Goal: Task Accomplishment & Management: Use online tool/utility

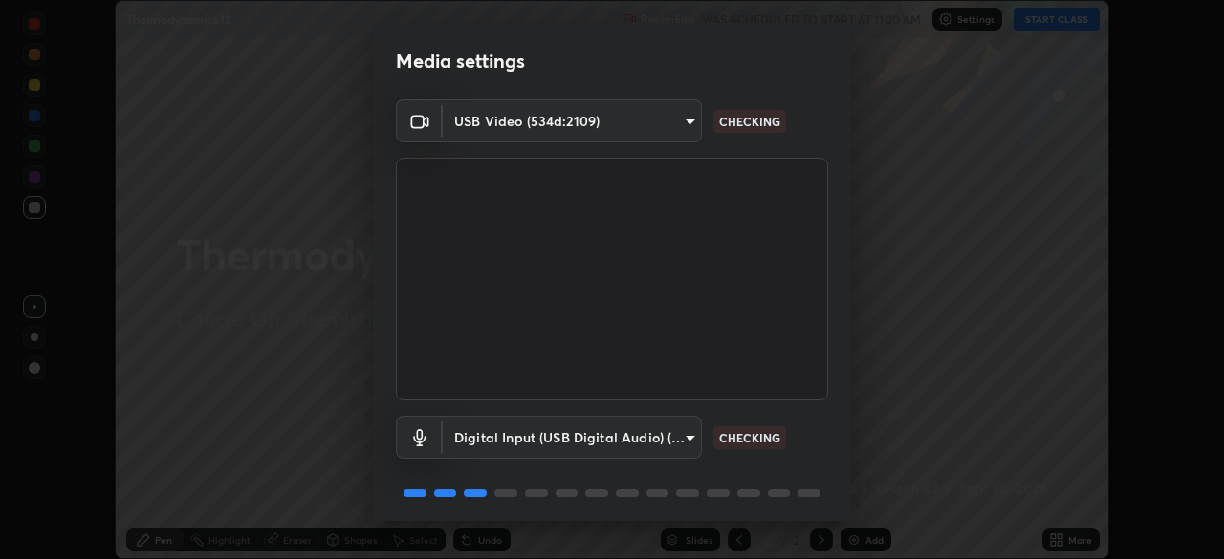
scroll to position [67, 0]
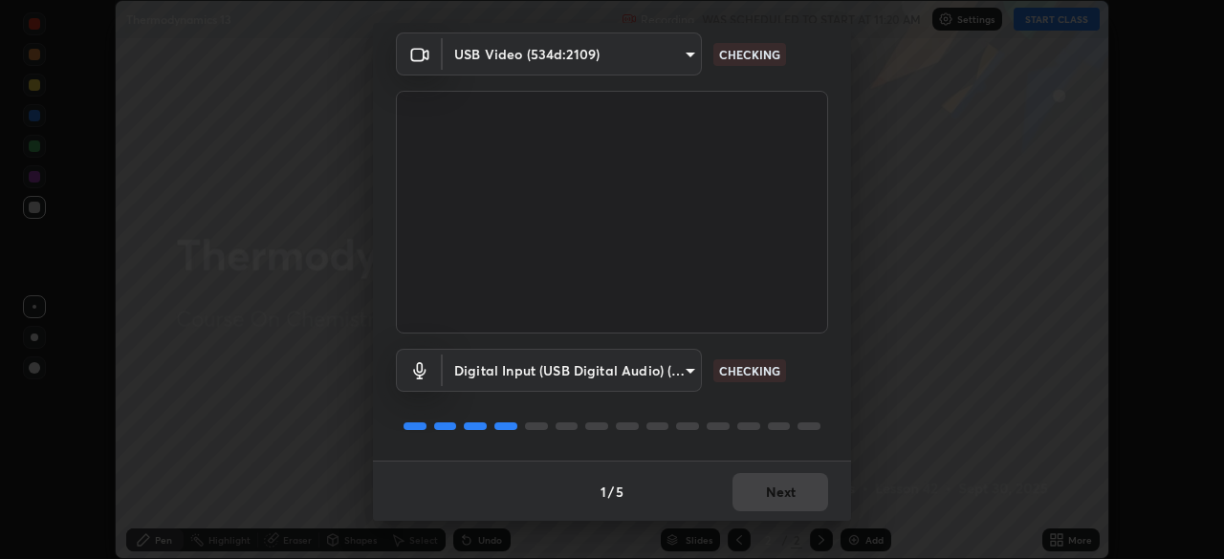
click at [774, 506] on div "1 / 5 Next" at bounding box center [612, 491] width 478 height 61
click at [771, 501] on div "1 / 5 Next" at bounding box center [612, 491] width 478 height 61
click at [772, 505] on div "1 / 5 Next" at bounding box center [612, 491] width 478 height 61
click at [774, 503] on div "1 / 5 Next" at bounding box center [612, 491] width 478 height 61
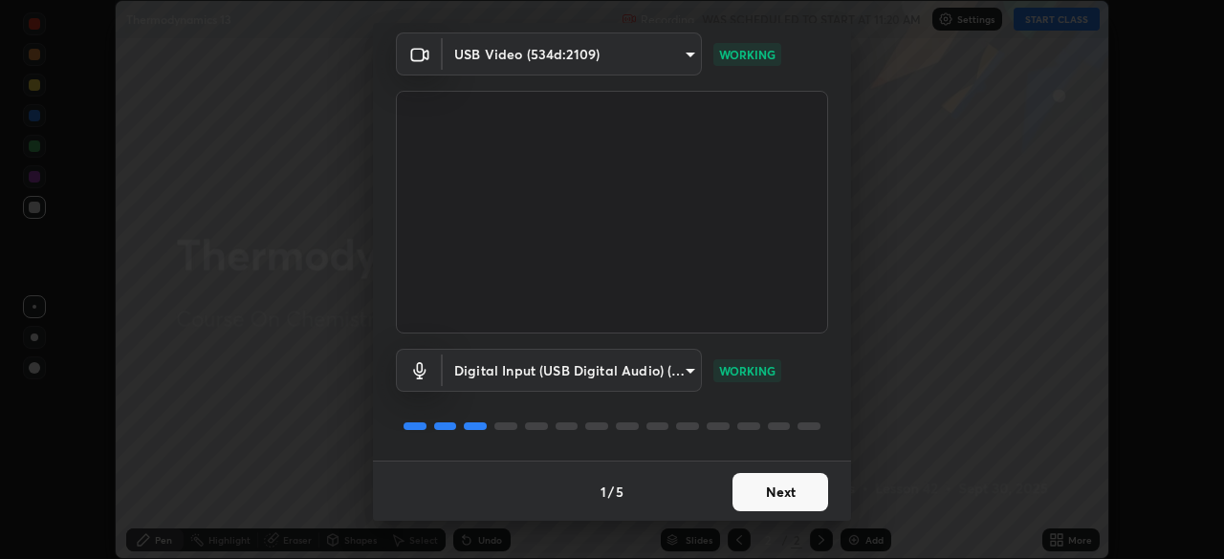
click at [772, 502] on button "Next" at bounding box center [780, 492] width 96 height 38
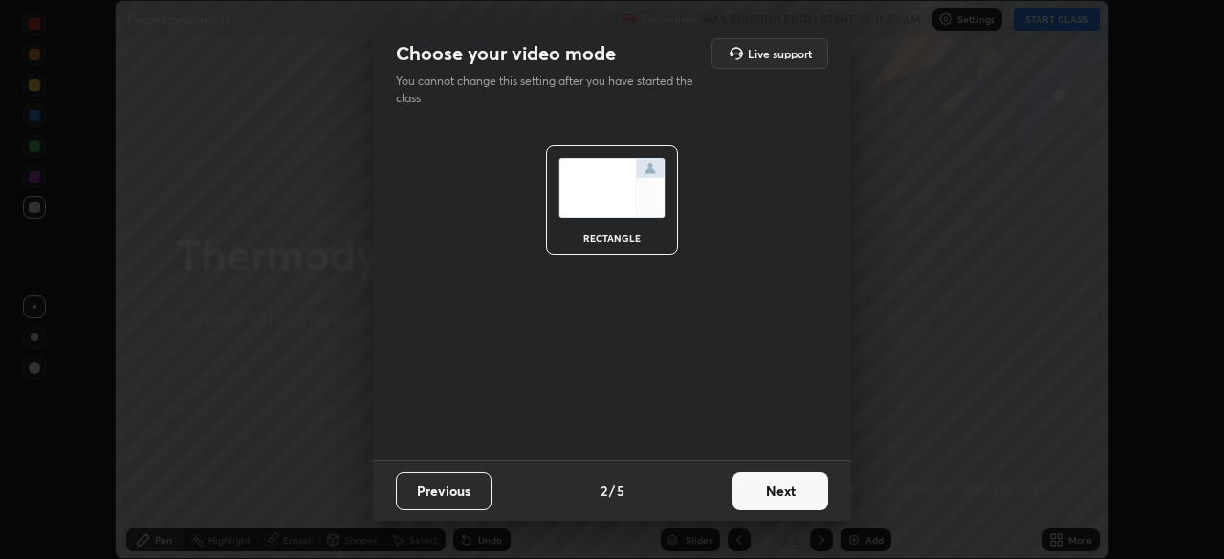
click at [771, 510] on button "Next" at bounding box center [780, 491] width 96 height 38
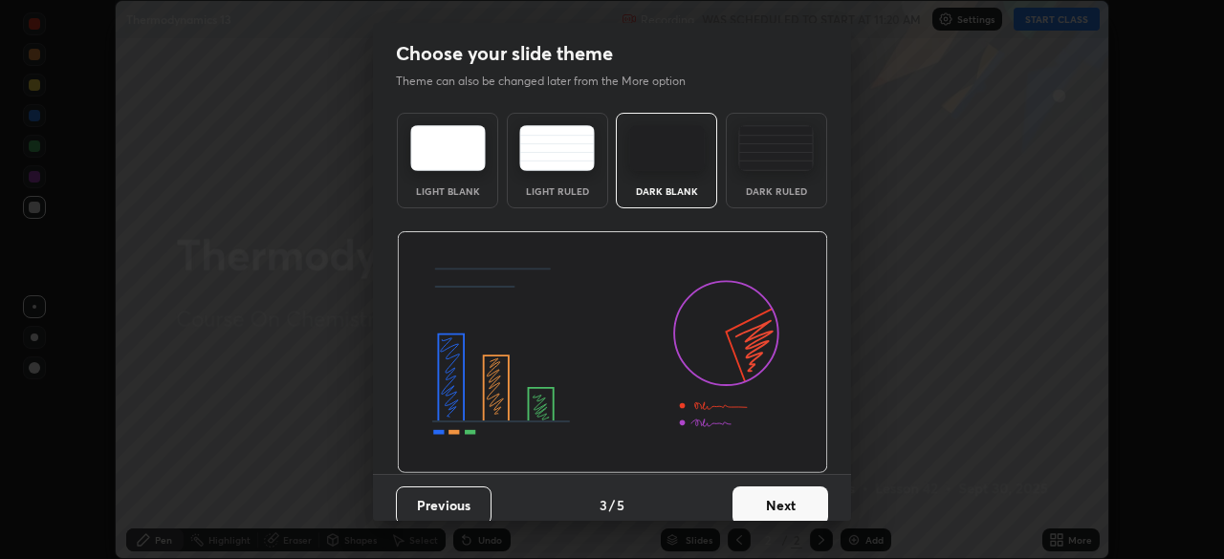
click at [770, 509] on button "Next" at bounding box center [780, 506] width 96 height 38
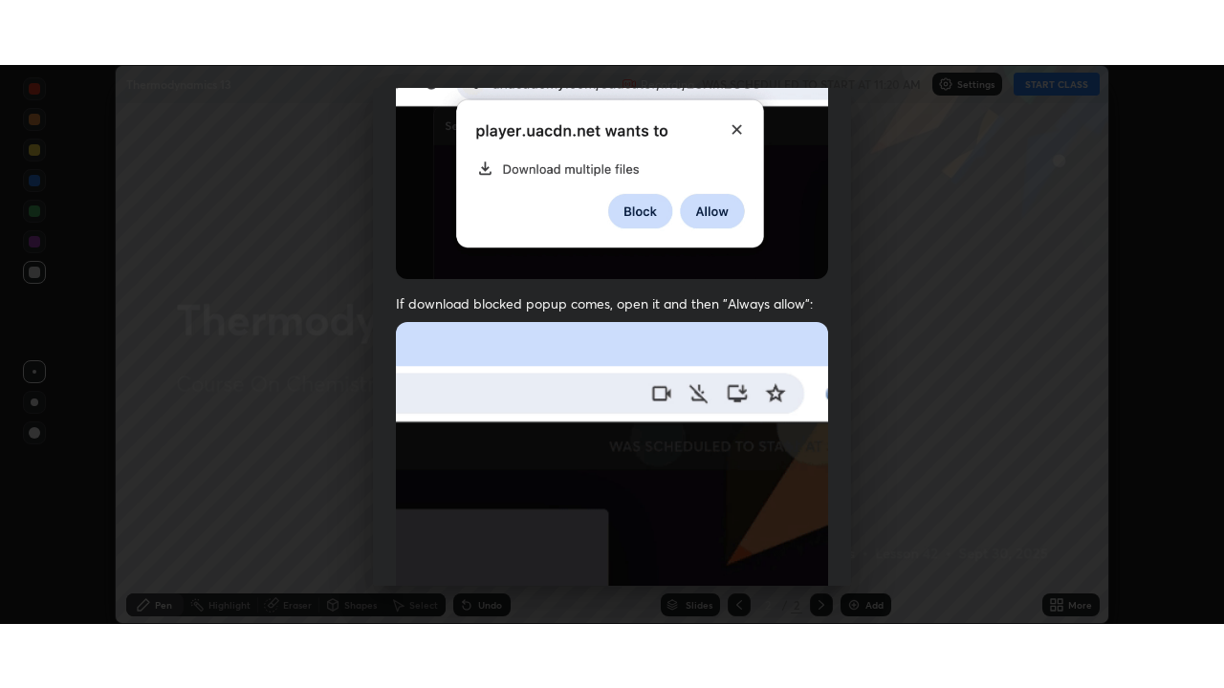
scroll to position [457, 0]
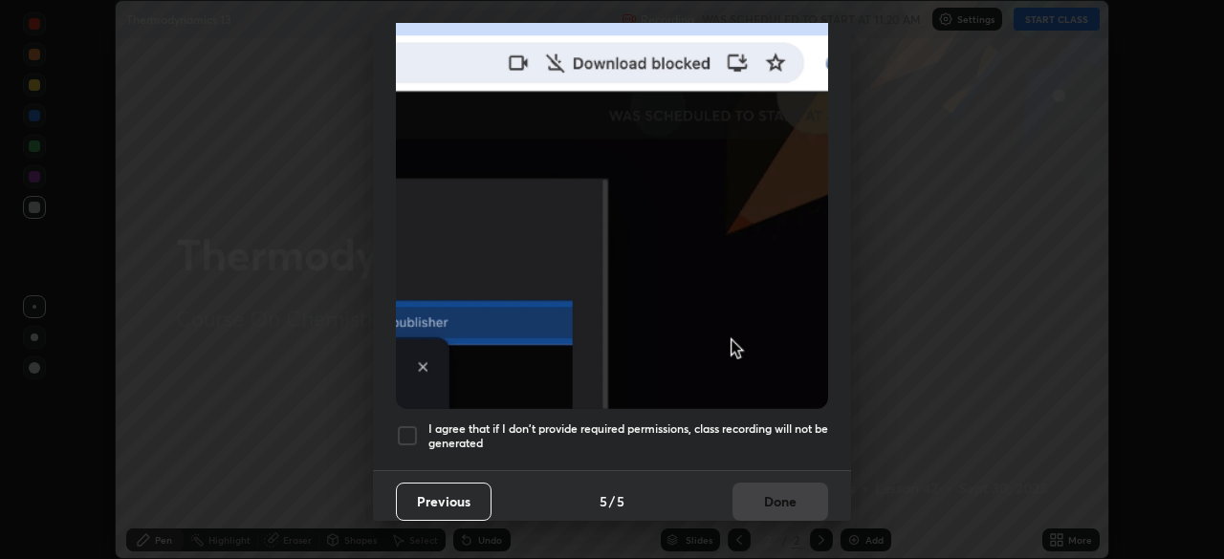
click at [706, 437] on h5 "I agree that if I don't provide required permissions, class recording will not …" at bounding box center [628, 437] width 400 height 30
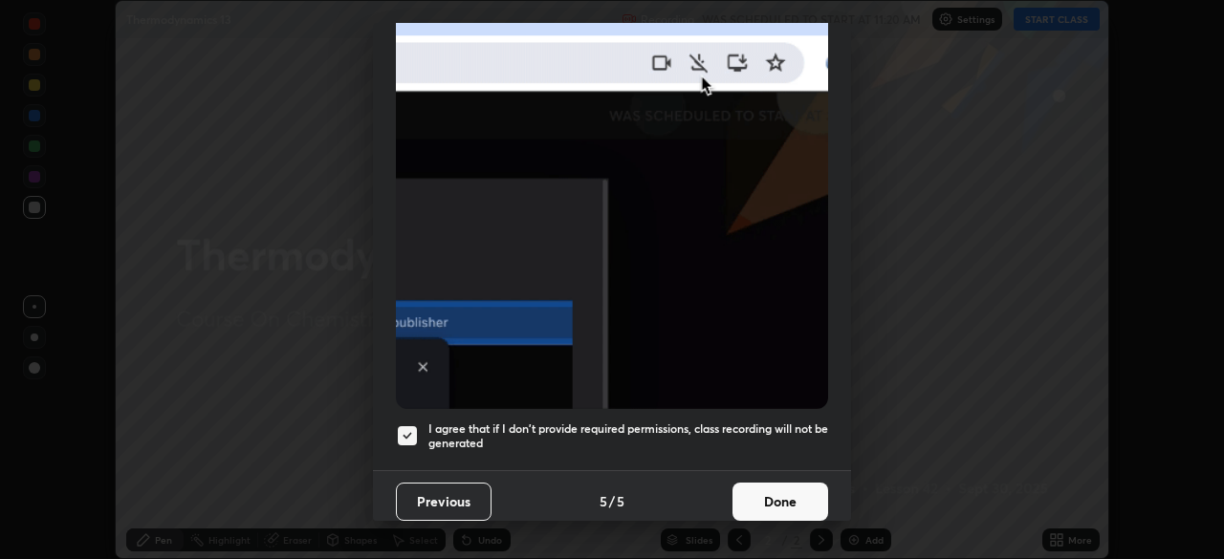
click at [749, 507] on button "Done" at bounding box center [780, 502] width 96 height 38
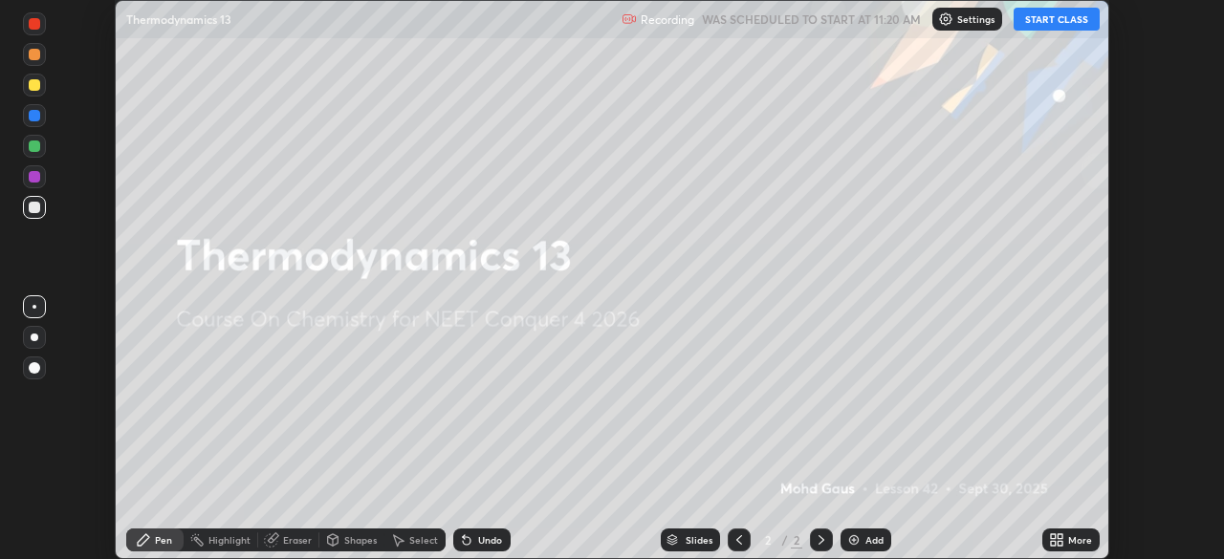
click at [1053, 539] on icon at bounding box center [1053, 536] width 5 height 5
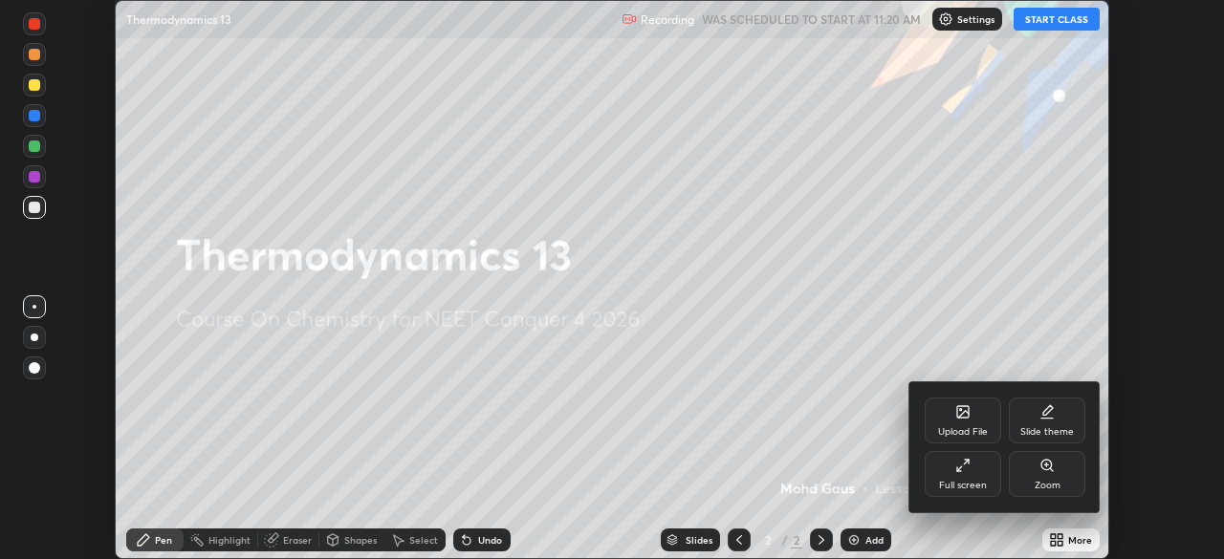
click at [955, 471] on icon at bounding box center [962, 465] width 15 height 15
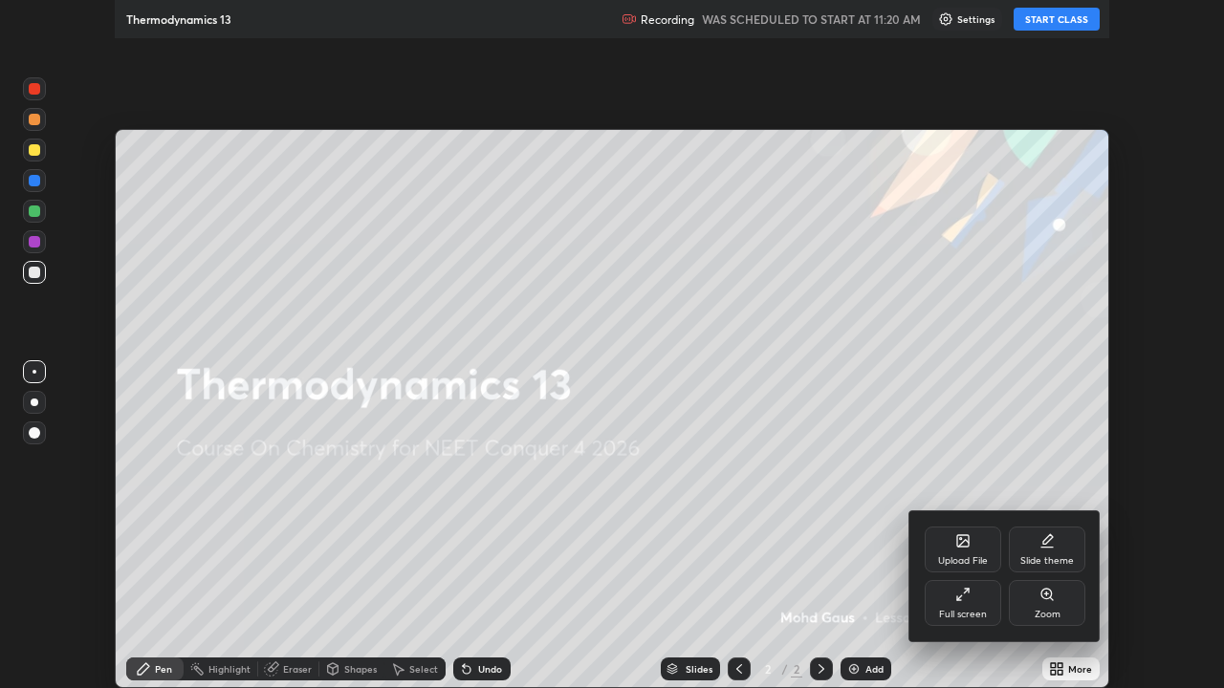
scroll to position [688, 1224]
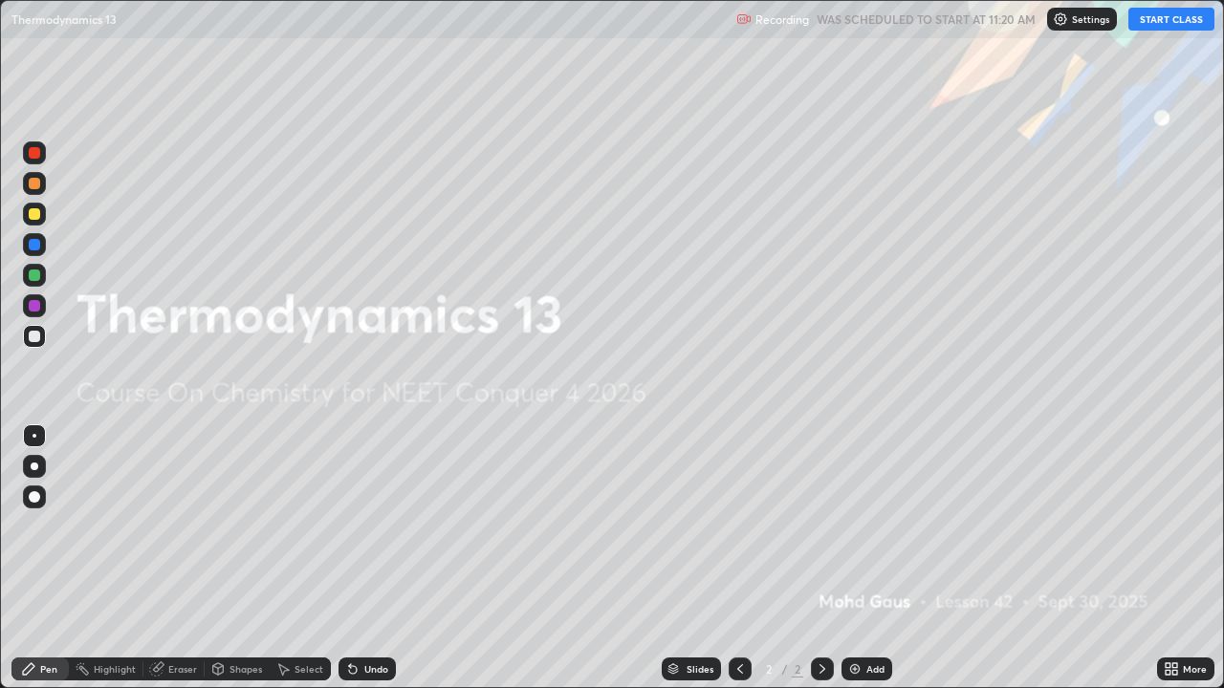
click at [1158, 15] on button "START CLASS" at bounding box center [1171, 19] width 86 height 23
click at [869, 558] on div "Add" at bounding box center [866, 669] width 51 height 23
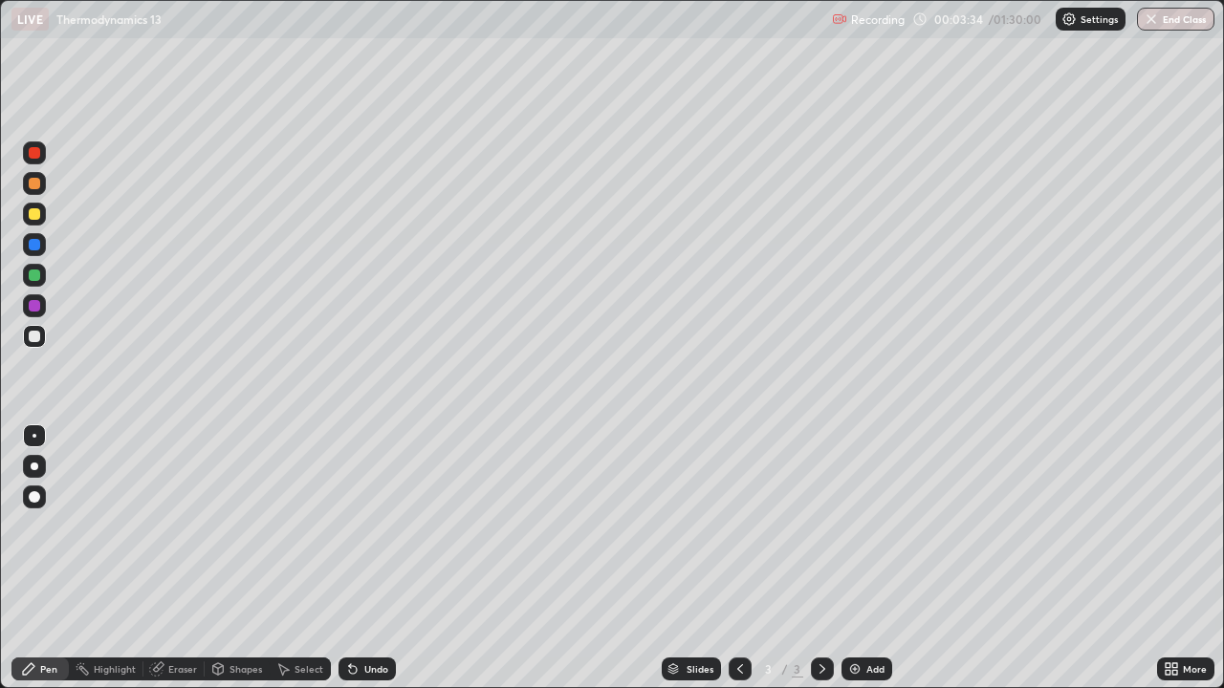
click at [33, 463] on div at bounding box center [35, 467] width 8 height 8
click at [33, 498] on div at bounding box center [34, 496] width 11 height 11
click at [25, 468] on div at bounding box center [34, 466] width 23 height 23
click at [34, 341] on div at bounding box center [34, 336] width 11 height 11
click at [34, 211] on div at bounding box center [34, 213] width 11 height 11
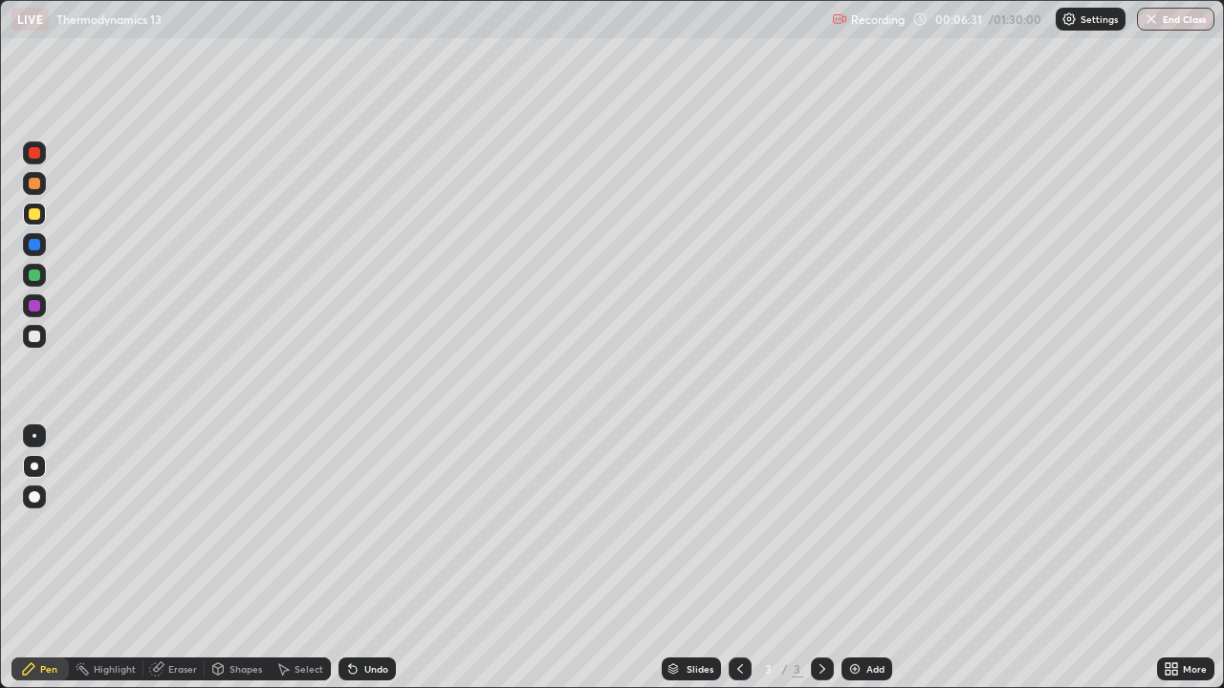
click at [178, 558] on div "Eraser" at bounding box center [182, 669] width 29 height 10
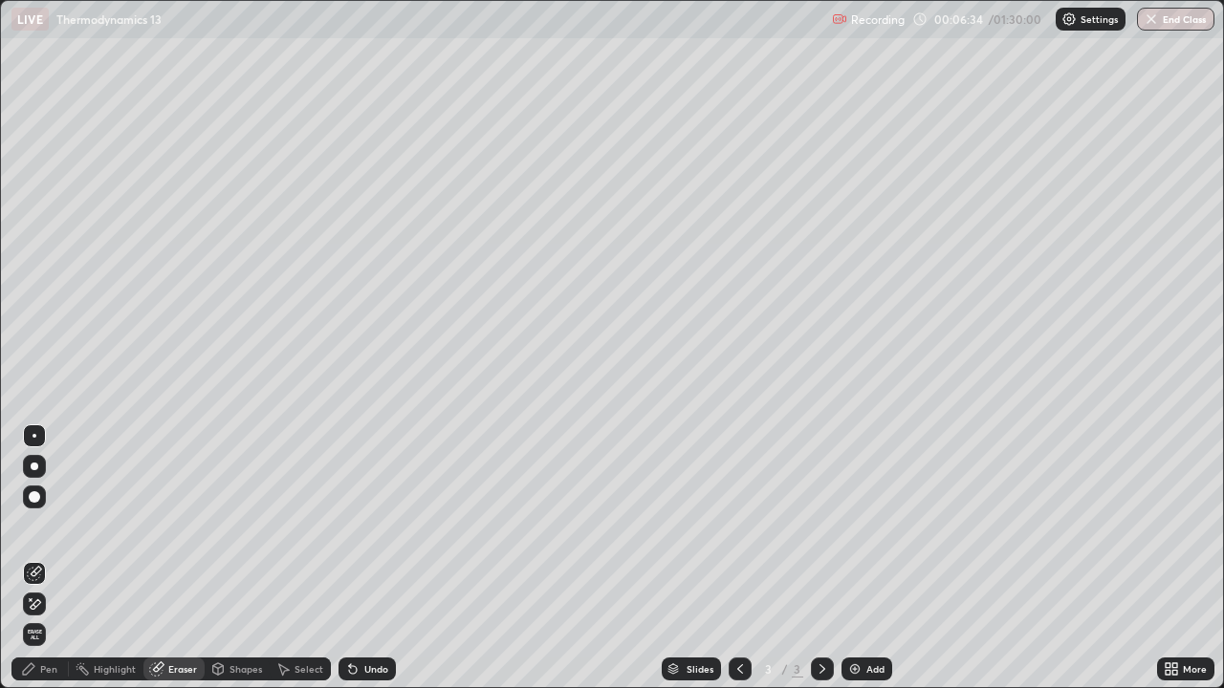
click at [44, 558] on div "Pen" at bounding box center [39, 669] width 57 height 23
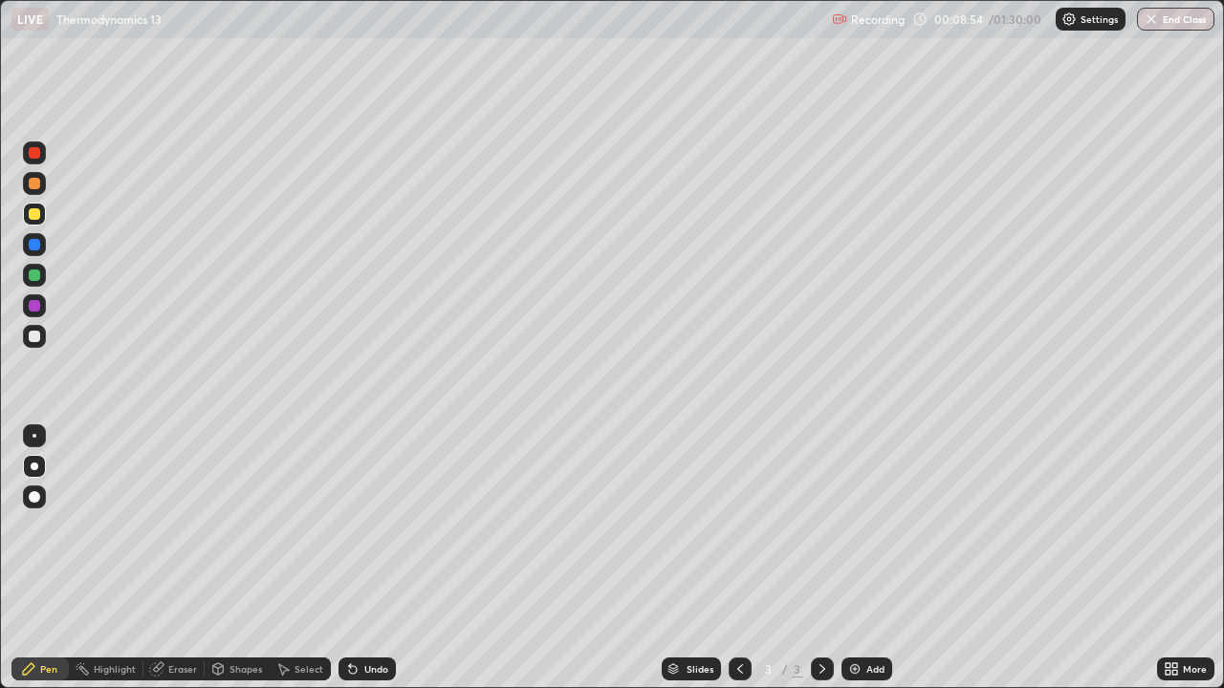
click at [862, 558] on div "Add" at bounding box center [866, 669] width 51 height 23
click at [738, 558] on div at bounding box center [739, 669] width 23 height 23
click at [38, 339] on div at bounding box center [34, 336] width 11 height 11
click at [738, 558] on icon at bounding box center [739, 669] width 15 height 15
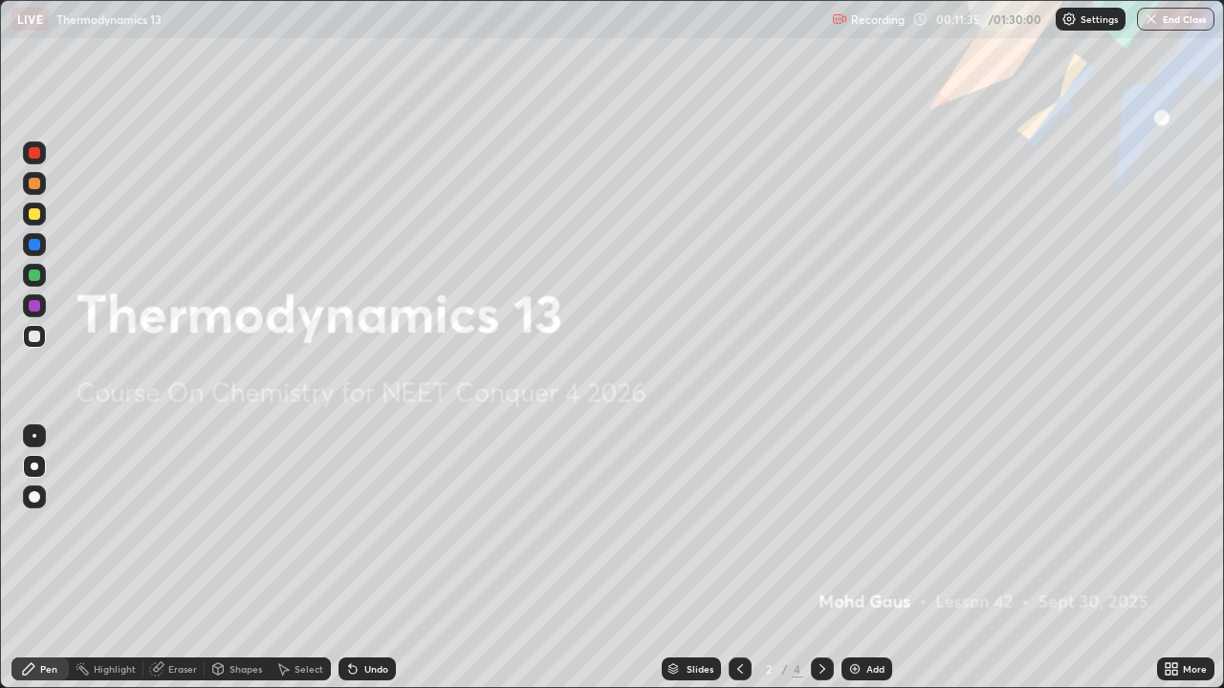
click at [821, 558] on icon at bounding box center [822, 669] width 6 height 10
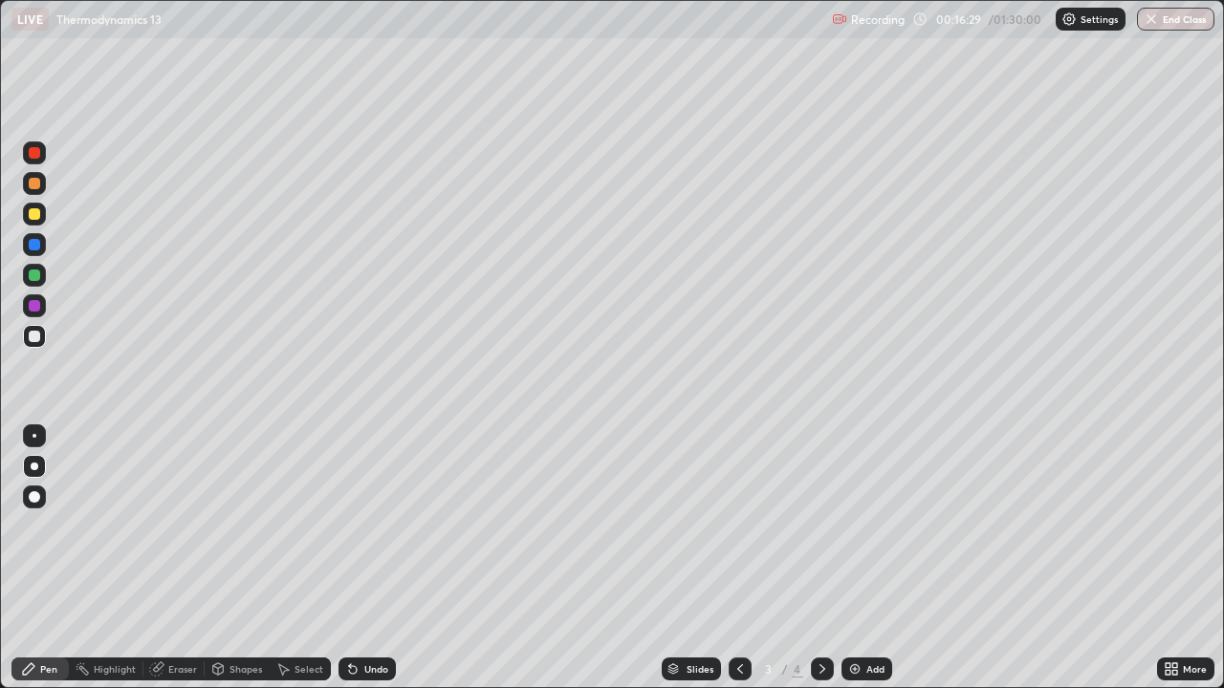
click at [33, 214] on div at bounding box center [34, 213] width 11 height 11
click at [862, 558] on div "Add" at bounding box center [866, 669] width 51 height 23
click at [35, 338] on div at bounding box center [34, 336] width 11 height 11
click at [36, 246] on div at bounding box center [34, 244] width 11 height 11
click at [34, 442] on div at bounding box center [34, 435] width 23 height 23
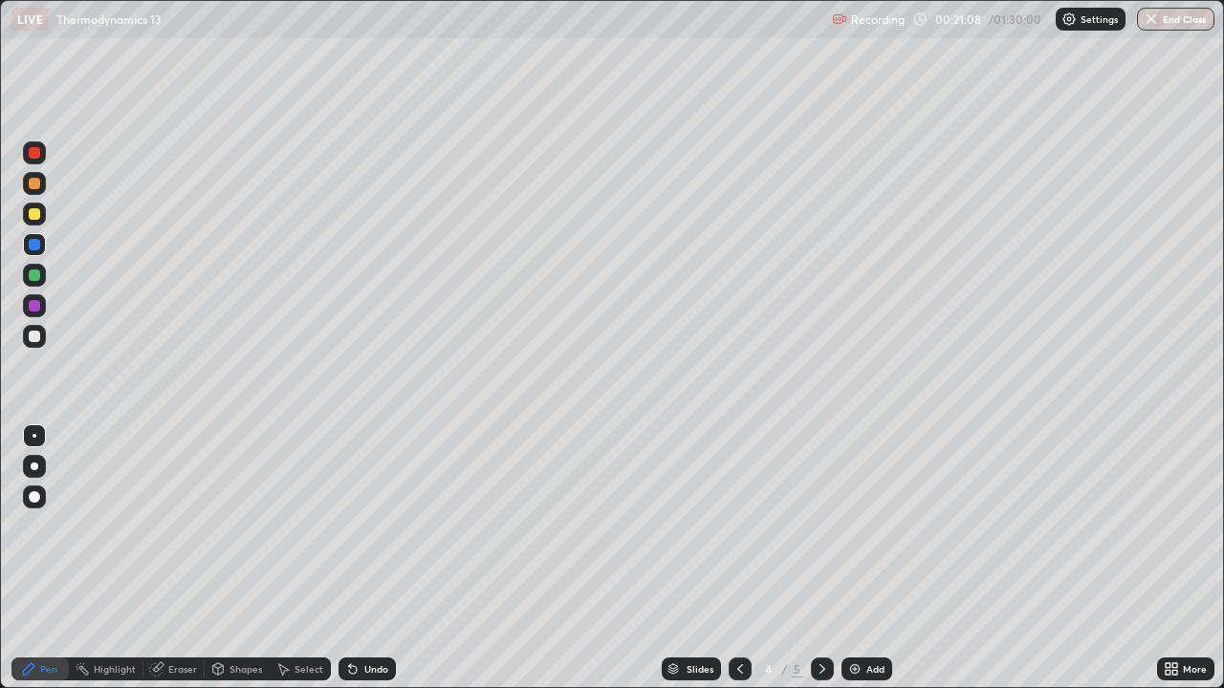
click at [168, 558] on div "Eraser" at bounding box center [182, 669] width 29 height 10
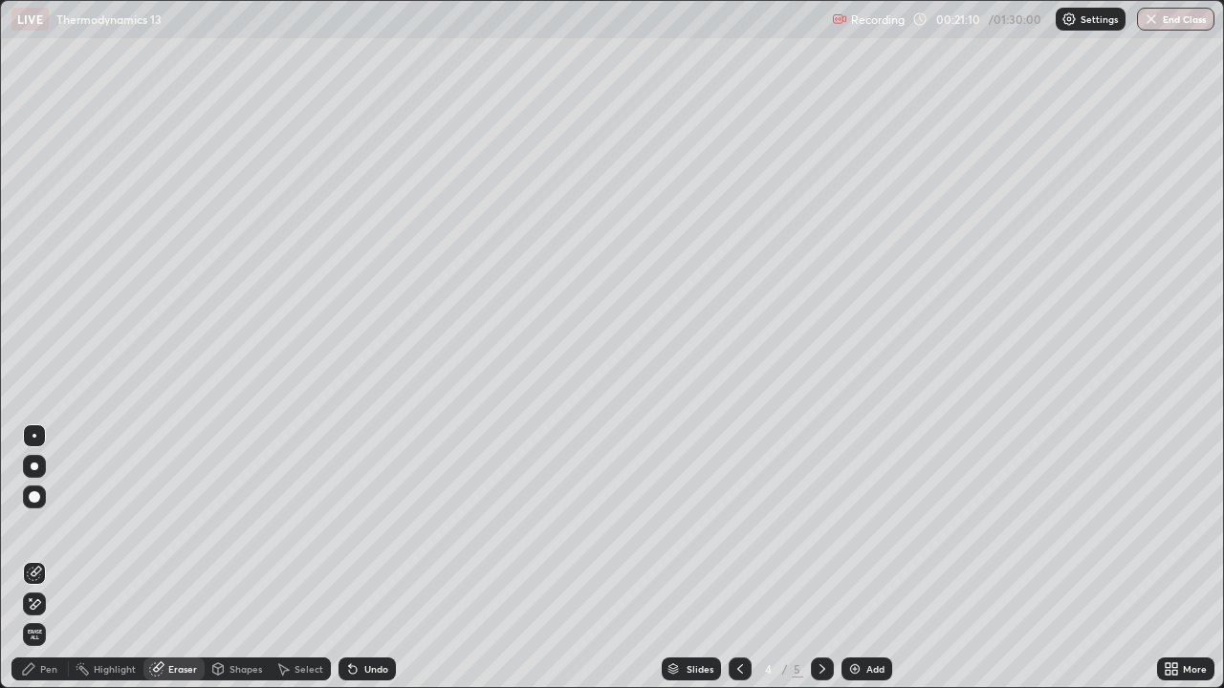
click at [25, 491] on div at bounding box center [34, 497] width 23 height 23
click at [44, 558] on div "Pen" at bounding box center [48, 669] width 17 height 10
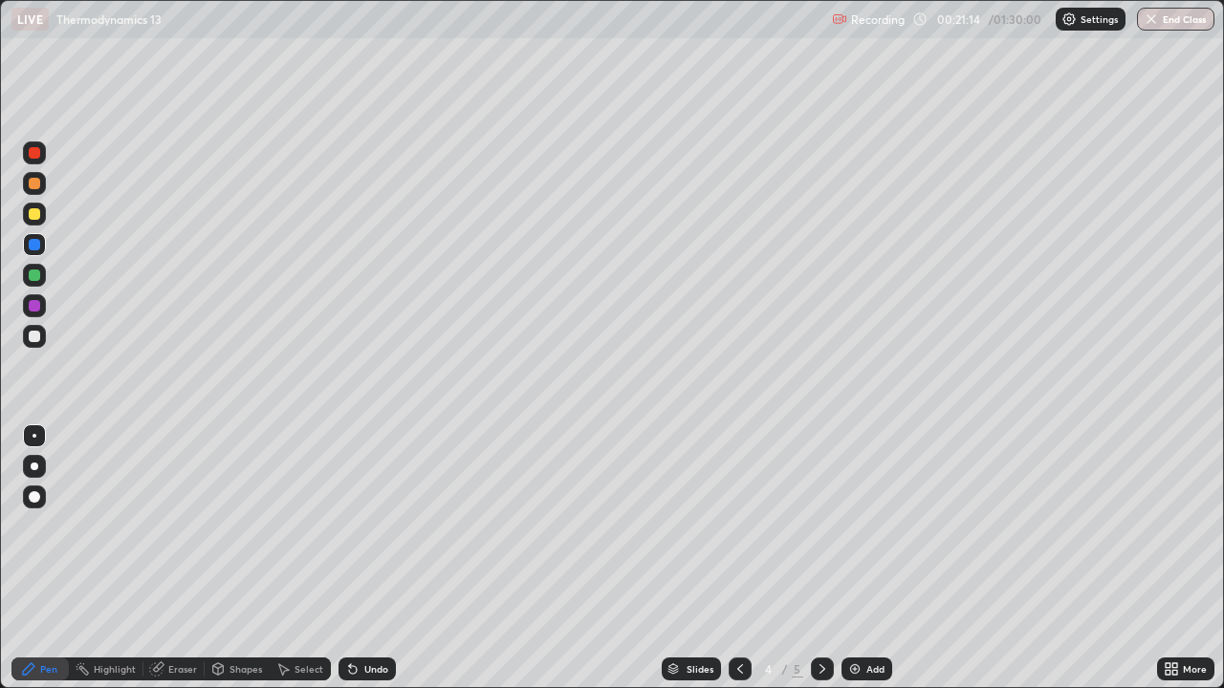
click at [42, 270] on div at bounding box center [34, 275] width 23 height 23
click at [25, 338] on div at bounding box center [34, 336] width 23 height 23
click at [34, 466] on div at bounding box center [35, 467] width 8 height 8
click at [30, 456] on div at bounding box center [34, 466] width 23 height 23
click at [30, 215] on div at bounding box center [34, 213] width 11 height 11
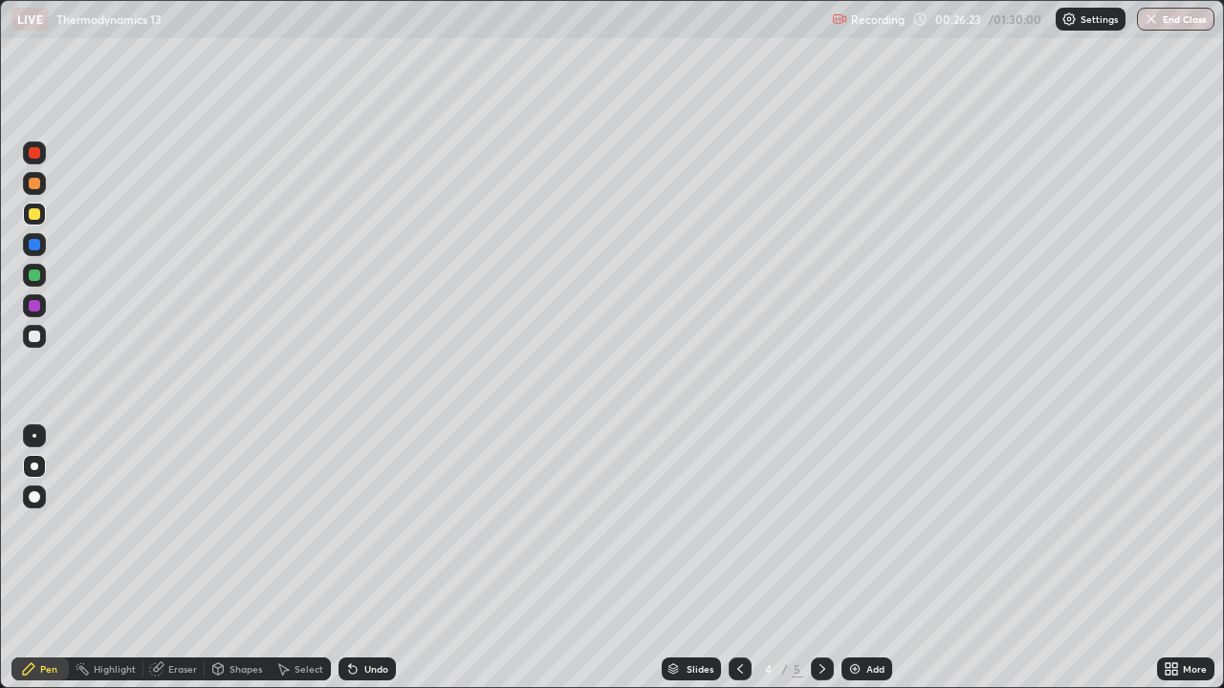
click at [34, 467] on div at bounding box center [35, 467] width 8 height 8
click at [36, 335] on div at bounding box center [34, 336] width 11 height 11
click at [31, 465] on div at bounding box center [35, 467] width 8 height 8
click at [38, 338] on div at bounding box center [34, 336] width 11 height 11
click at [38, 306] on div at bounding box center [34, 305] width 11 height 11
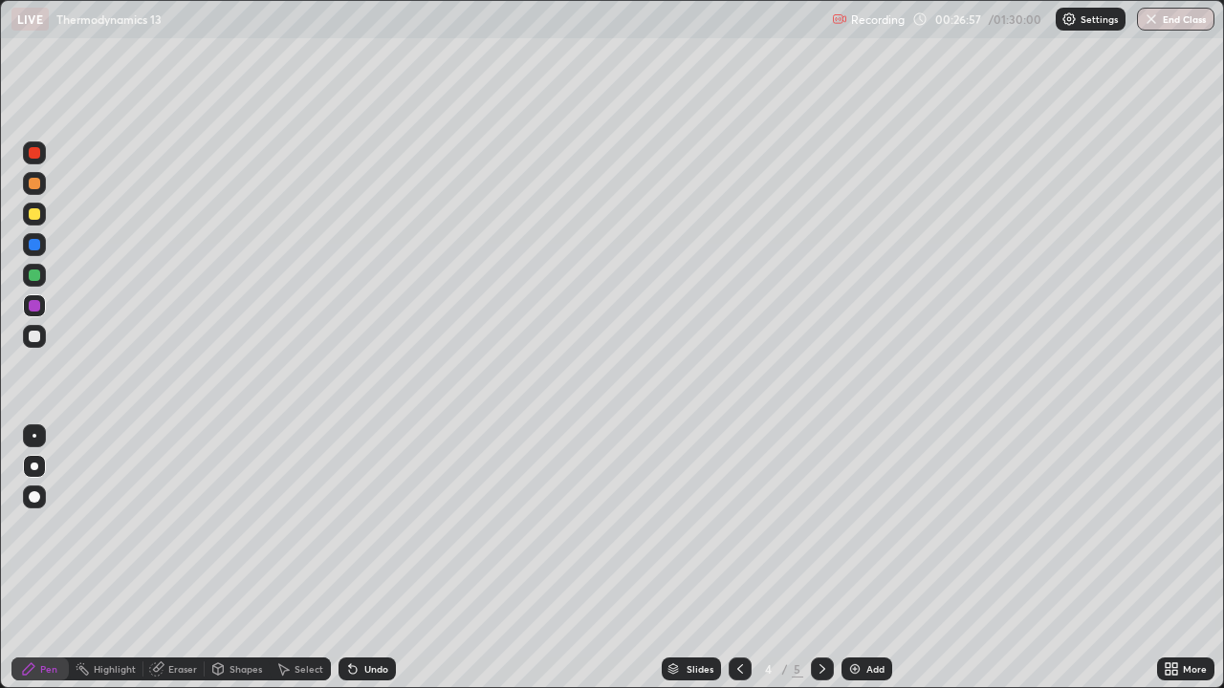
click at [36, 337] on div at bounding box center [34, 336] width 11 height 11
click at [35, 277] on div at bounding box center [34, 275] width 11 height 11
click at [183, 558] on div "Eraser" at bounding box center [182, 669] width 29 height 10
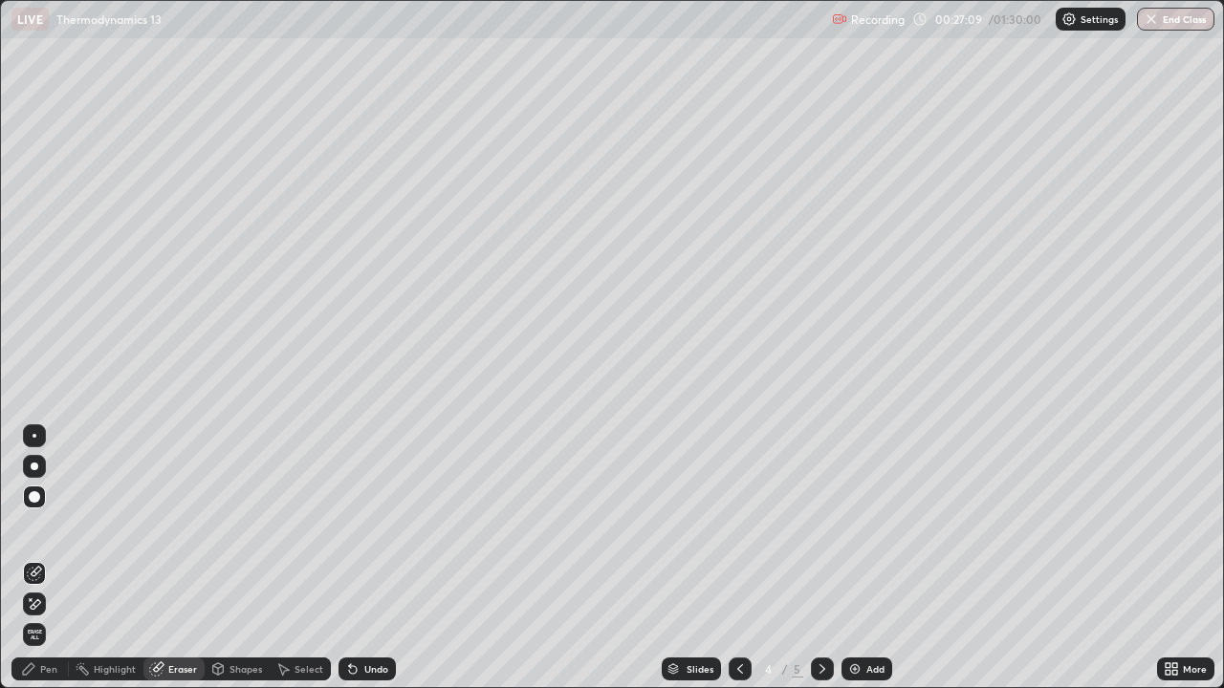
click at [42, 558] on div "Pen" at bounding box center [39, 669] width 57 height 38
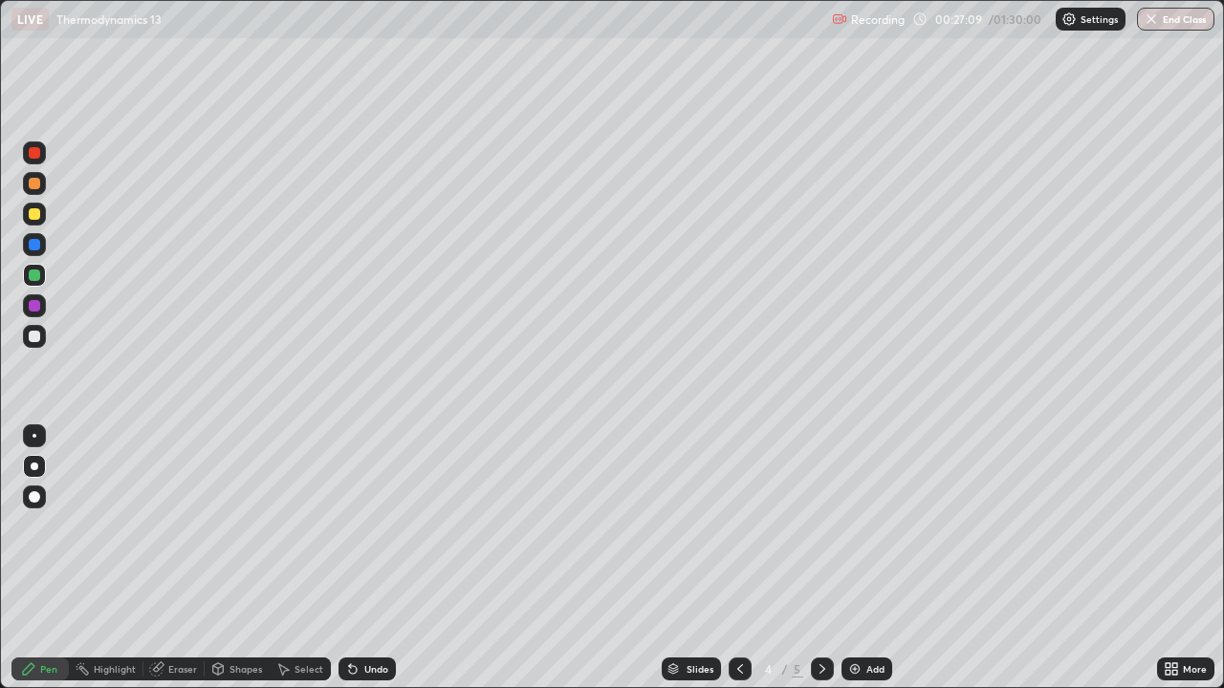
click at [36, 459] on div at bounding box center [34, 466] width 23 height 23
click at [40, 338] on div at bounding box center [34, 336] width 23 height 23
click at [33, 459] on div at bounding box center [34, 466] width 23 height 23
click at [37, 274] on div at bounding box center [34, 275] width 11 height 11
click at [36, 468] on div at bounding box center [35, 467] width 8 height 8
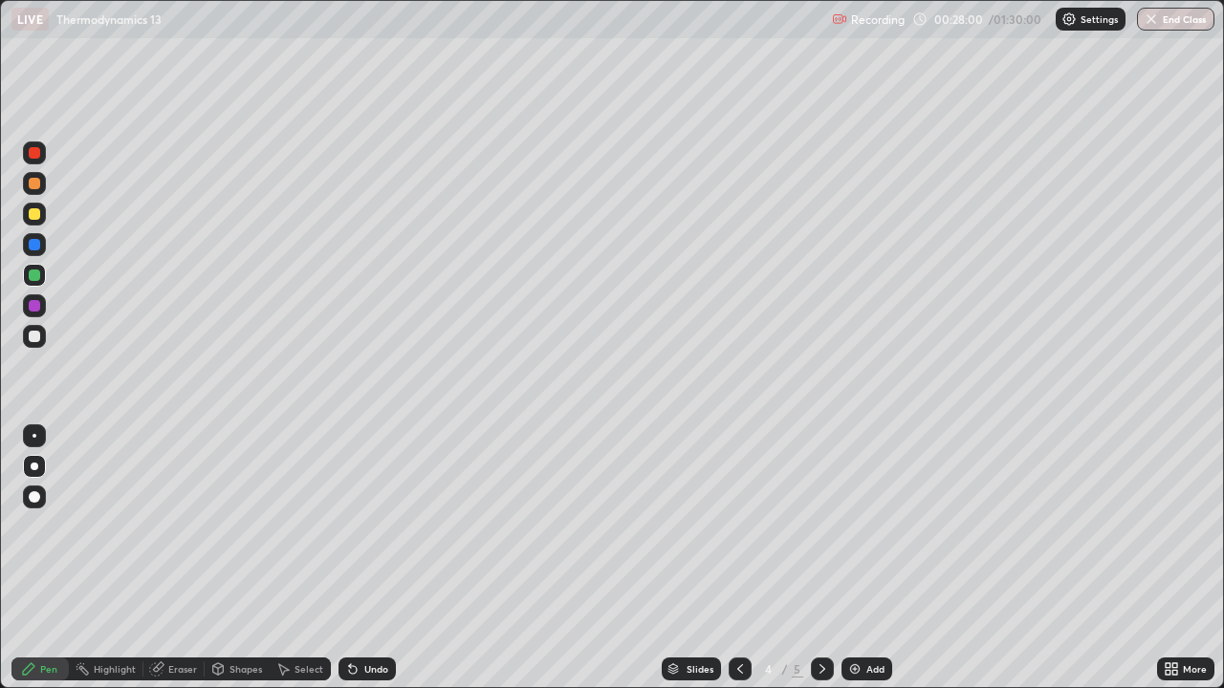
click at [39, 339] on div at bounding box center [34, 336] width 11 height 11
click at [177, 558] on div "Eraser" at bounding box center [182, 669] width 29 height 10
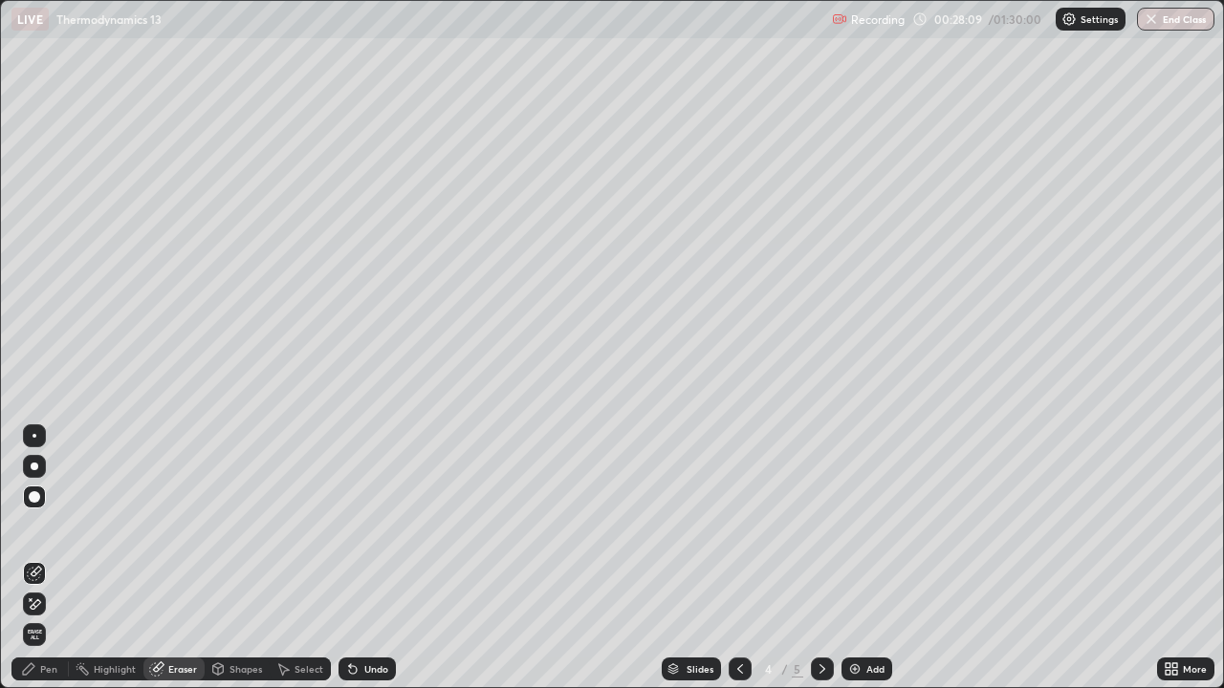
click at [48, 558] on div "Pen" at bounding box center [48, 669] width 17 height 10
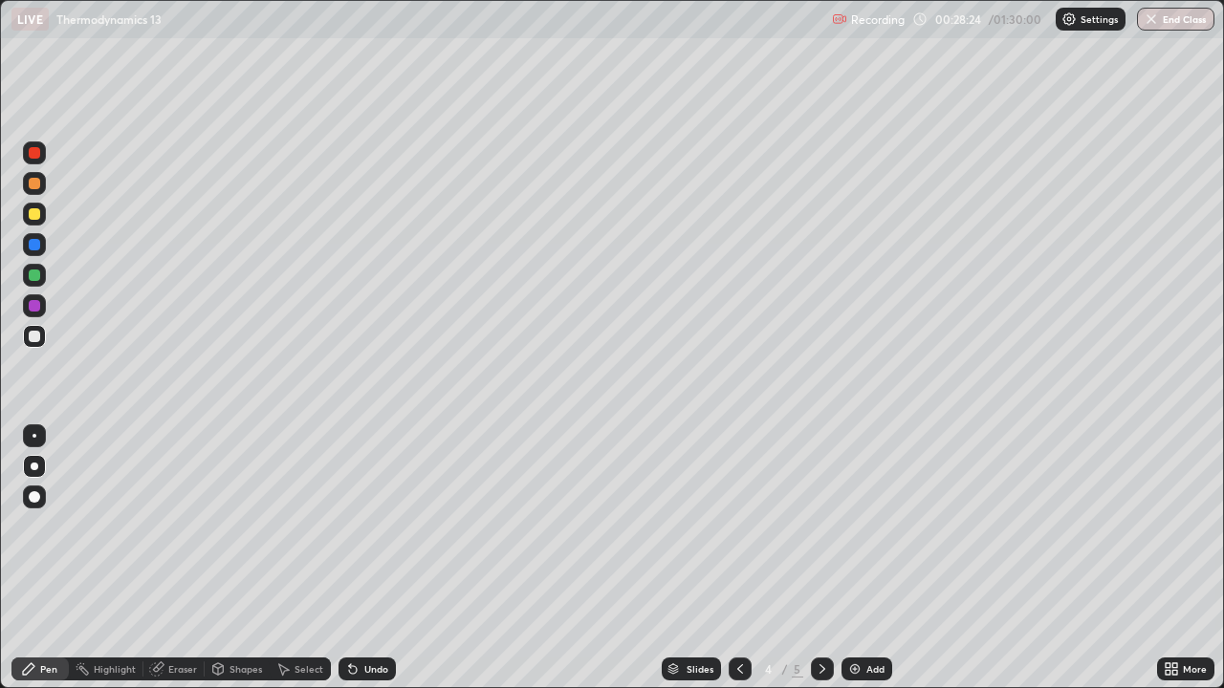
click at [34, 467] on div at bounding box center [35, 467] width 8 height 8
click at [857, 558] on img at bounding box center [854, 669] width 15 height 15
click at [738, 558] on icon at bounding box center [739, 669] width 15 height 15
click at [820, 558] on icon at bounding box center [822, 669] width 15 height 15
click at [44, 340] on div at bounding box center [34, 336] width 23 height 23
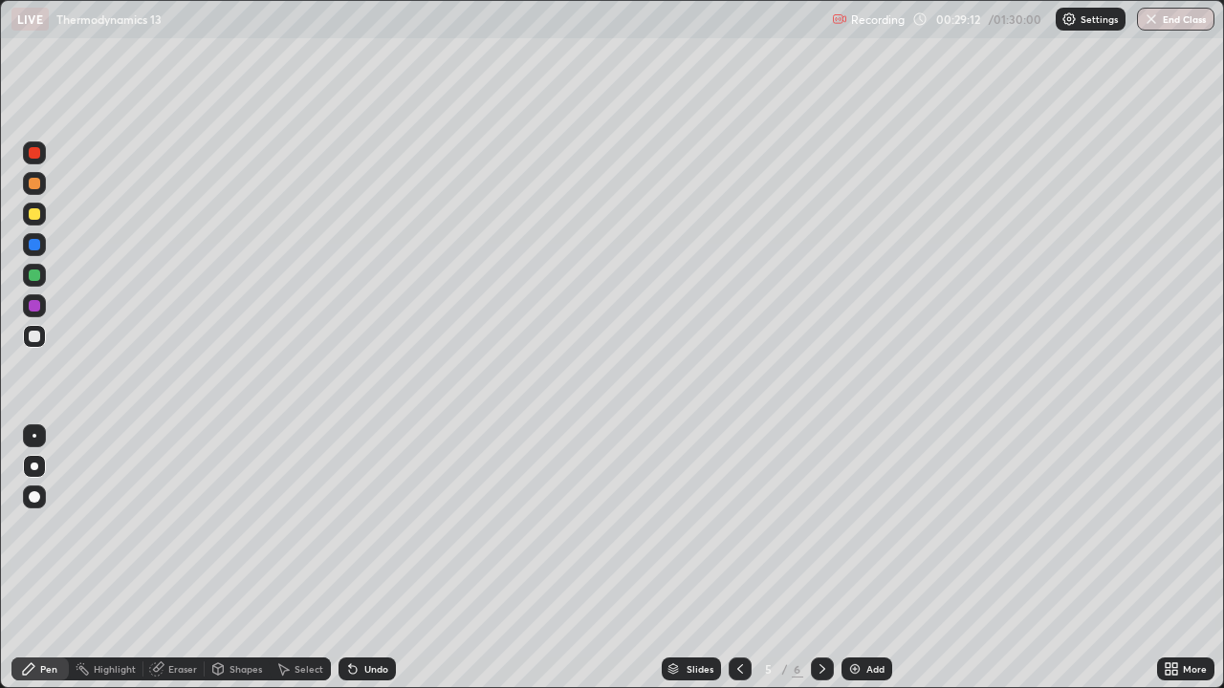
click at [178, 558] on div "Eraser" at bounding box center [173, 669] width 61 height 23
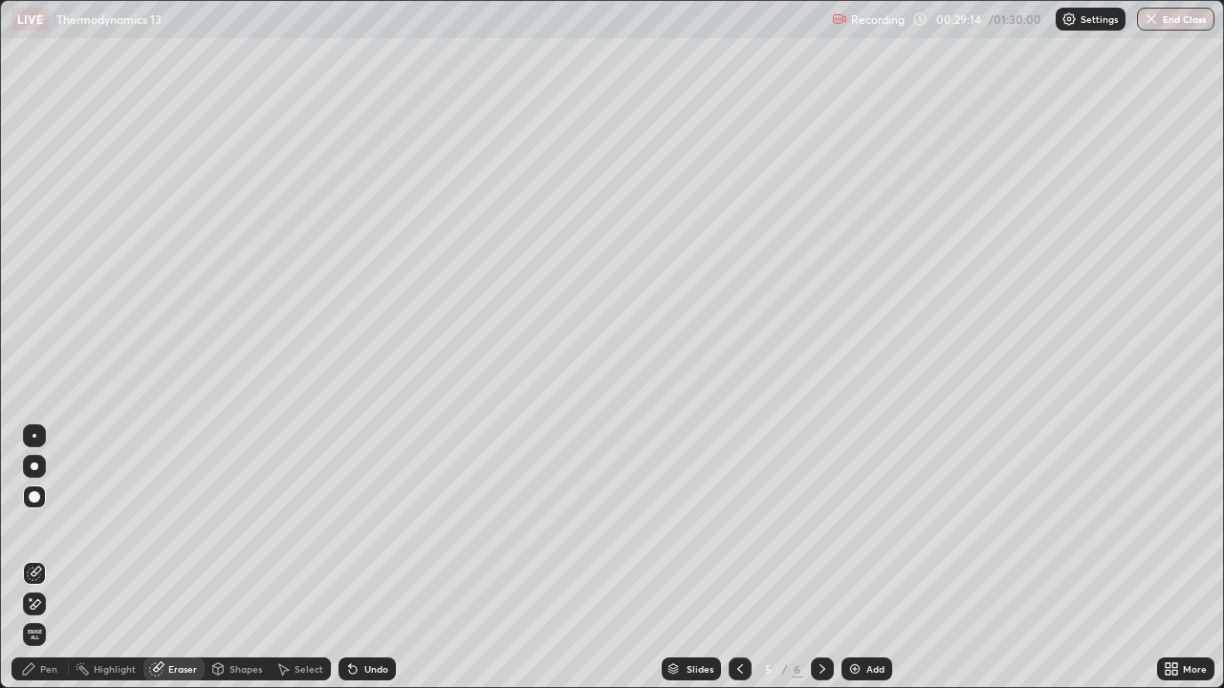
click at [50, 558] on div "Pen" at bounding box center [48, 669] width 17 height 10
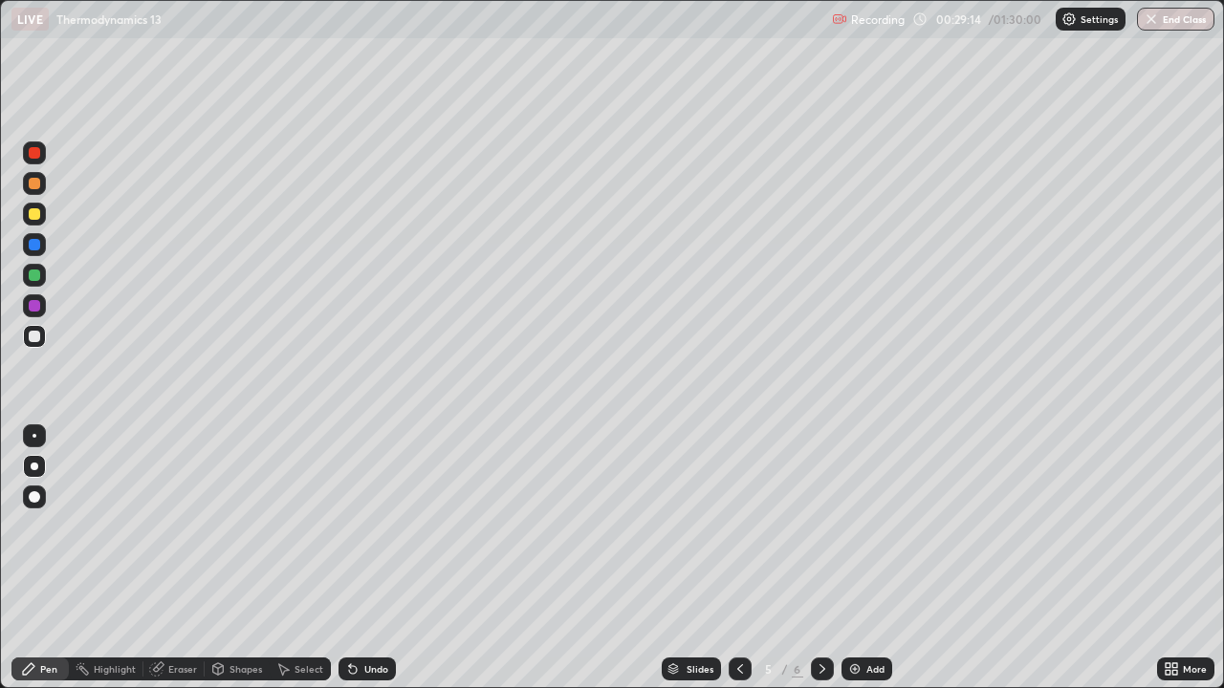
click at [38, 461] on div at bounding box center [34, 466] width 23 height 23
click at [44, 337] on div at bounding box center [34, 336] width 23 height 23
click at [34, 218] on div at bounding box center [34, 213] width 11 height 11
click at [38, 335] on div at bounding box center [34, 336] width 11 height 11
click at [167, 558] on div "Eraser" at bounding box center [173, 669] width 61 height 23
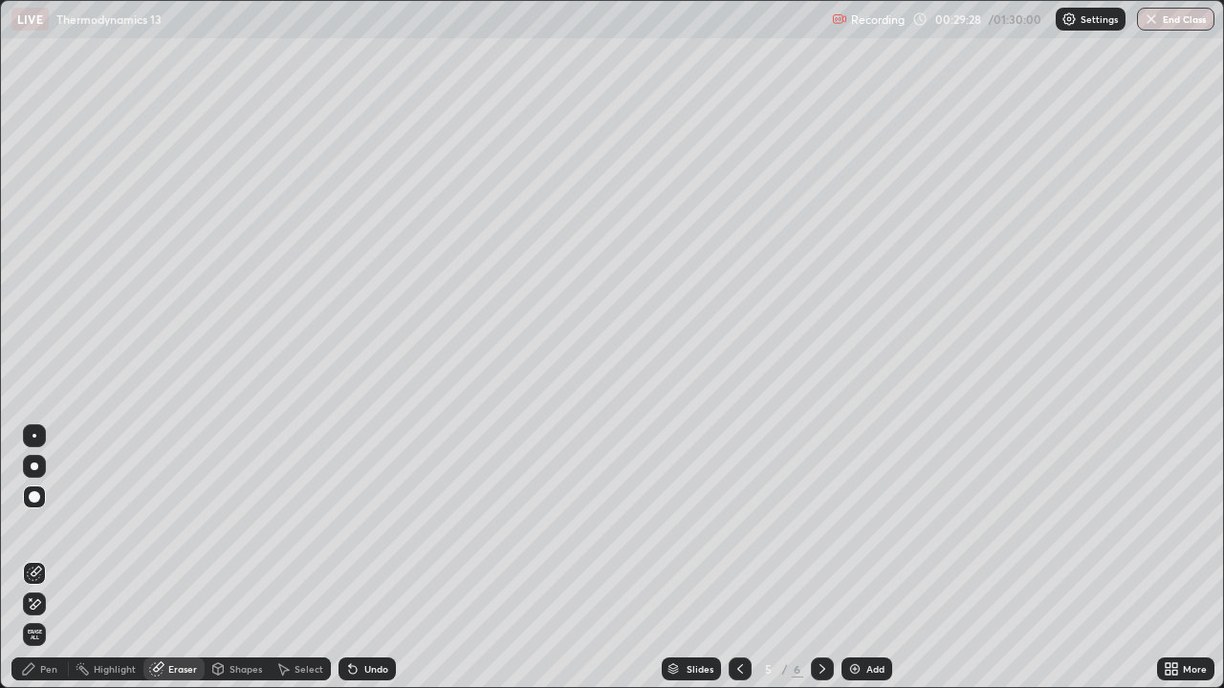
click at [34, 558] on icon at bounding box center [28, 669] width 15 height 15
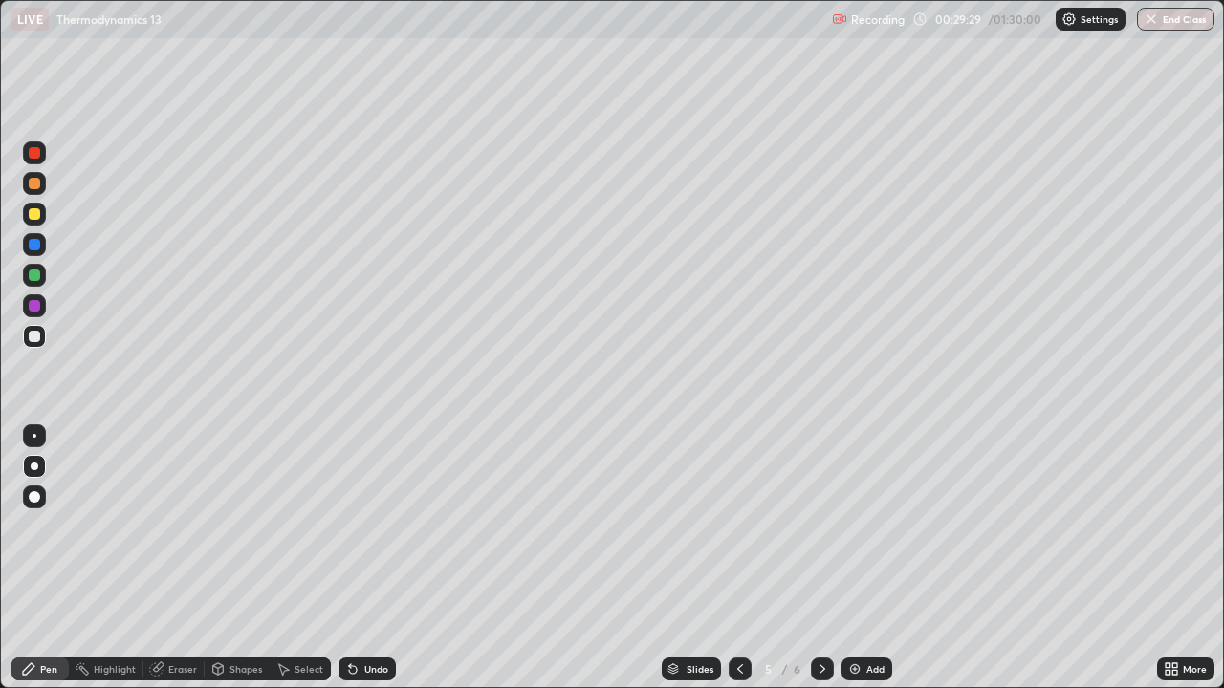
click at [34, 455] on div at bounding box center [34, 466] width 23 height 23
click at [34, 340] on div at bounding box center [34, 336] width 11 height 11
click at [33, 339] on div at bounding box center [34, 336] width 11 height 11
click at [169, 558] on div "Eraser" at bounding box center [182, 669] width 29 height 10
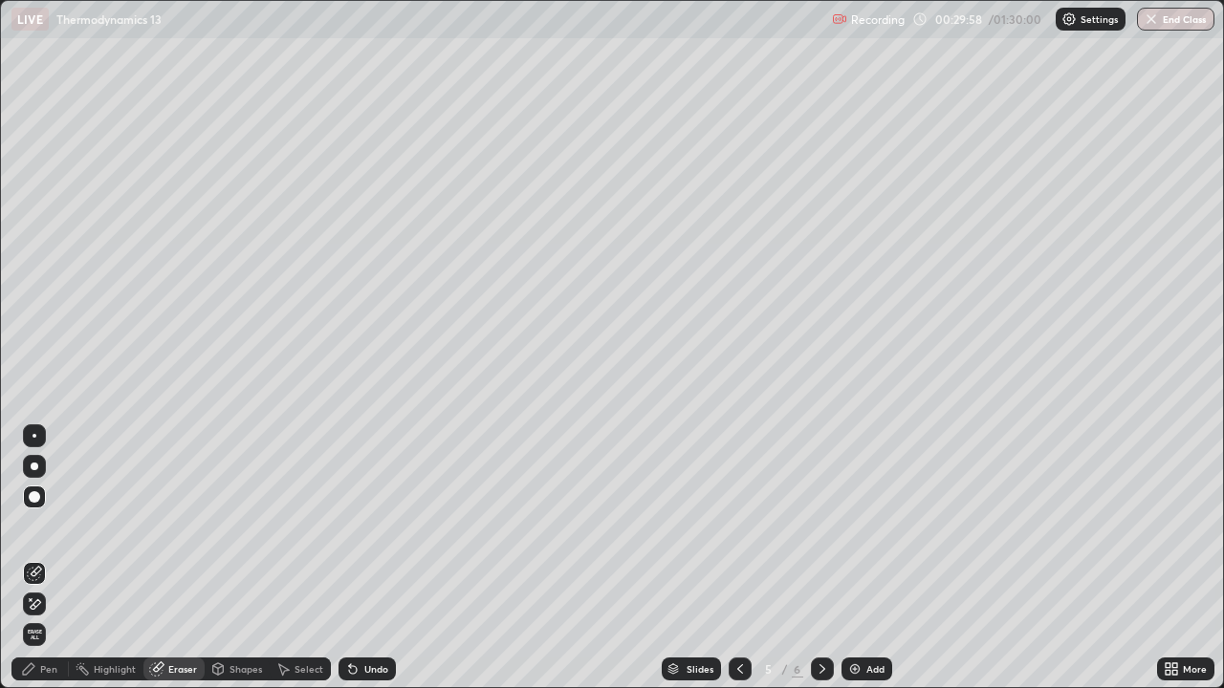
click at [37, 558] on div "Pen" at bounding box center [39, 669] width 57 height 23
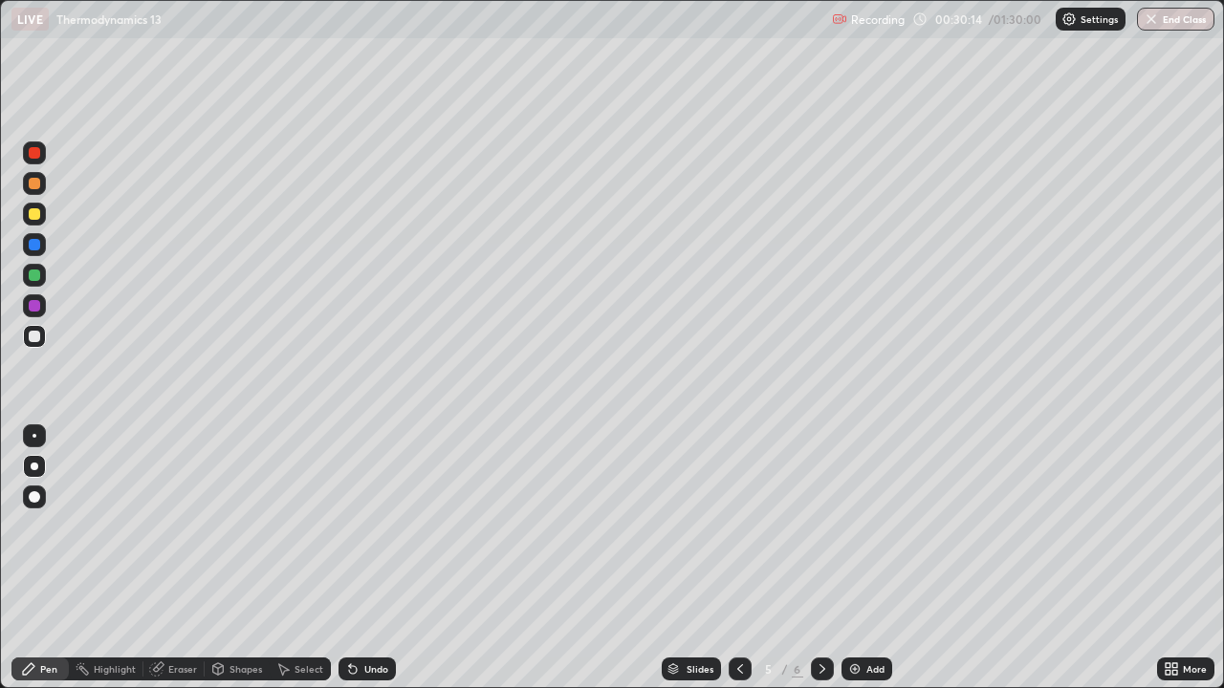
click at [53, 558] on div "Pen" at bounding box center [48, 669] width 17 height 10
click at [40, 300] on div at bounding box center [34, 305] width 23 height 23
click at [224, 558] on icon at bounding box center [217, 669] width 15 height 15
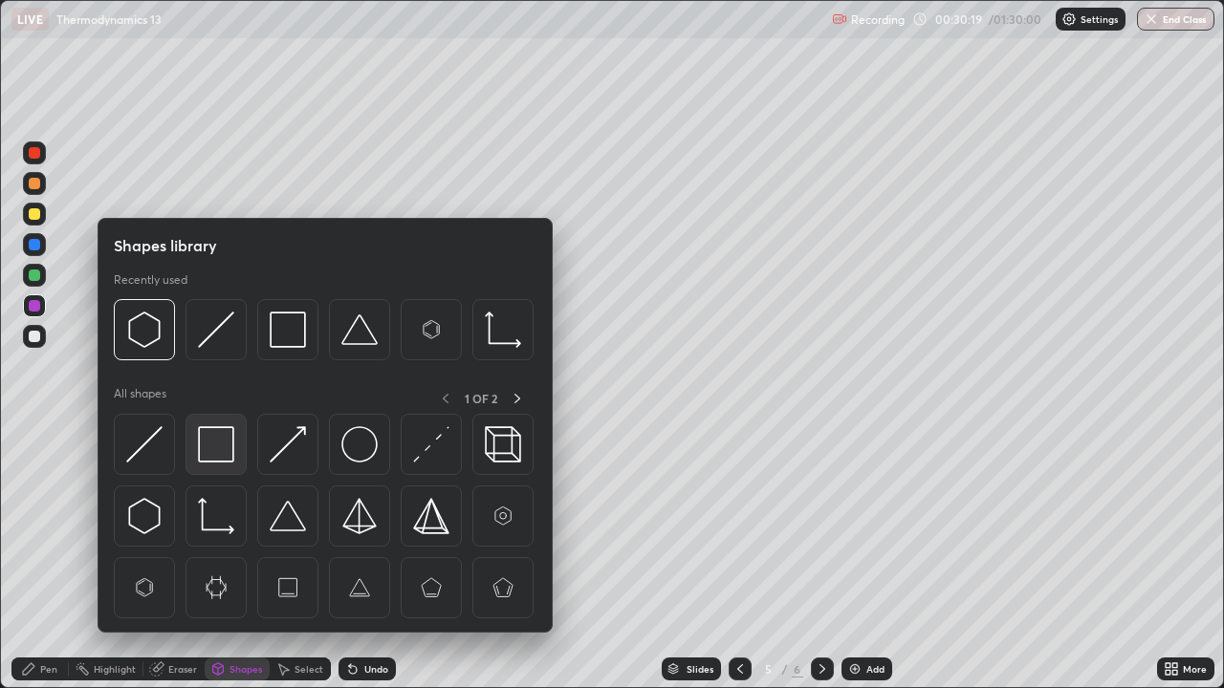
click at [218, 451] on img at bounding box center [216, 444] width 36 height 36
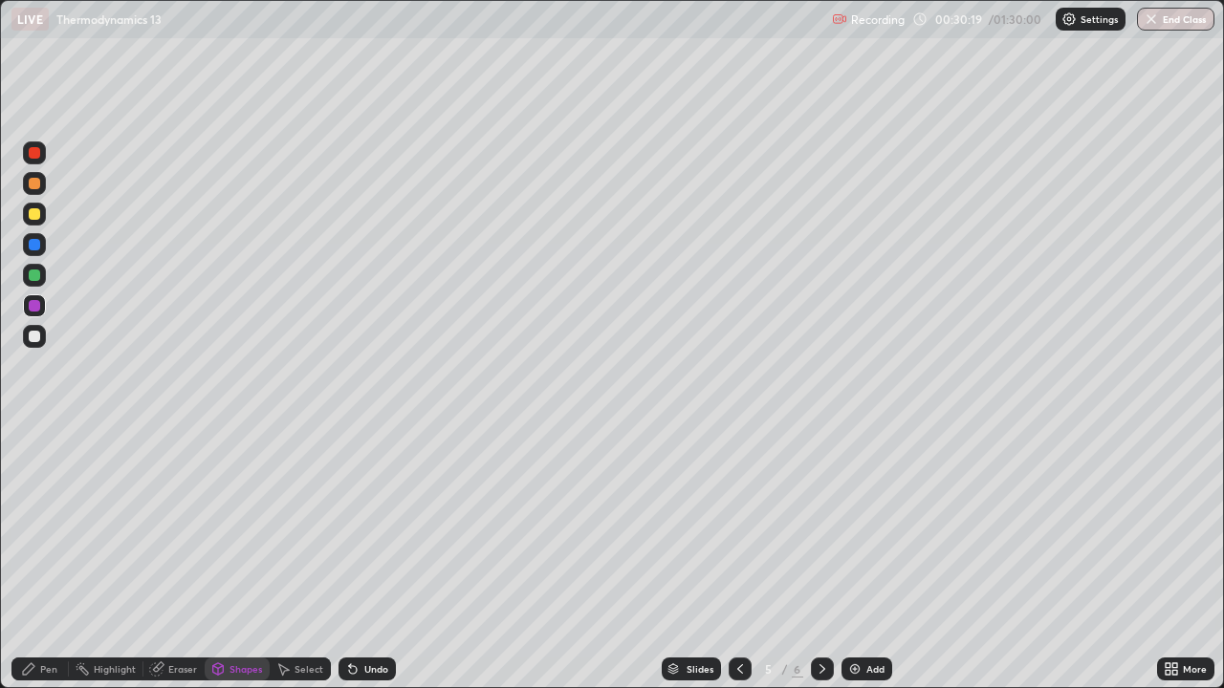
click at [31, 238] on div at bounding box center [34, 244] width 23 height 23
click at [33, 213] on div at bounding box center [34, 213] width 11 height 11
click at [736, 558] on div at bounding box center [739, 669] width 23 height 23
click at [816, 558] on icon at bounding box center [822, 669] width 15 height 15
click at [732, 558] on icon at bounding box center [739, 669] width 15 height 15
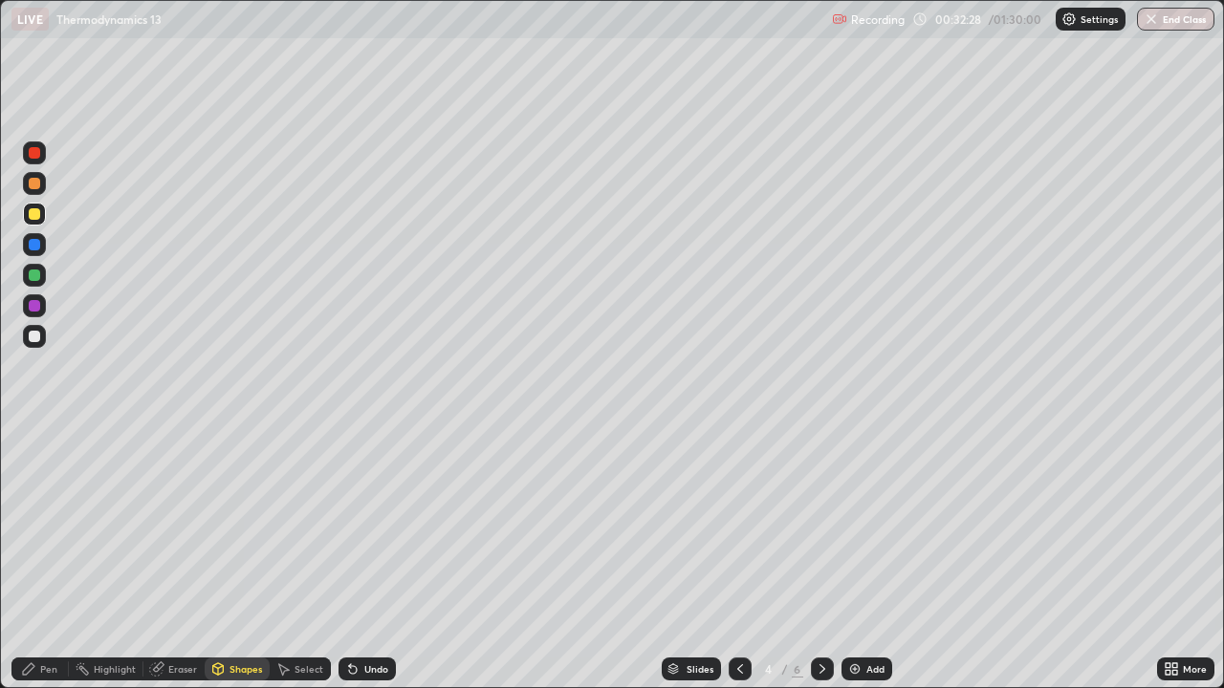
click at [816, 558] on icon at bounding box center [822, 669] width 15 height 15
click at [42, 558] on div "Pen" at bounding box center [48, 669] width 17 height 10
click at [866, 558] on div "Add" at bounding box center [866, 669] width 51 height 23
click at [740, 558] on icon at bounding box center [739, 669] width 15 height 15
click at [857, 558] on img at bounding box center [854, 669] width 15 height 15
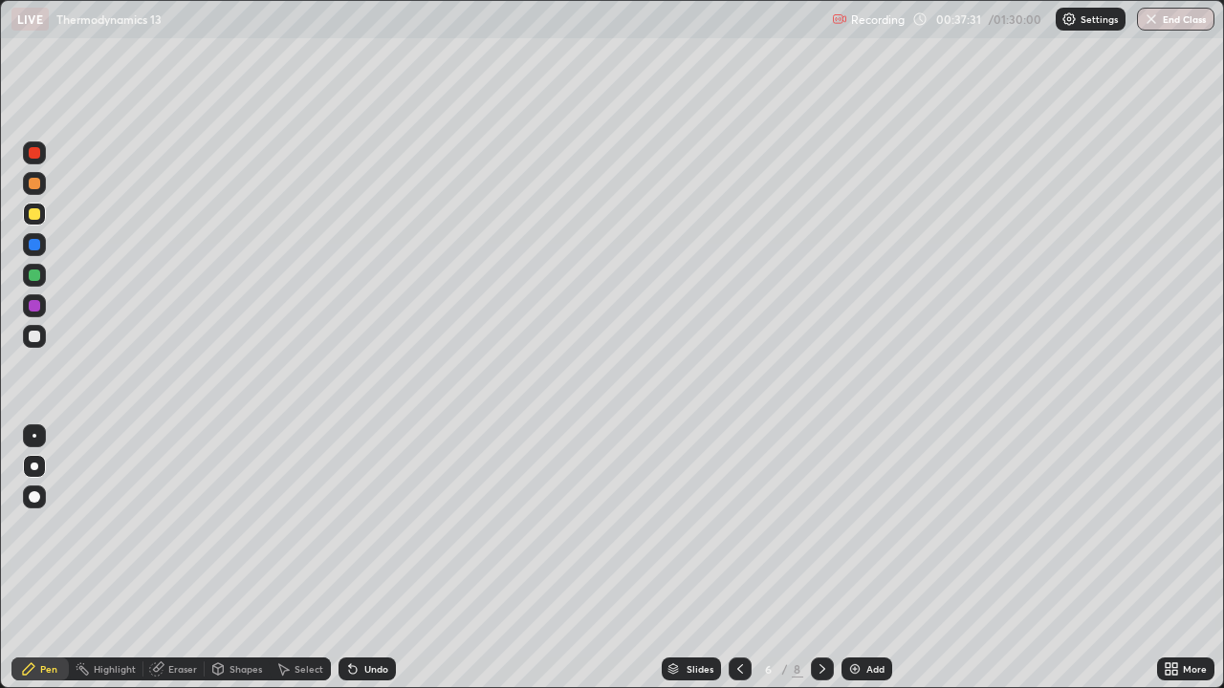
click at [38, 328] on div at bounding box center [34, 336] width 23 height 23
click at [29, 340] on div at bounding box center [34, 336] width 23 height 23
click at [33, 296] on div at bounding box center [34, 305] width 23 height 23
click at [33, 275] on div at bounding box center [34, 275] width 11 height 11
click at [32, 489] on div at bounding box center [34, 497] width 23 height 23
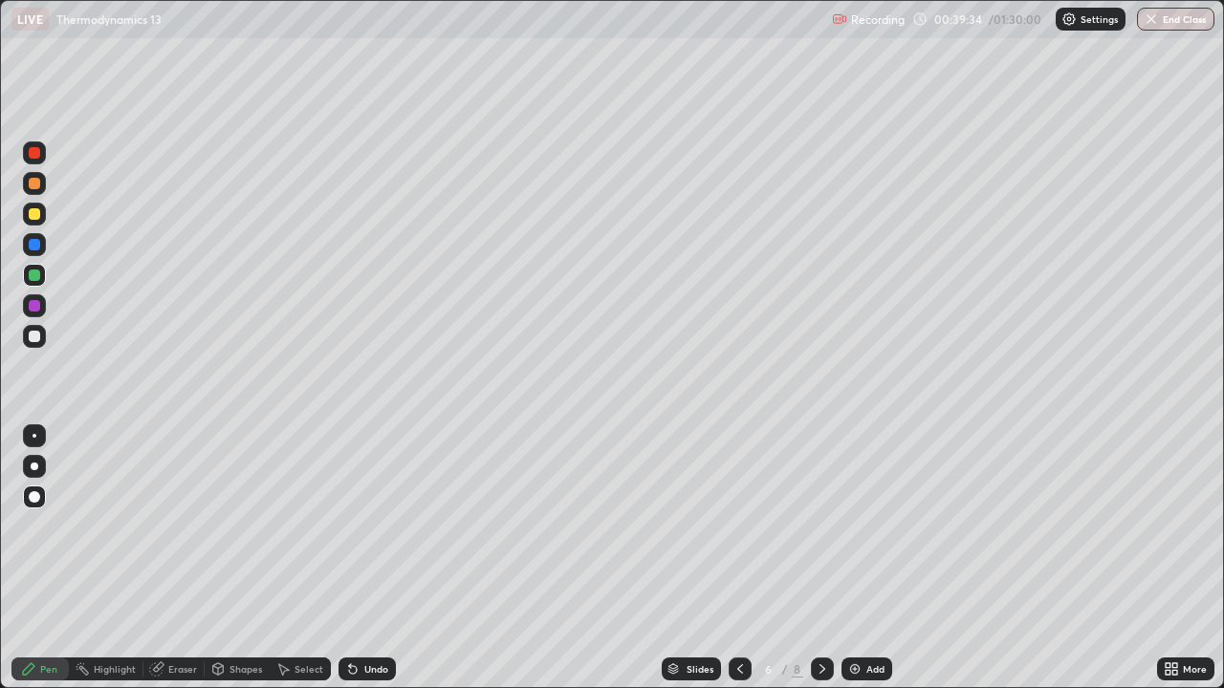
click at [21, 340] on div at bounding box center [34, 336] width 31 height 31
click at [33, 459] on div at bounding box center [34, 466] width 23 height 23
click at [33, 276] on div at bounding box center [34, 275] width 11 height 11
click at [38, 338] on div at bounding box center [34, 336] width 11 height 11
click at [36, 280] on div at bounding box center [34, 275] width 11 height 11
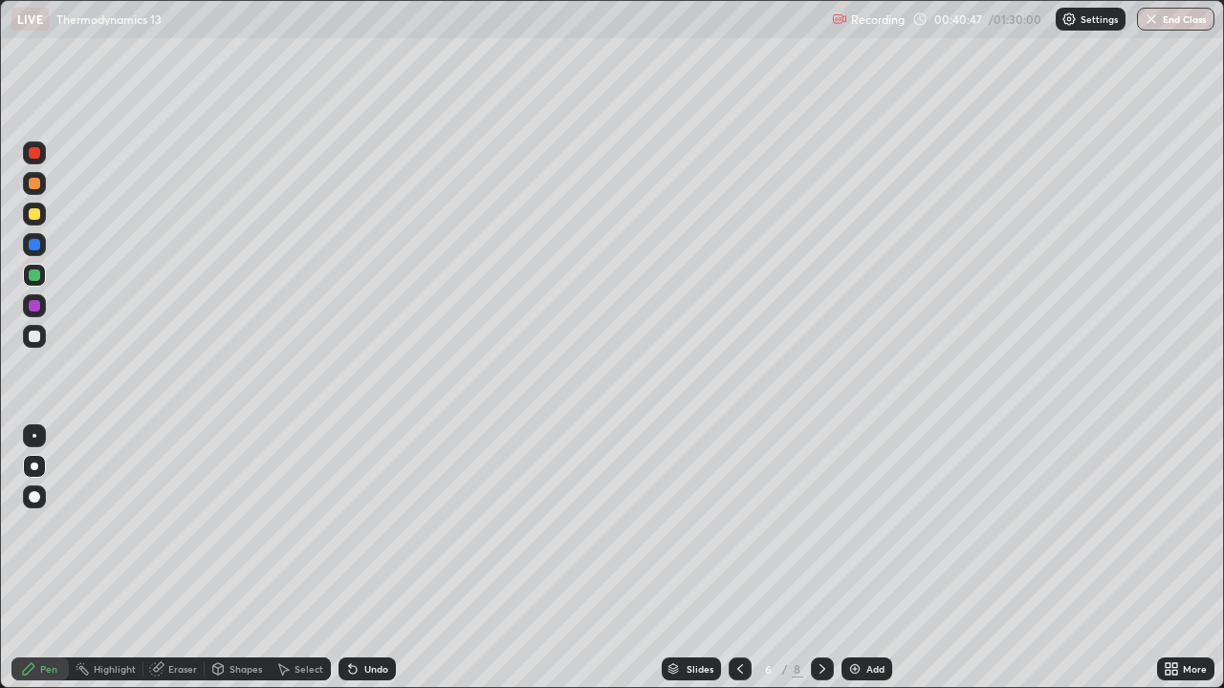
click at [38, 337] on div at bounding box center [34, 336] width 11 height 11
click at [187, 558] on div "Eraser" at bounding box center [173, 669] width 61 height 23
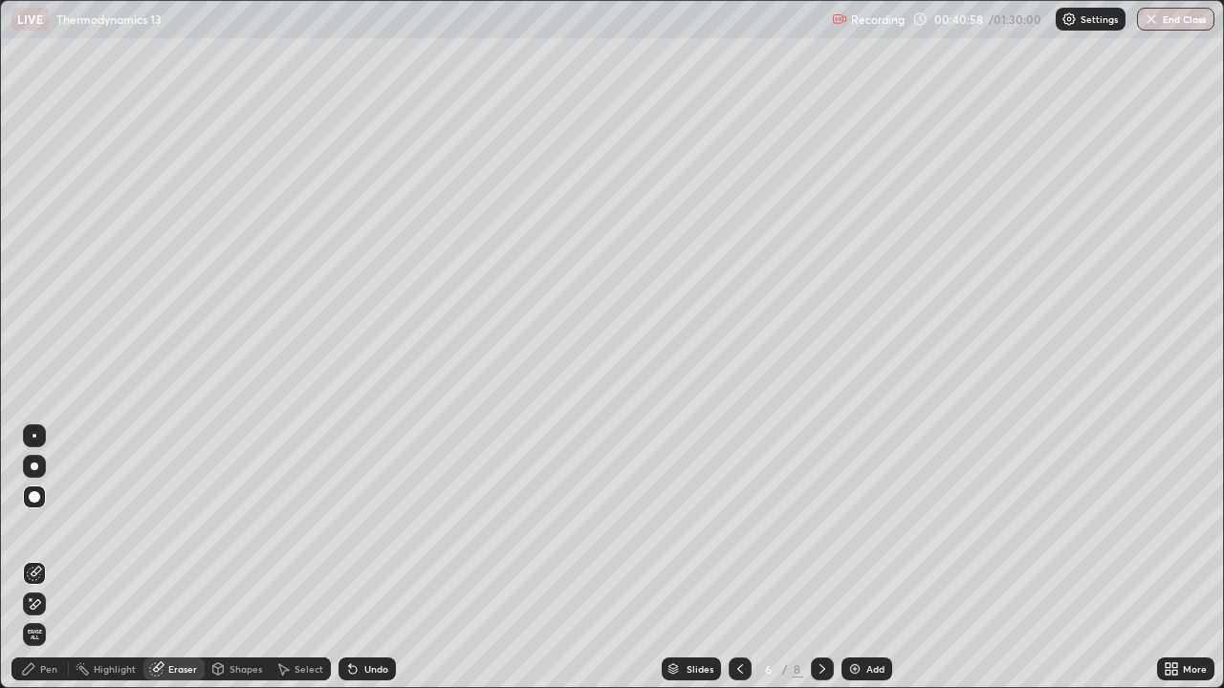
click at [42, 558] on div "Pen" at bounding box center [48, 669] width 17 height 10
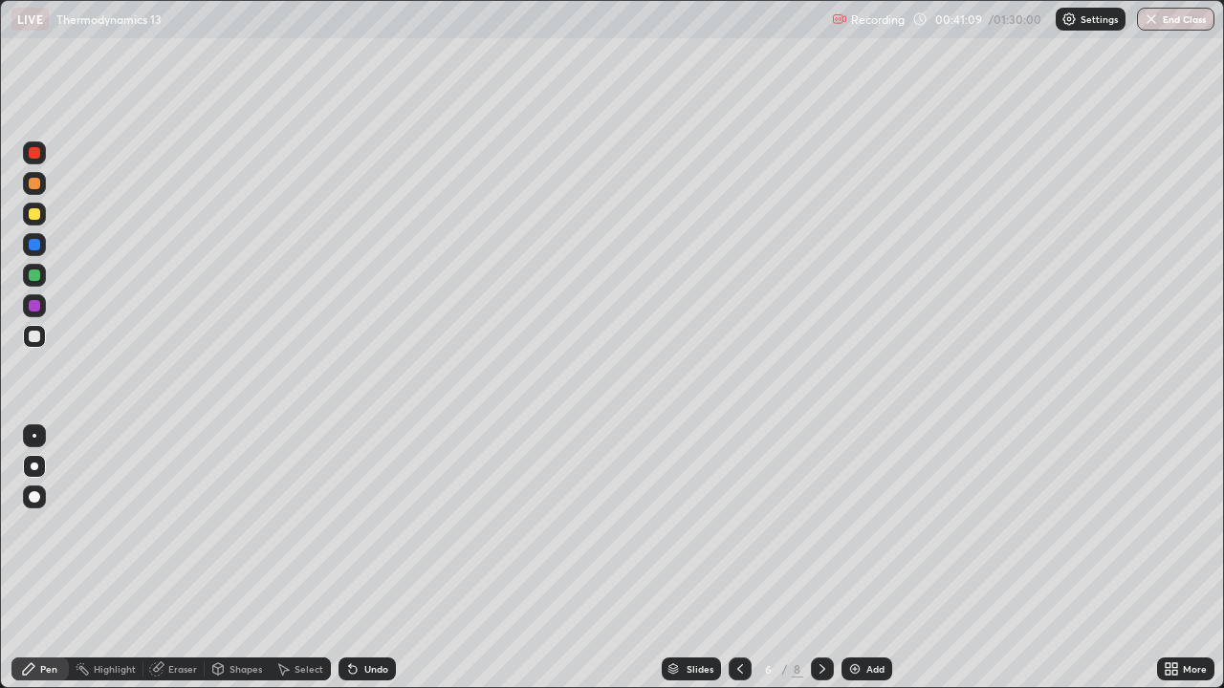
click at [33, 304] on div at bounding box center [34, 305] width 11 height 11
click at [35, 337] on div at bounding box center [34, 336] width 11 height 11
click at [161, 558] on div "Eraser" at bounding box center [173, 669] width 61 height 23
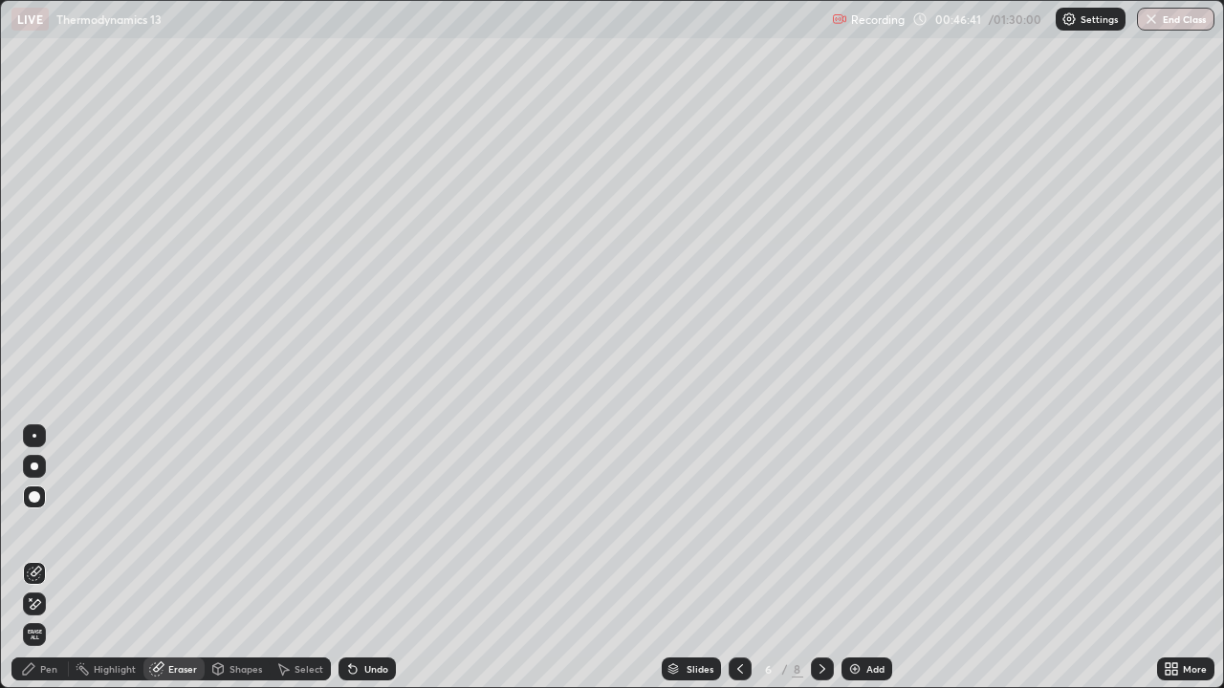
click at [868, 558] on div "Add" at bounding box center [875, 669] width 18 height 10
click at [37, 492] on div at bounding box center [34, 496] width 11 height 11
click at [27, 558] on icon at bounding box center [28, 669] width 15 height 15
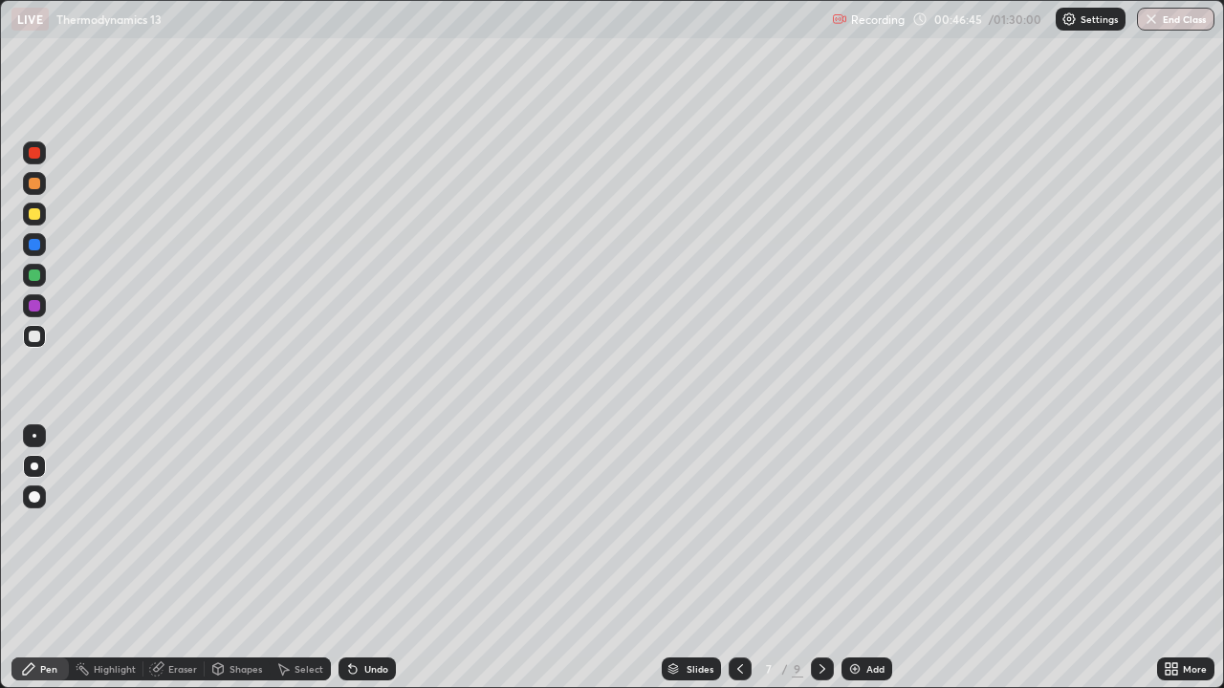
click at [34, 208] on div at bounding box center [34, 213] width 11 height 11
click at [27, 466] on div at bounding box center [34, 466] width 23 height 23
click at [34, 337] on div at bounding box center [34, 336] width 11 height 11
click at [36, 335] on div at bounding box center [34, 336] width 11 height 11
click at [222, 558] on icon at bounding box center [218, 668] width 11 height 11
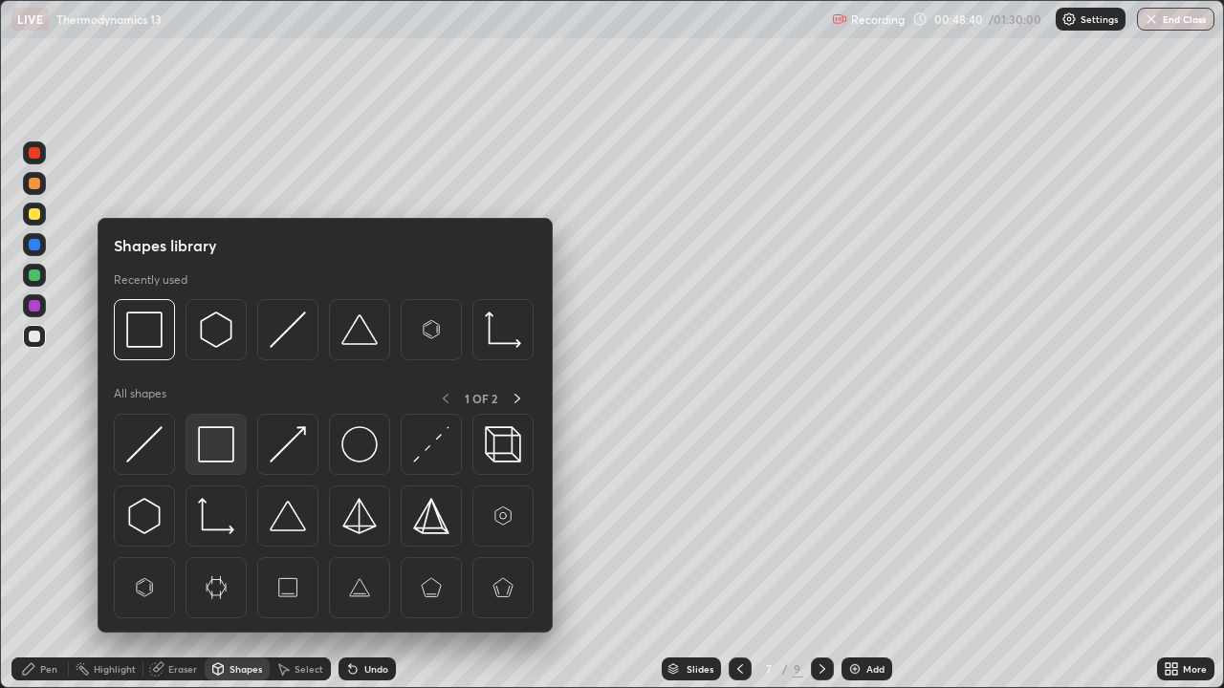
click at [211, 437] on img at bounding box center [216, 444] width 36 height 36
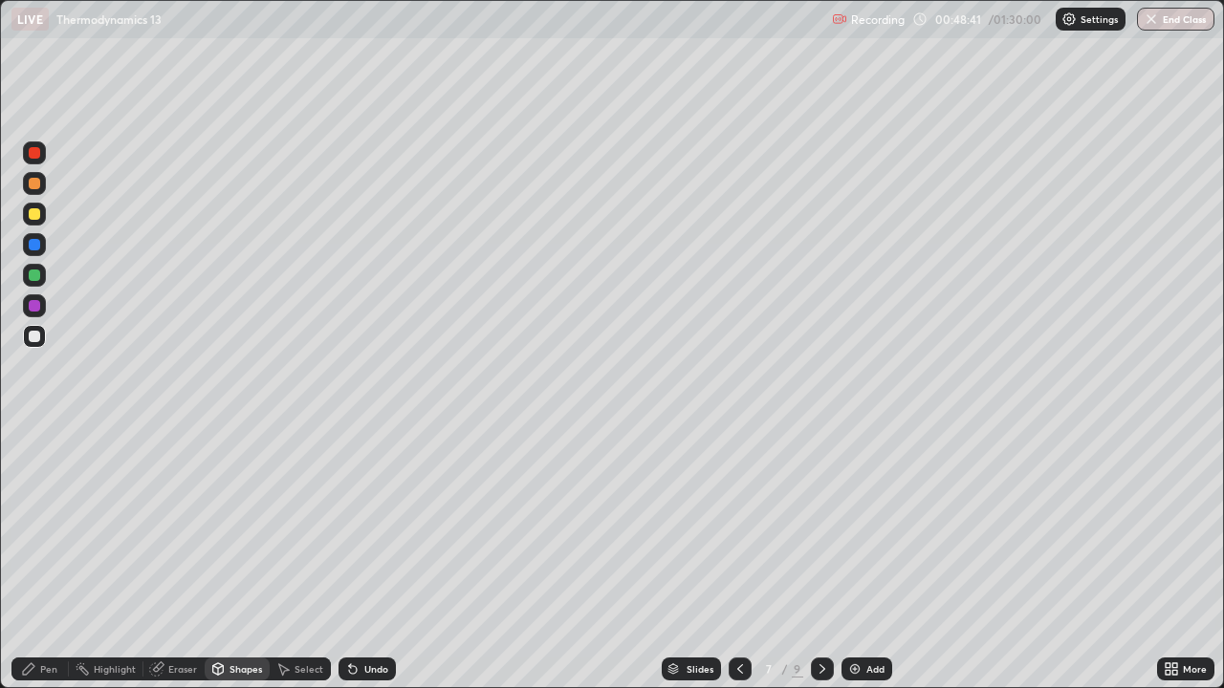
click at [36, 279] on div at bounding box center [34, 275] width 11 height 11
click at [35, 337] on div at bounding box center [34, 336] width 11 height 11
click at [48, 558] on div "Pen" at bounding box center [48, 669] width 17 height 10
click at [34, 335] on div at bounding box center [34, 336] width 11 height 11
click at [34, 337] on div at bounding box center [34, 336] width 11 height 11
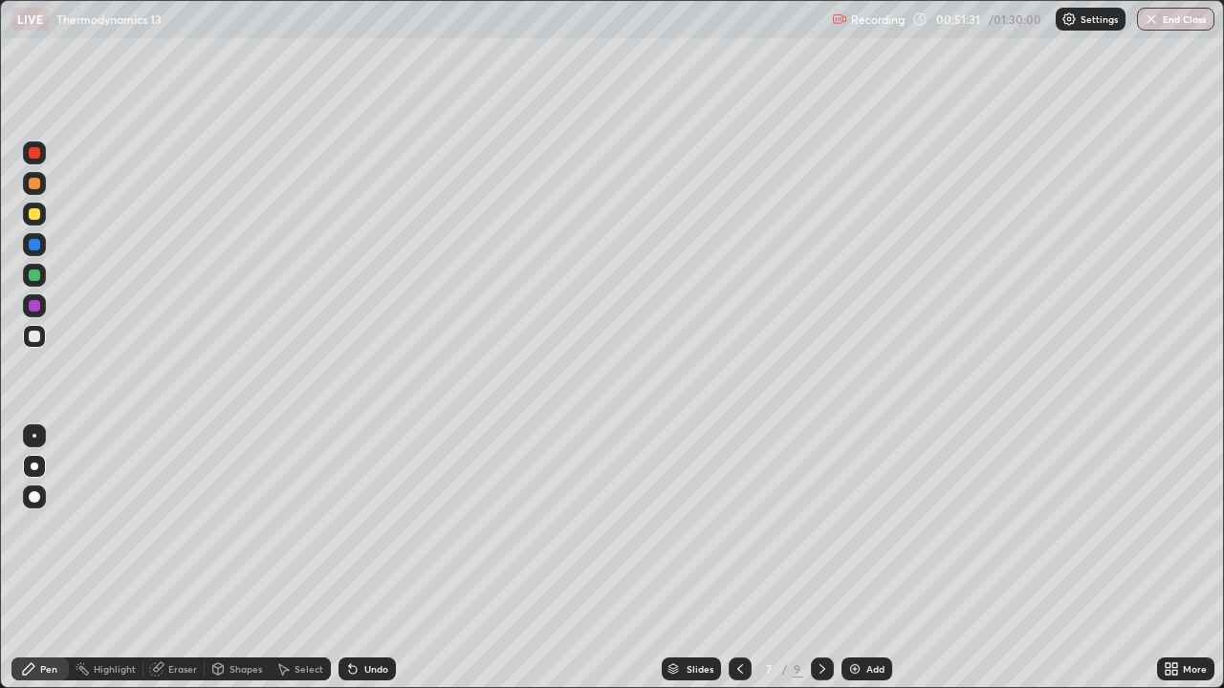
click at [34, 467] on div at bounding box center [35, 467] width 8 height 8
click at [35, 277] on div at bounding box center [34, 275] width 11 height 11
click at [34, 335] on div at bounding box center [34, 336] width 11 height 11
click at [131, 558] on div "Highlight" at bounding box center [115, 669] width 42 height 10
click at [154, 558] on icon at bounding box center [156, 669] width 12 height 12
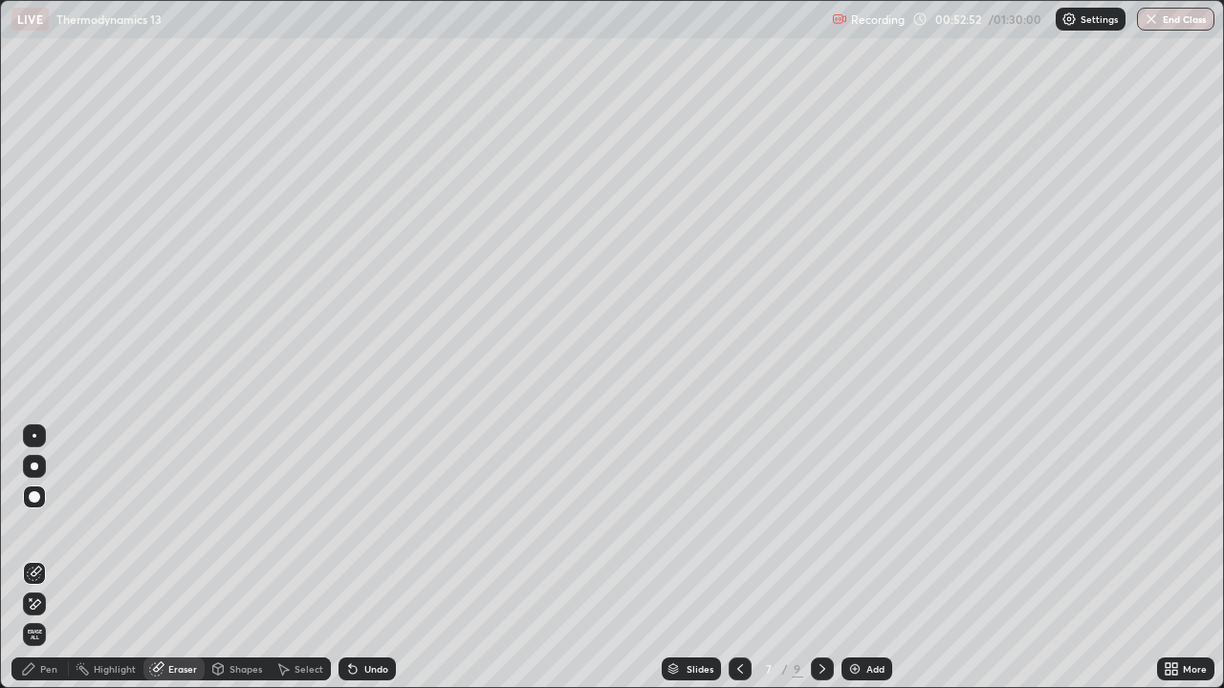
click at [42, 558] on div "Pen" at bounding box center [48, 669] width 17 height 10
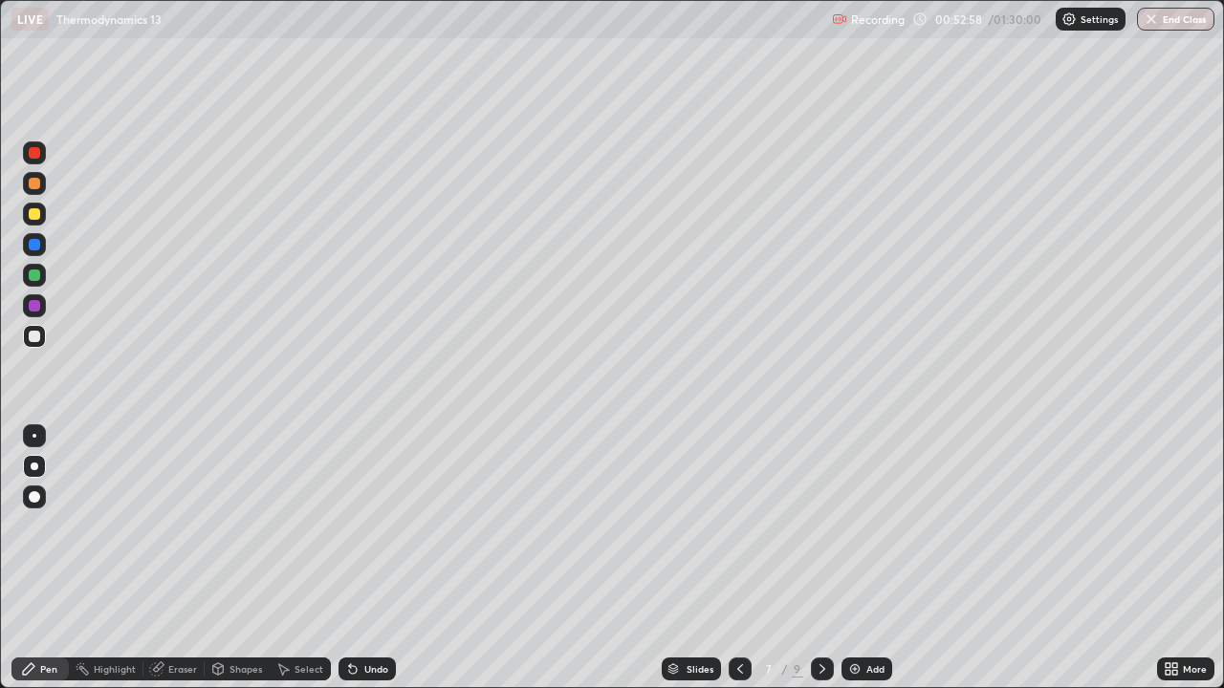
click at [32, 274] on div at bounding box center [34, 275] width 11 height 11
click at [27, 334] on div at bounding box center [34, 336] width 23 height 23
click at [860, 558] on img at bounding box center [854, 669] width 15 height 15
click at [31, 339] on div at bounding box center [34, 336] width 11 height 11
click at [31, 461] on div at bounding box center [34, 466] width 23 height 23
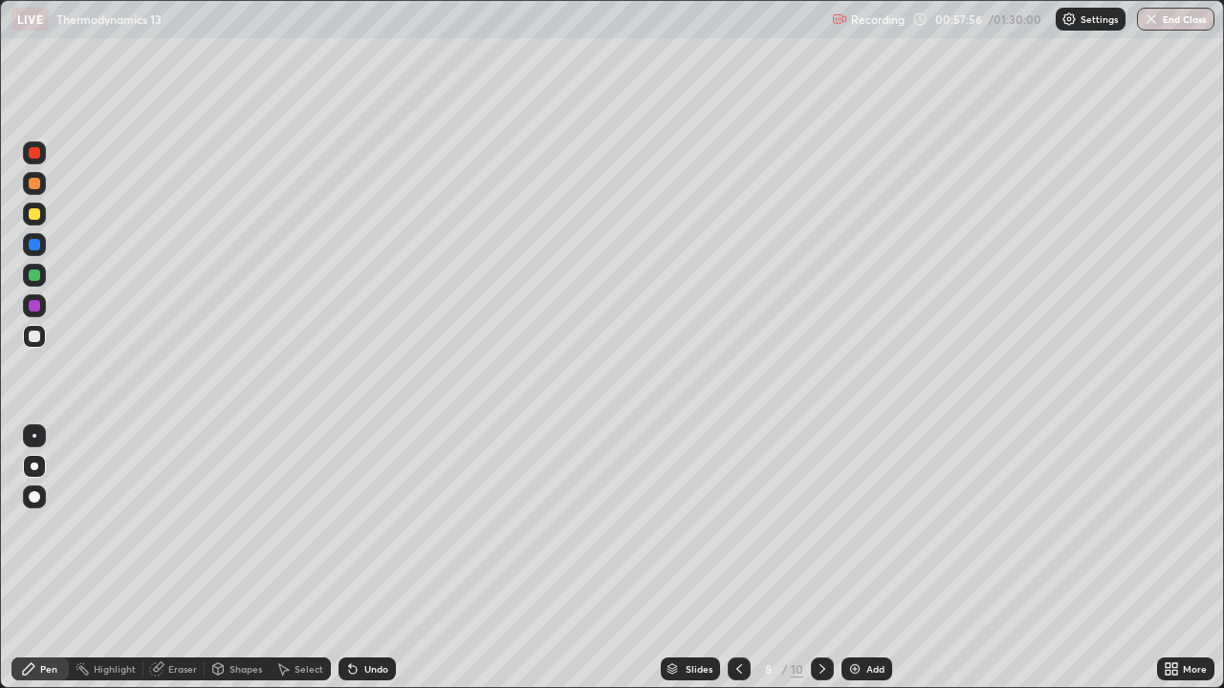
click at [24, 467] on div at bounding box center [34, 466] width 23 height 23
click at [37, 274] on div at bounding box center [34, 275] width 11 height 11
click at [34, 467] on div at bounding box center [35, 467] width 8 height 8
click at [36, 337] on div at bounding box center [34, 336] width 11 height 11
click at [34, 215] on div at bounding box center [34, 213] width 11 height 11
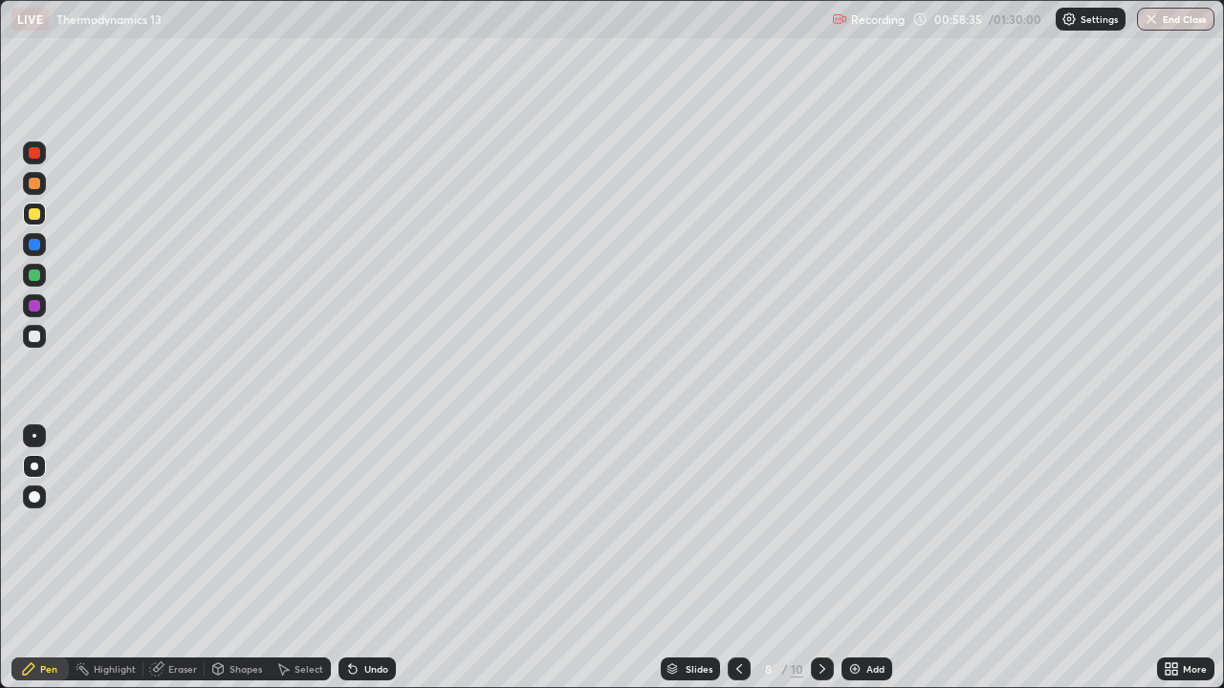
click at [188, 558] on div "Eraser" at bounding box center [173, 669] width 61 height 23
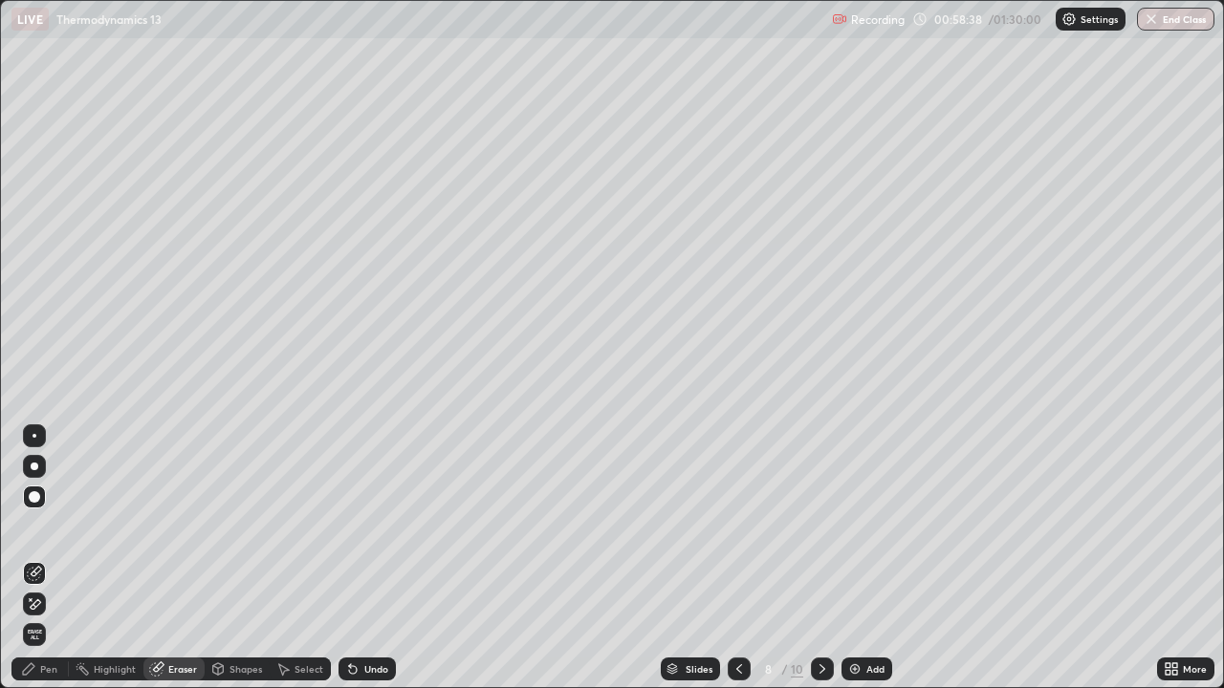
click at [46, 558] on div "Pen" at bounding box center [48, 669] width 17 height 10
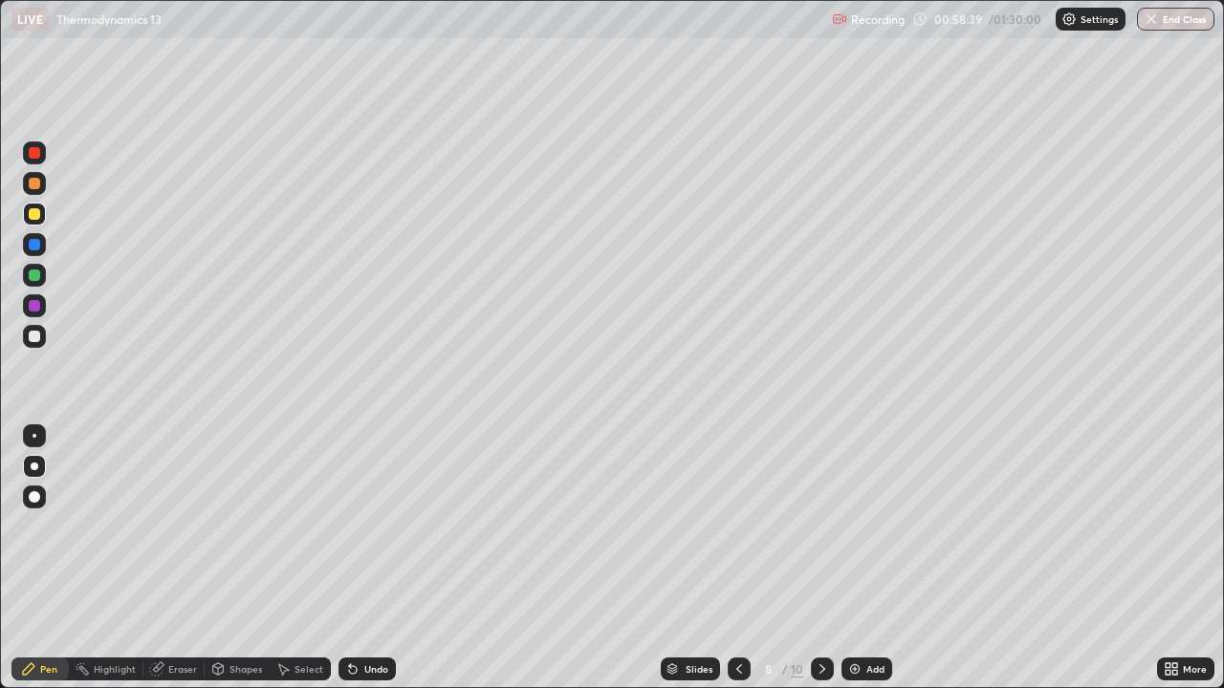
click at [35, 332] on div at bounding box center [34, 336] width 11 height 11
click at [38, 338] on div at bounding box center [34, 336] width 11 height 11
click at [31, 327] on div at bounding box center [34, 336] width 23 height 23
click at [32, 275] on div at bounding box center [34, 275] width 11 height 11
click at [33, 469] on div at bounding box center [35, 467] width 8 height 8
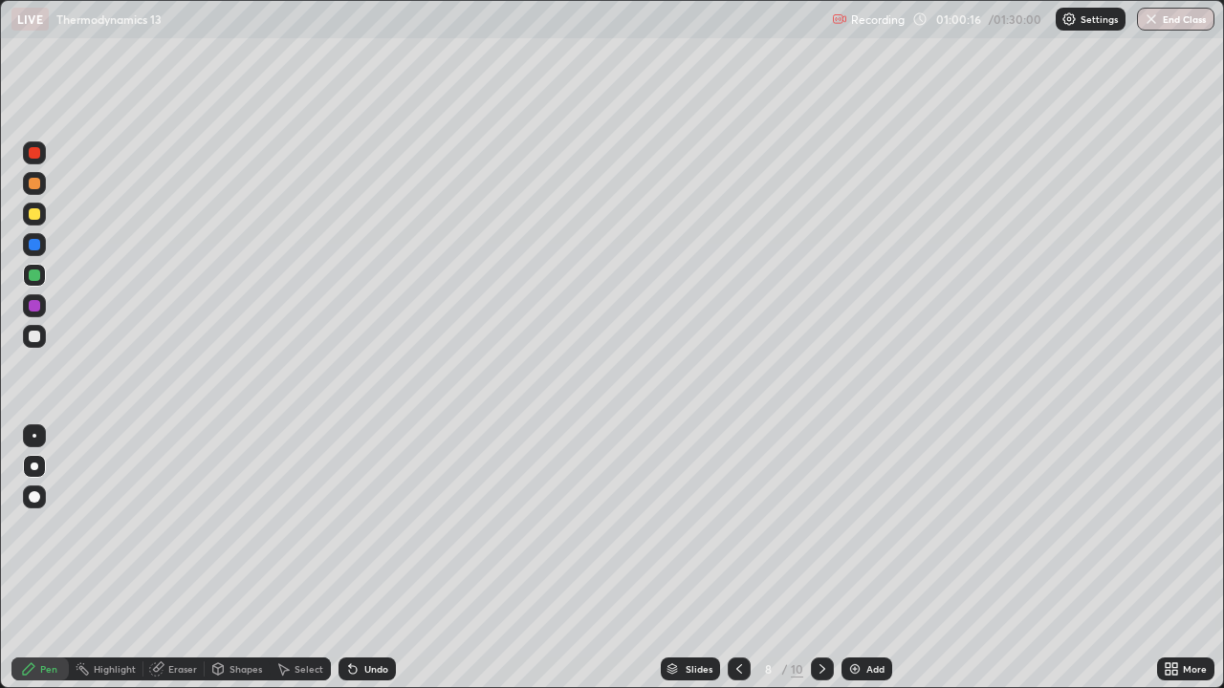
click at [39, 346] on div at bounding box center [34, 336] width 23 height 23
click at [176, 558] on div "Eraser" at bounding box center [173, 669] width 61 height 23
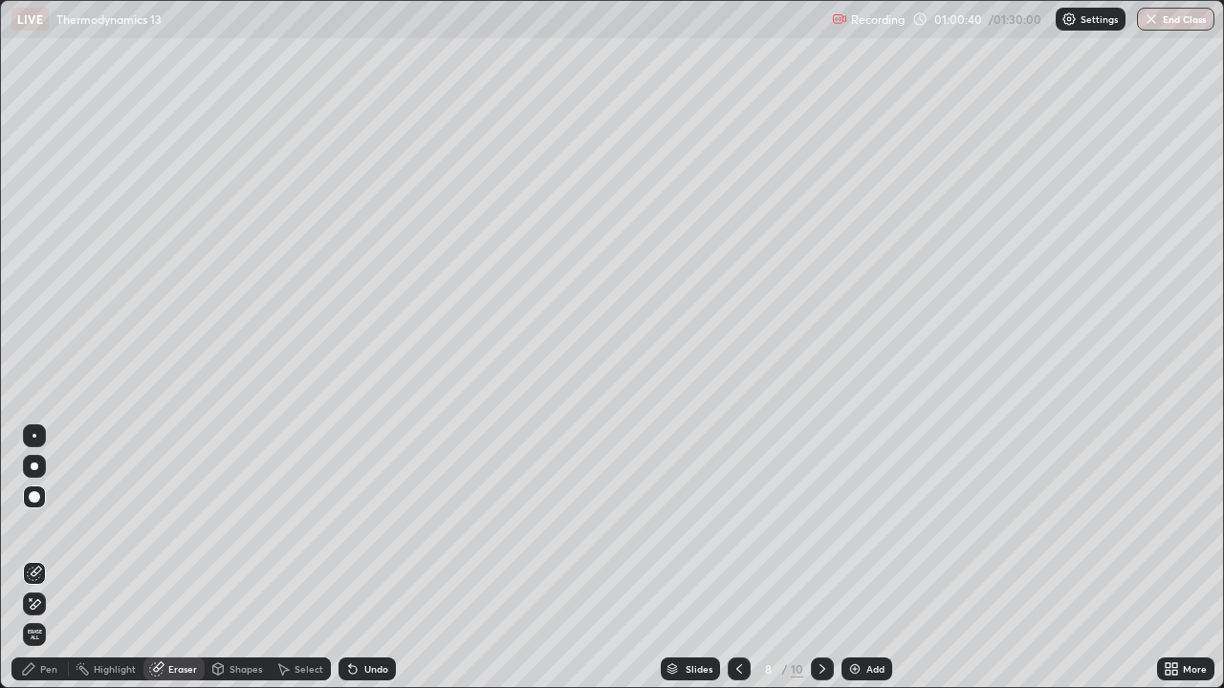
click at [51, 558] on div "Pen" at bounding box center [39, 669] width 57 height 23
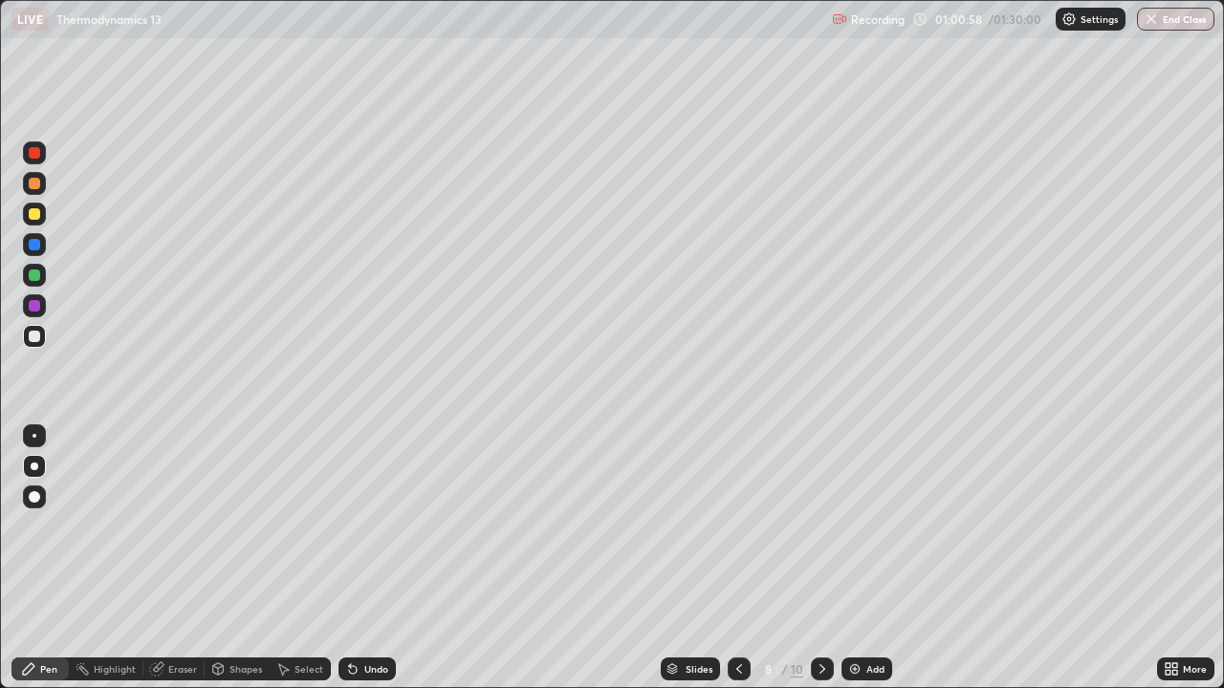
click at [176, 558] on div "Eraser" at bounding box center [173, 669] width 61 height 23
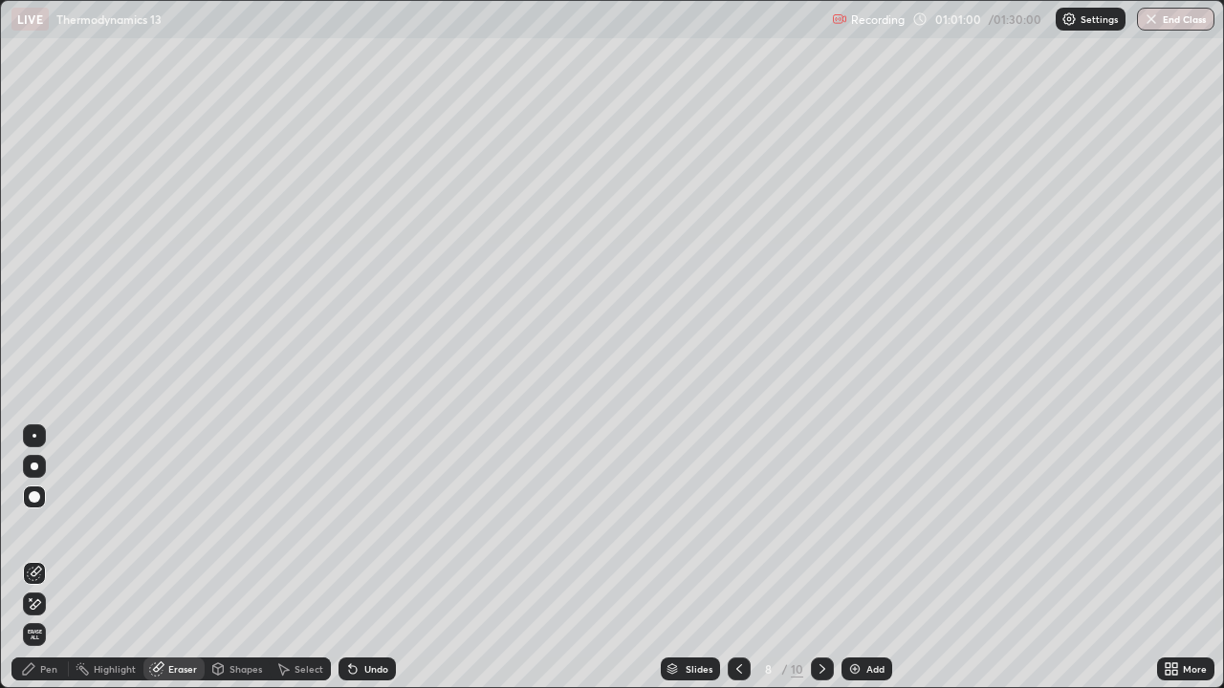
click at [47, 558] on div "Pen" at bounding box center [48, 669] width 17 height 10
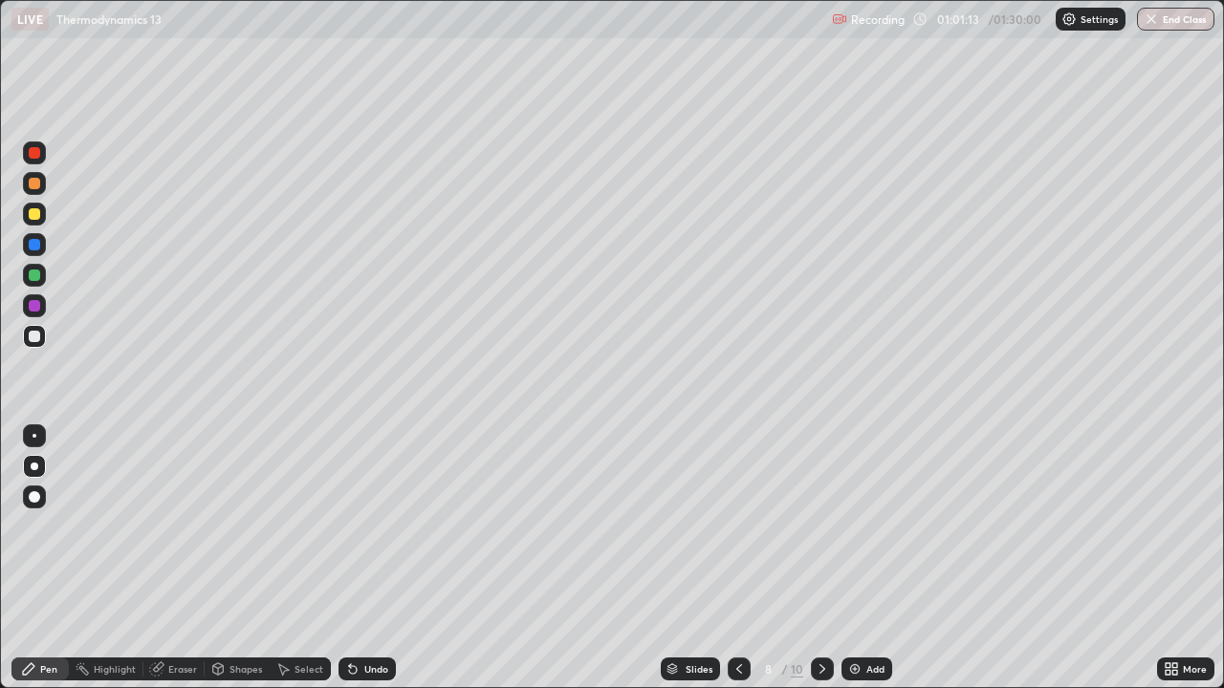
click at [42, 219] on div at bounding box center [34, 214] width 23 height 23
click at [734, 558] on icon at bounding box center [738, 669] width 15 height 15
click at [819, 558] on div at bounding box center [822, 669] width 23 height 23
click at [36, 329] on div at bounding box center [34, 336] width 23 height 23
click at [728, 558] on div at bounding box center [739, 669] width 23 height 23
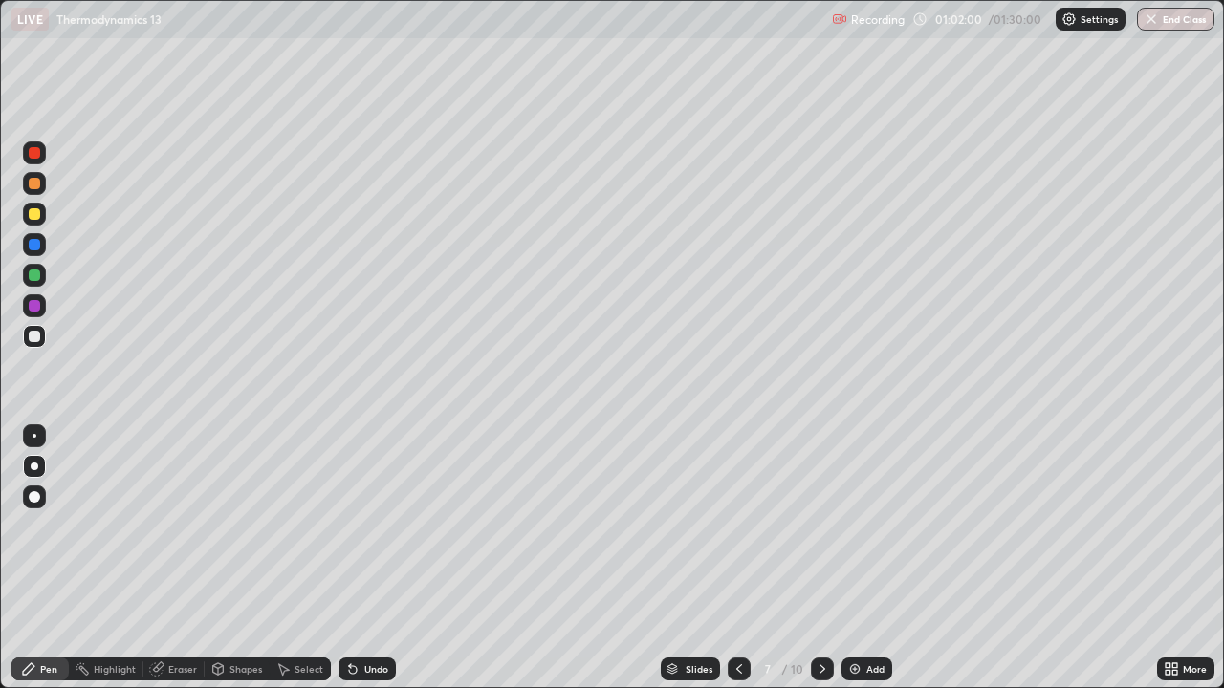
click at [815, 558] on icon at bounding box center [822, 669] width 15 height 15
click at [853, 558] on img at bounding box center [854, 669] width 15 height 15
click at [32, 493] on div at bounding box center [34, 496] width 11 height 11
click at [37, 307] on div at bounding box center [34, 305] width 11 height 11
click at [33, 340] on div at bounding box center [34, 336] width 11 height 11
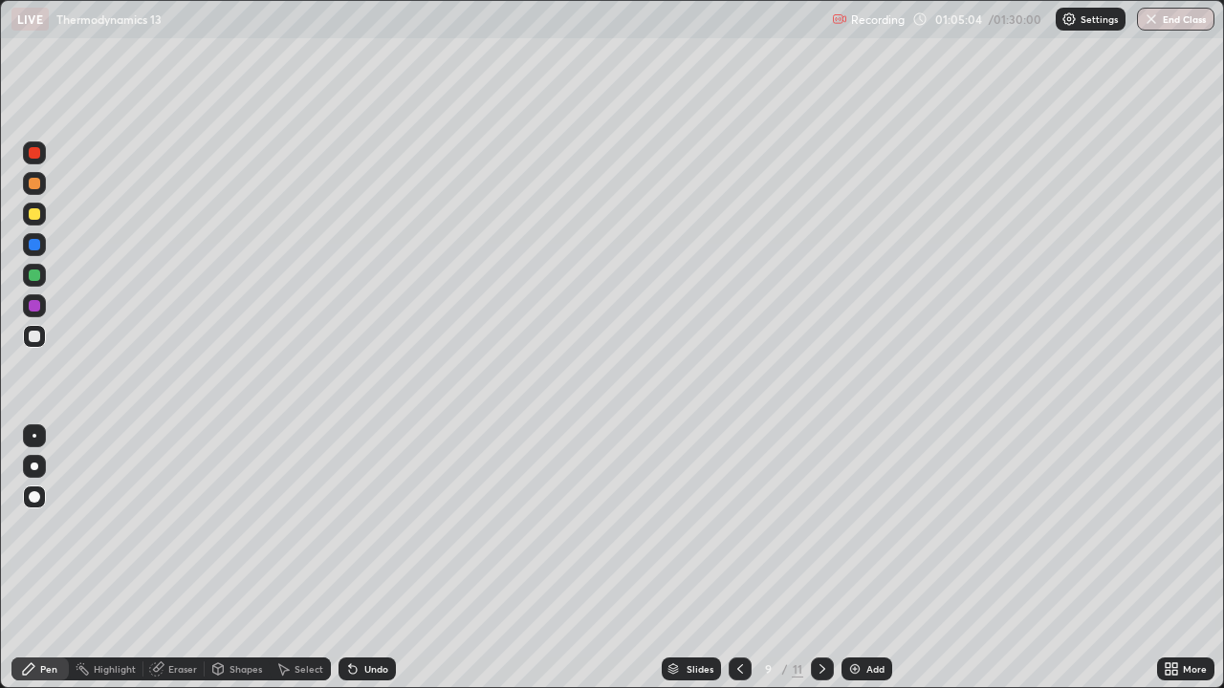
click at [731, 558] on div at bounding box center [739, 669] width 23 height 23
click at [738, 558] on icon at bounding box center [739, 669] width 15 height 15
click at [743, 558] on icon at bounding box center [739, 669] width 15 height 15
click at [36, 340] on div at bounding box center [34, 336] width 11 height 11
click at [39, 214] on div at bounding box center [34, 213] width 11 height 11
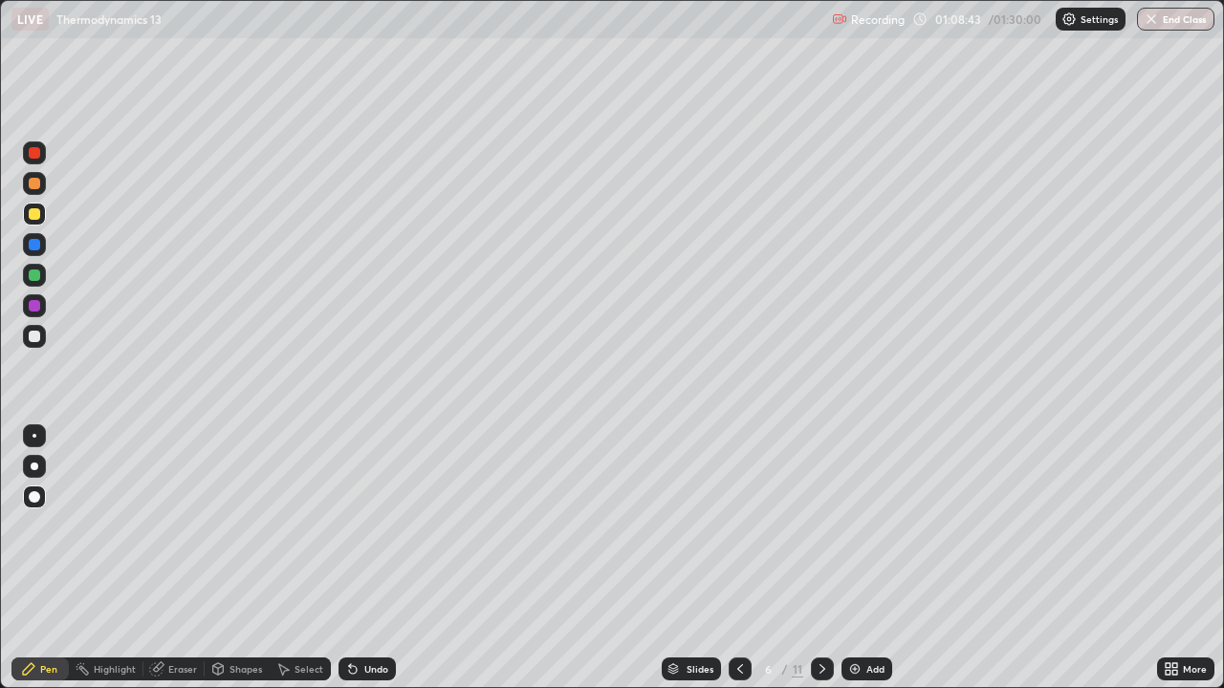
click at [856, 558] on img at bounding box center [854, 669] width 15 height 15
click at [33, 333] on div at bounding box center [34, 336] width 11 height 11
click at [29, 337] on div at bounding box center [34, 336] width 11 height 11
click at [32, 216] on div at bounding box center [34, 213] width 11 height 11
click at [25, 322] on div at bounding box center [34, 336] width 23 height 31
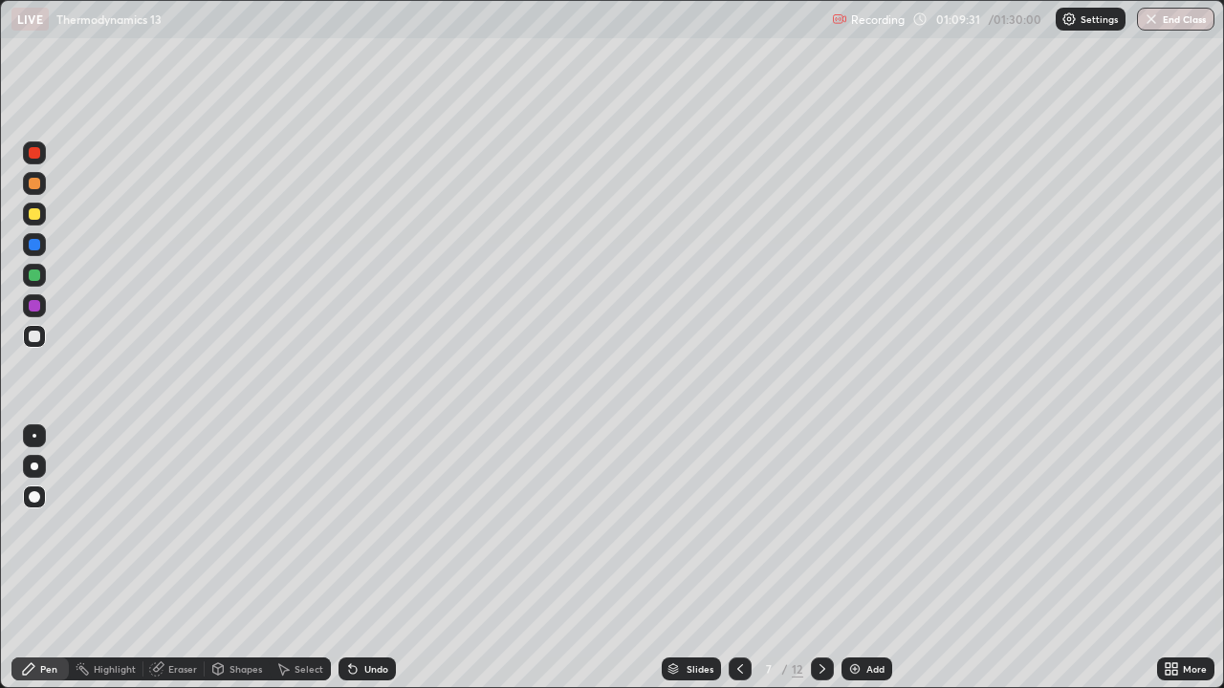
click at [32, 426] on div at bounding box center [34, 435] width 23 height 23
click at [847, 558] on img at bounding box center [854, 669] width 15 height 15
click at [34, 476] on div at bounding box center [34, 466] width 23 height 23
click at [32, 277] on div at bounding box center [34, 275] width 11 height 11
click at [33, 212] on div at bounding box center [34, 213] width 11 height 11
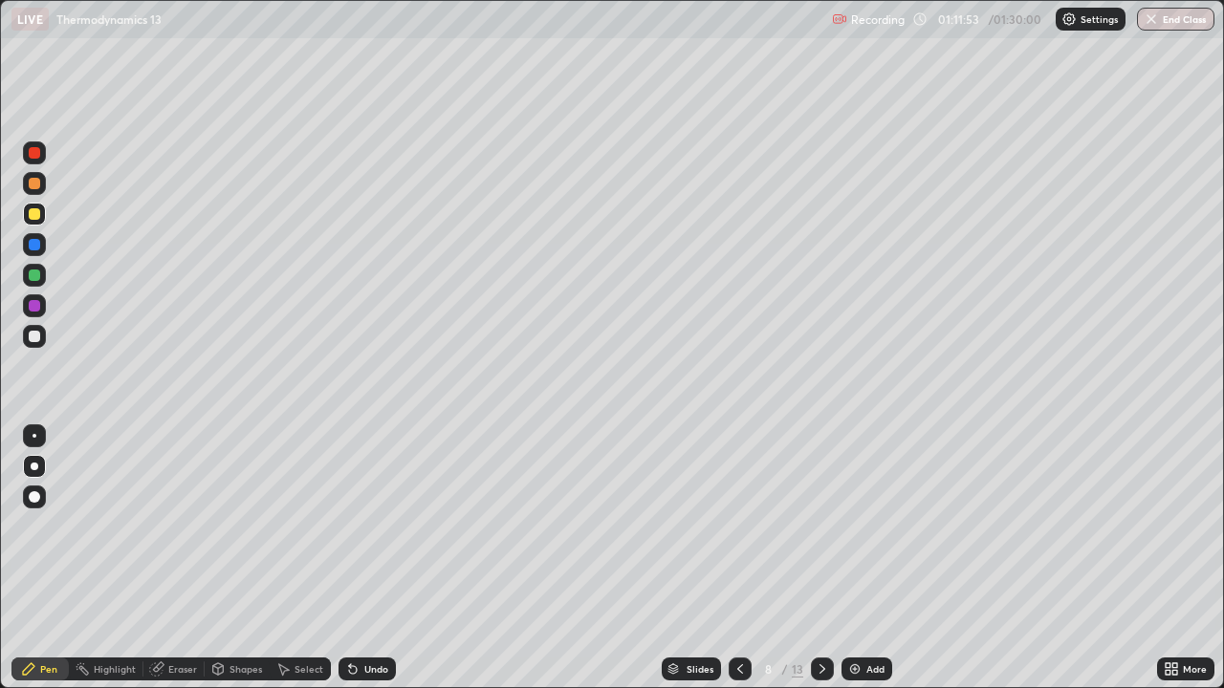
click at [32, 474] on div at bounding box center [34, 466] width 23 height 23
click at [34, 497] on div at bounding box center [34, 496] width 11 height 11
click at [26, 466] on div at bounding box center [34, 466] width 23 height 23
click at [178, 558] on div "Eraser" at bounding box center [182, 669] width 29 height 10
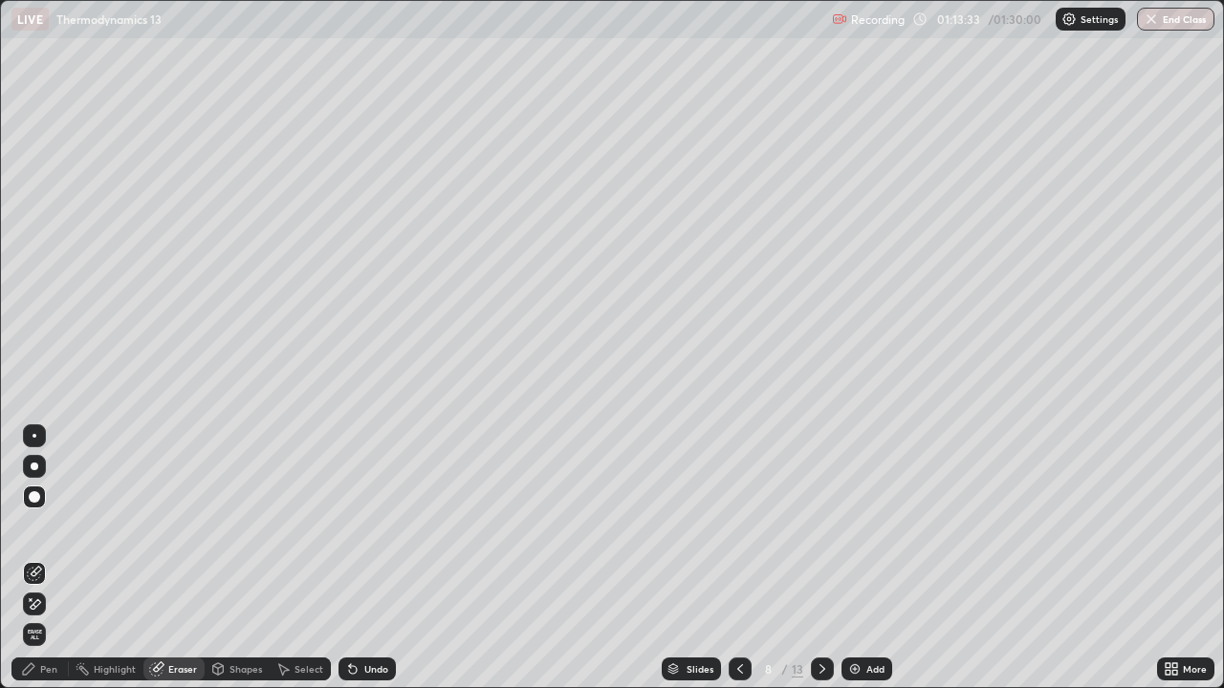
click at [228, 558] on div "Shapes" at bounding box center [237, 669] width 65 height 23
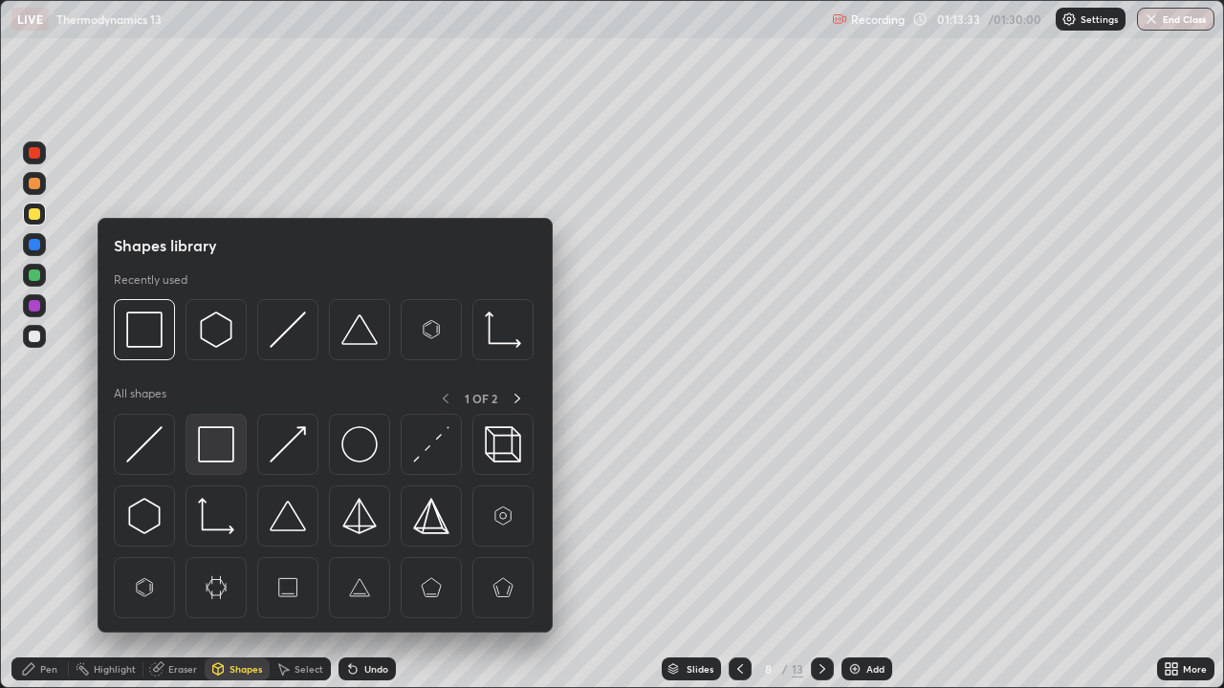
click at [205, 437] on img at bounding box center [216, 444] width 36 height 36
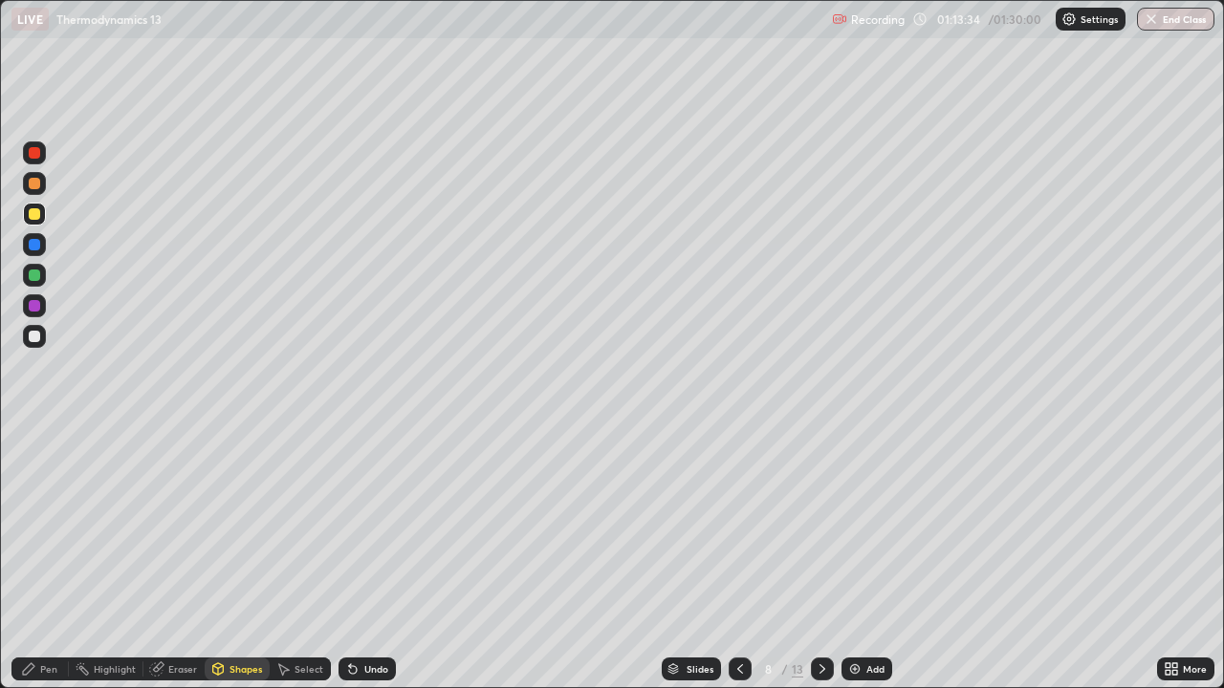
click at [40, 308] on div at bounding box center [34, 305] width 23 height 23
click at [38, 342] on div at bounding box center [34, 336] width 23 height 23
click at [55, 558] on div "Pen" at bounding box center [48, 669] width 17 height 10
click at [36, 435] on div at bounding box center [34, 435] width 23 height 23
click at [34, 337] on div at bounding box center [34, 336] width 11 height 11
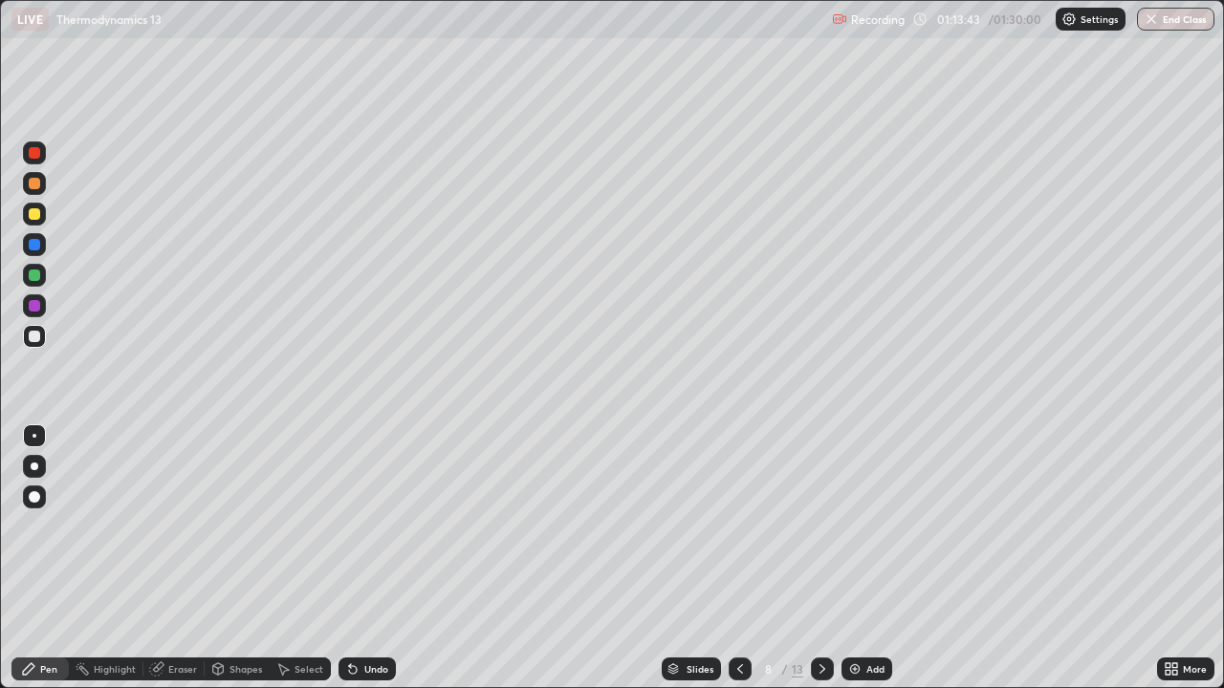
click at [36, 467] on div at bounding box center [35, 467] width 8 height 8
click at [222, 558] on icon at bounding box center [218, 667] width 11 height 3
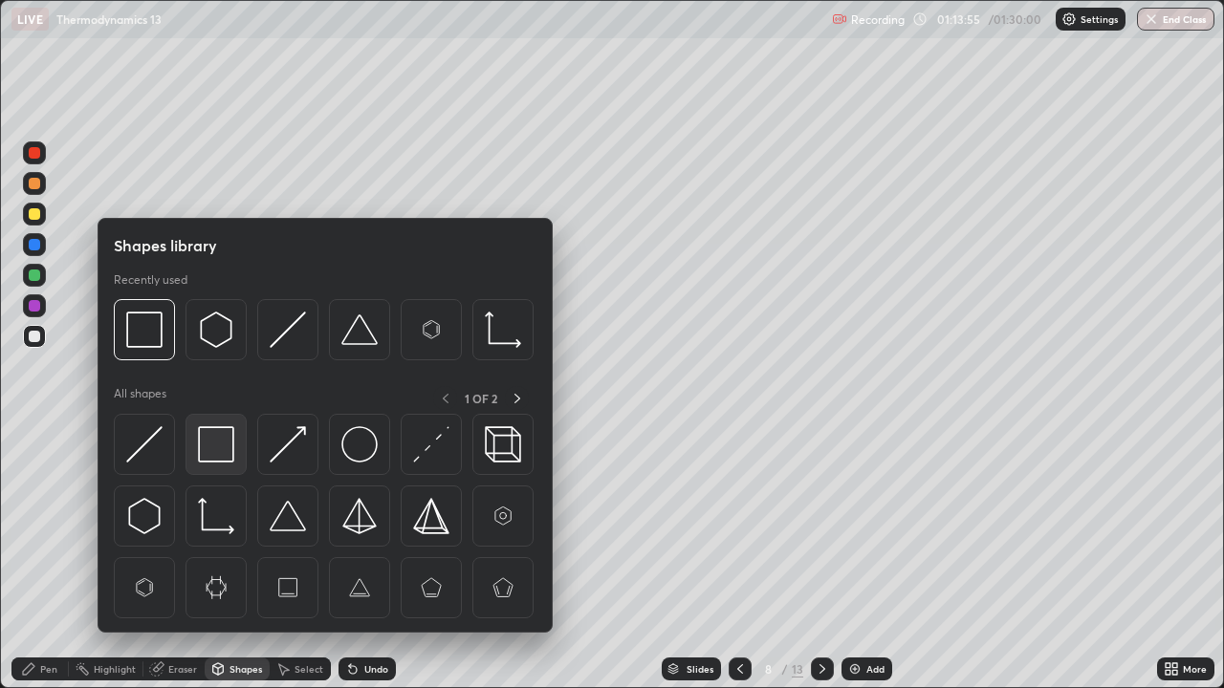
click at [200, 445] on img at bounding box center [216, 444] width 36 height 36
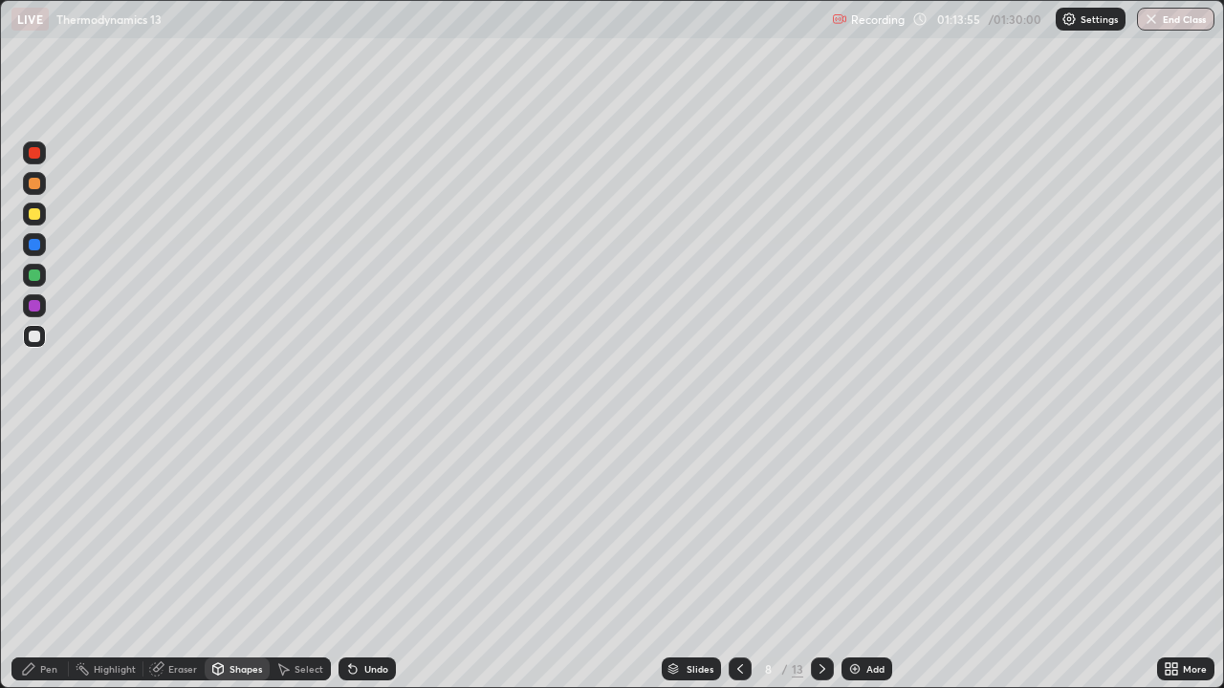
click at [35, 275] on div at bounding box center [34, 275] width 11 height 11
click at [386, 558] on div "Undo" at bounding box center [366, 669] width 57 height 23
click at [851, 558] on img at bounding box center [854, 669] width 15 height 15
click at [33, 337] on div at bounding box center [34, 336] width 11 height 11
click at [33, 338] on div at bounding box center [34, 336] width 11 height 11
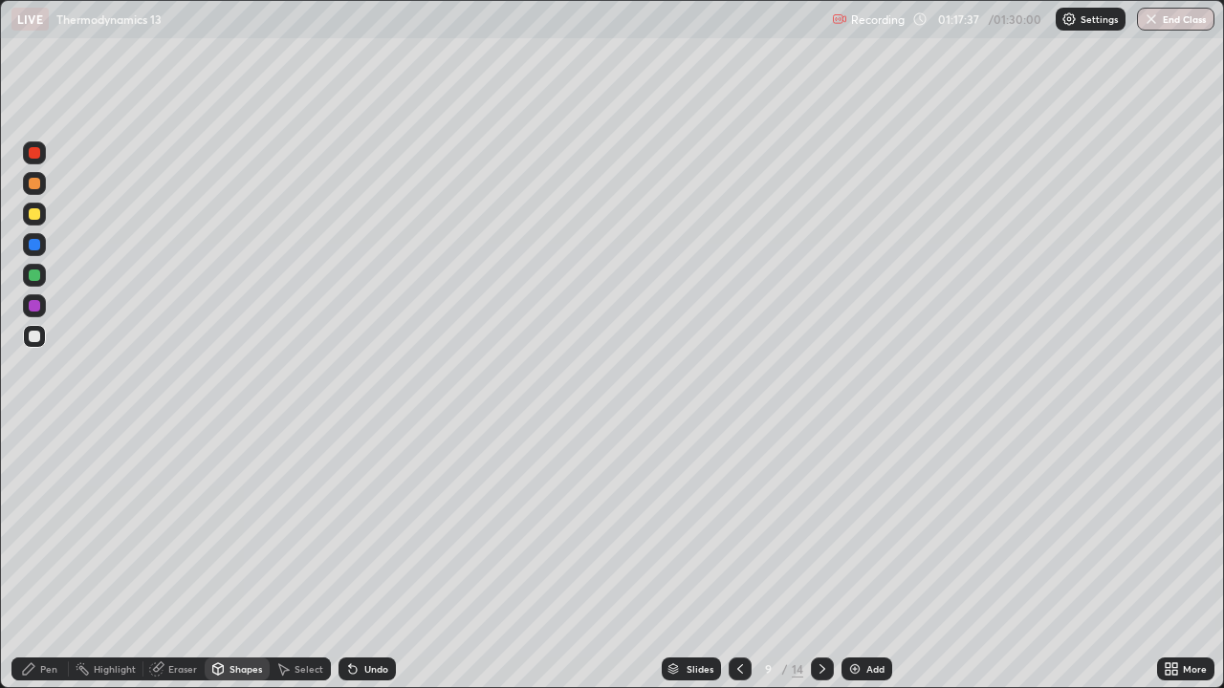
click at [178, 558] on div "Eraser" at bounding box center [173, 669] width 61 height 23
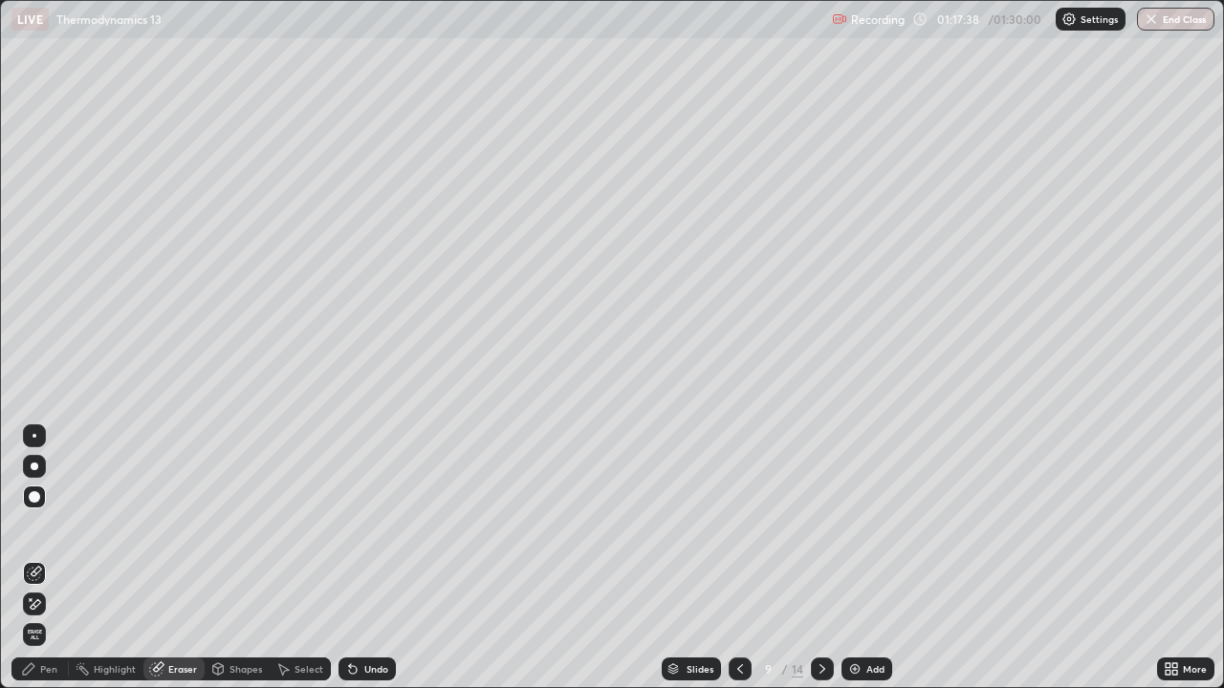
click at [45, 558] on div "Pen" at bounding box center [48, 669] width 17 height 10
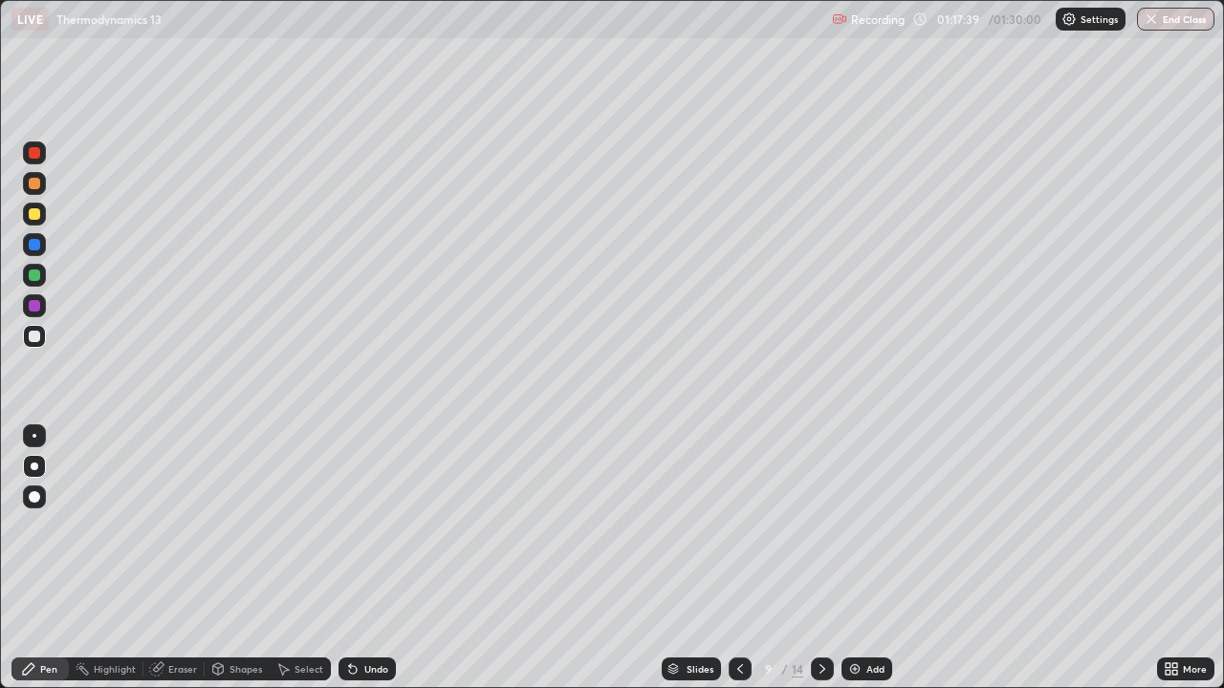
click at [34, 467] on div at bounding box center [35, 467] width 8 height 8
click at [36, 338] on div at bounding box center [34, 336] width 11 height 11
click at [33, 337] on div at bounding box center [34, 336] width 11 height 11
click at [34, 467] on div at bounding box center [35, 467] width 8 height 8
click at [30, 214] on div at bounding box center [34, 213] width 11 height 11
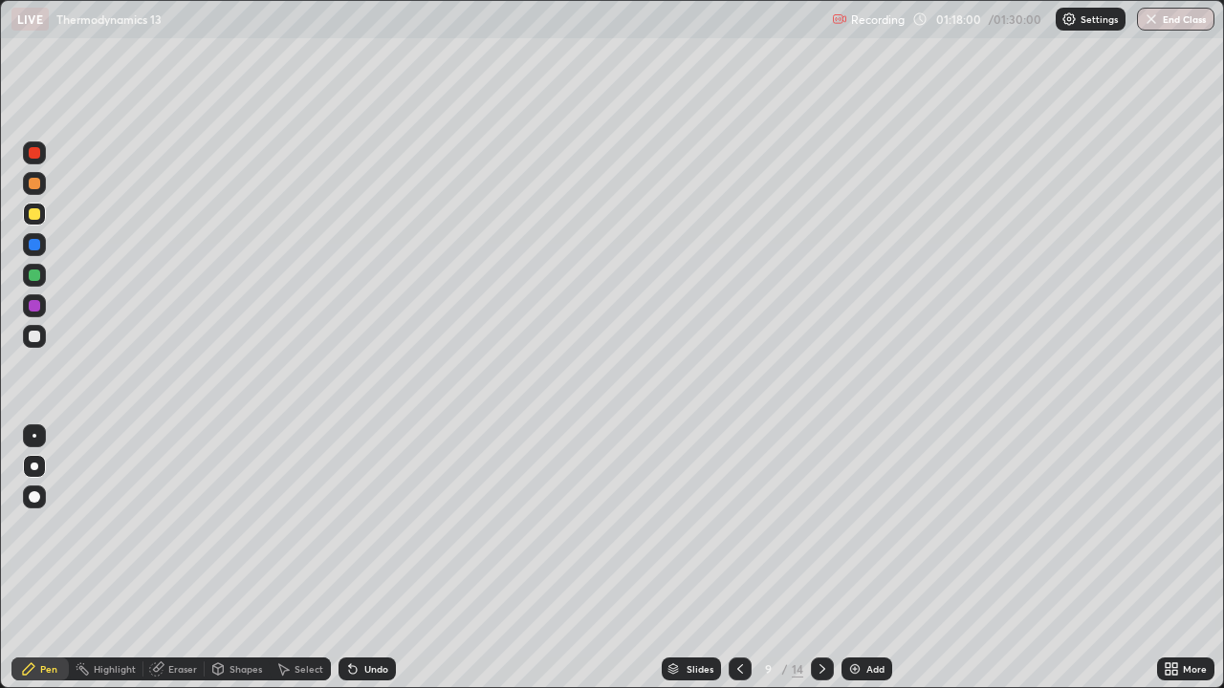
click at [33, 335] on div at bounding box center [34, 336] width 11 height 11
click at [34, 331] on div at bounding box center [34, 336] width 11 height 11
click at [33, 334] on div at bounding box center [34, 336] width 11 height 11
click at [38, 304] on div at bounding box center [34, 305] width 11 height 11
click at [31, 210] on div at bounding box center [34, 213] width 11 height 11
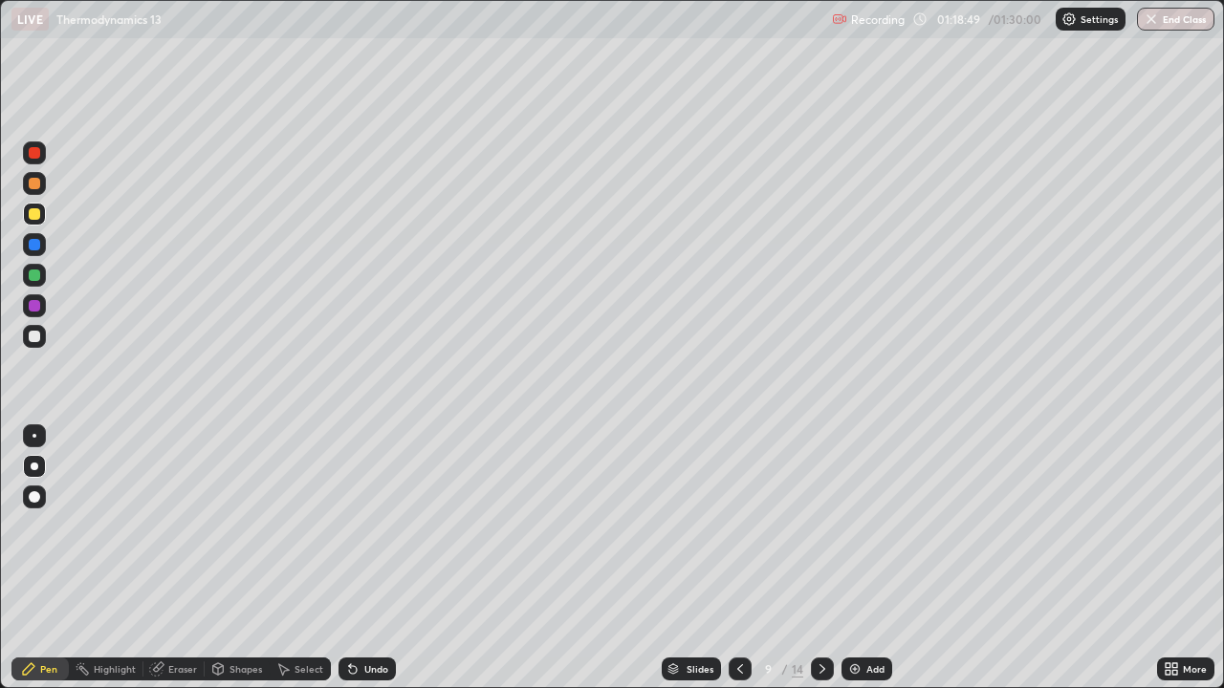
click at [36, 342] on div at bounding box center [34, 336] width 23 height 23
click at [29, 340] on div at bounding box center [34, 336] width 11 height 11
click at [172, 558] on div "Eraser" at bounding box center [182, 669] width 29 height 10
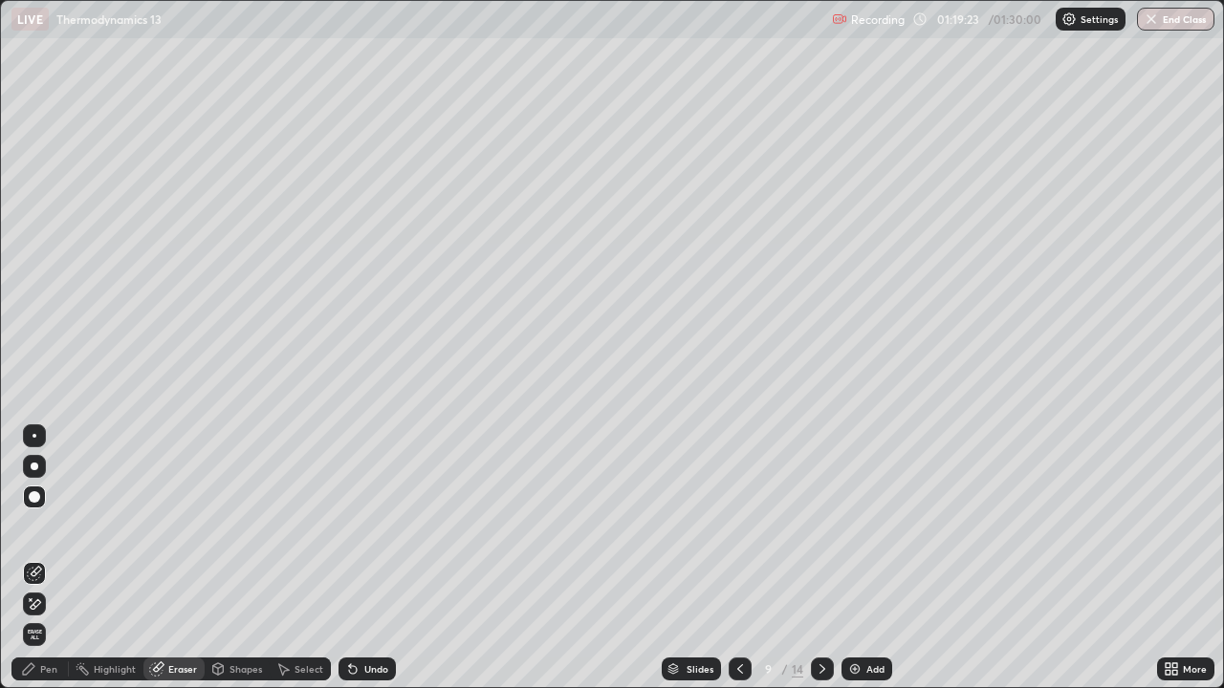
click at [43, 459] on div at bounding box center [34, 466] width 23 height 23
click at [48, 558] on div "Pen" at bounding box center [48, 669] width 17 height 10
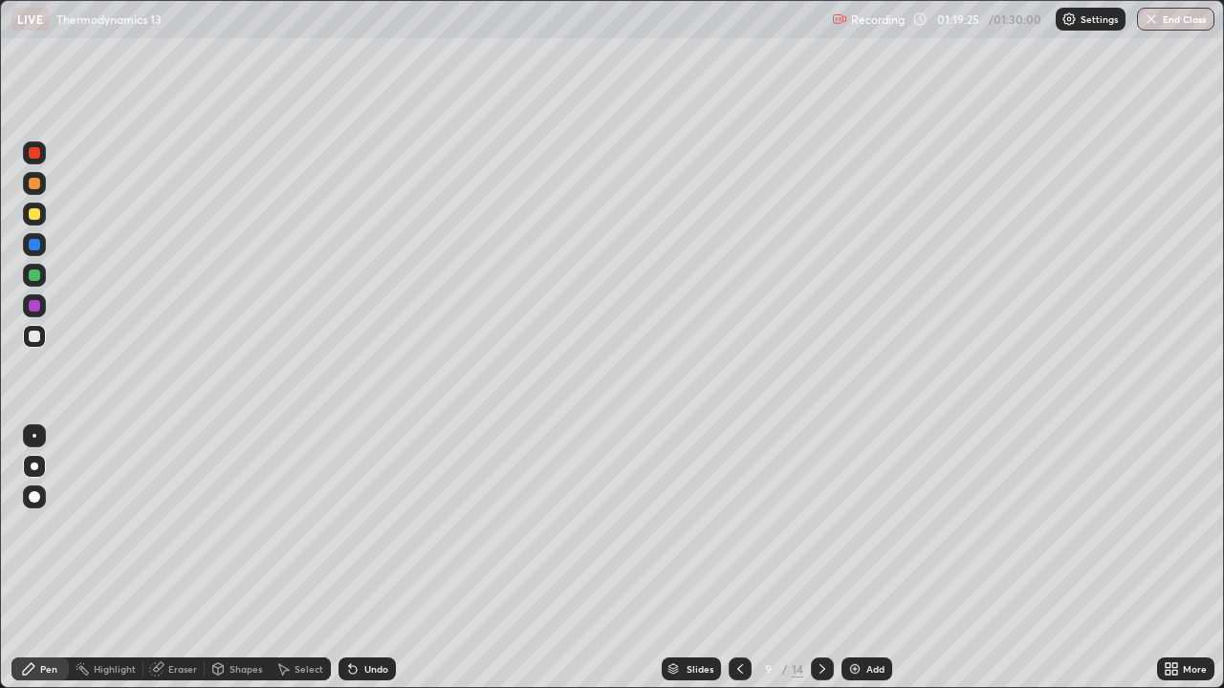
click at [34, 307] on div at bounding box center [34, 305] width 11 height 11
click at [36, 275] on div at bounding box center [34, 275] width 11 height 11
click at [181, 558] on div "Eraser" at bounding box center [182, 669] width 29 height 10
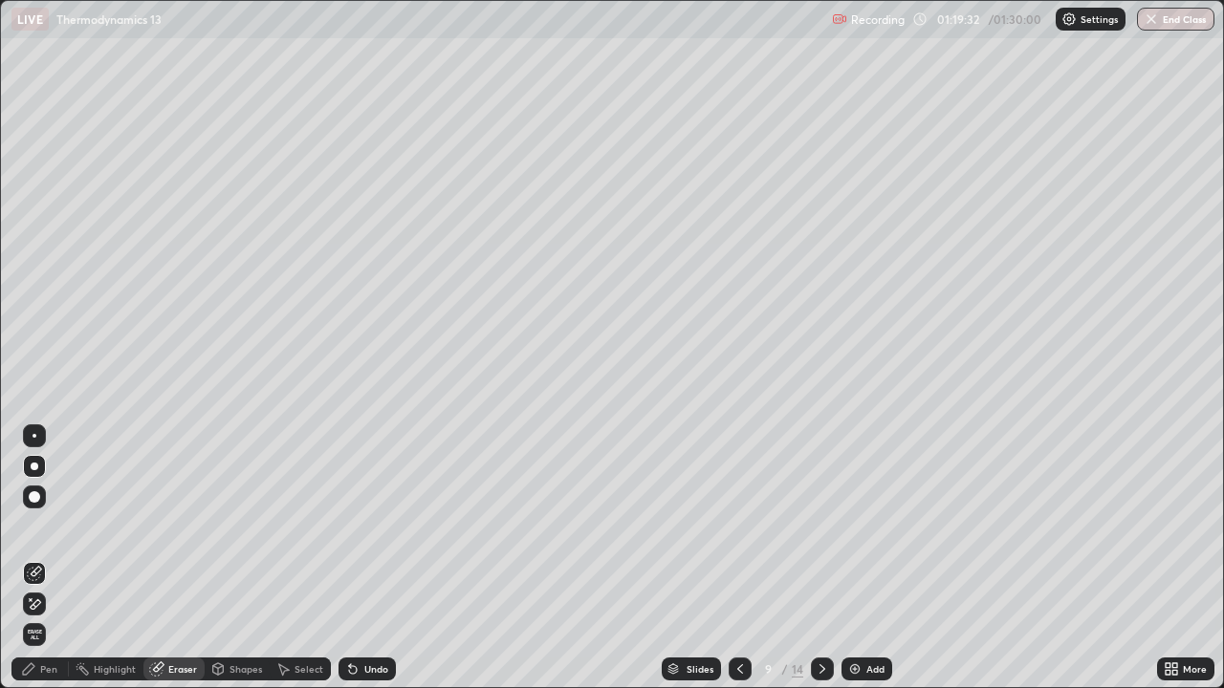
click at [44, 558] on div "Pen" at bounding box center [48, 669] width 17 height 10
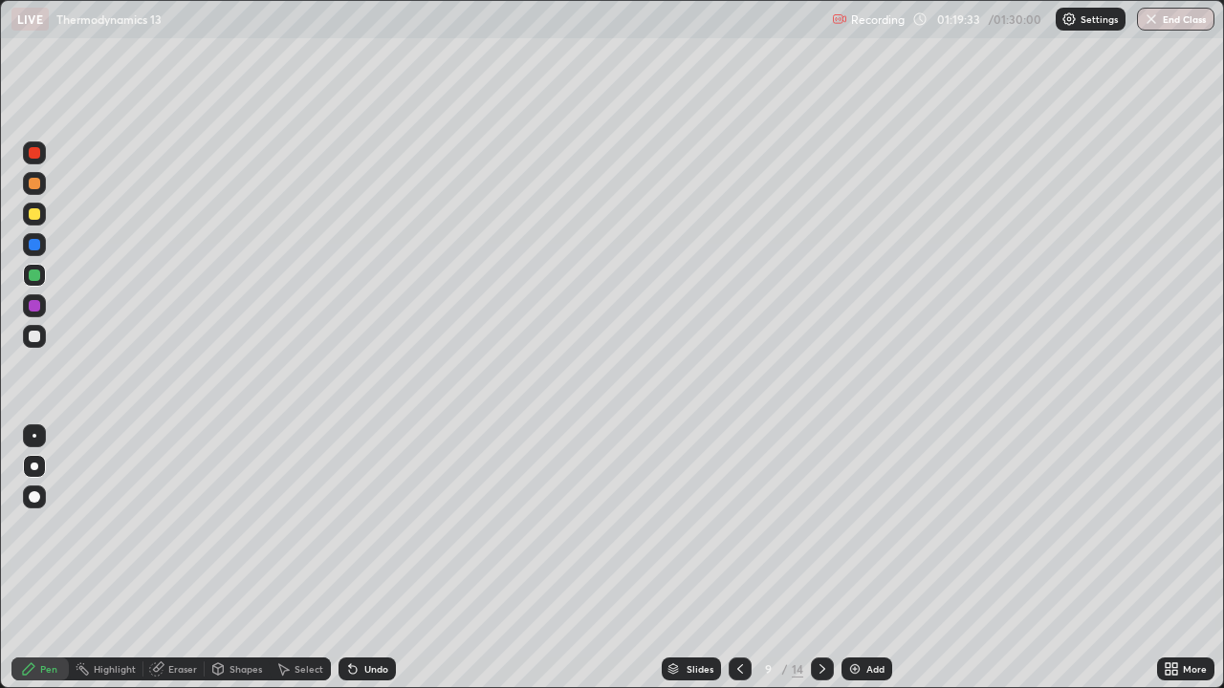
click at [34, 215] on div at bounding box center [34, 213] width 11 height 11
click at [36, 273] on div at bounding box center [34, 275] width 11 height 11
click at [150, 558] on icon at bounding box center [156, 669] width 15 height 15
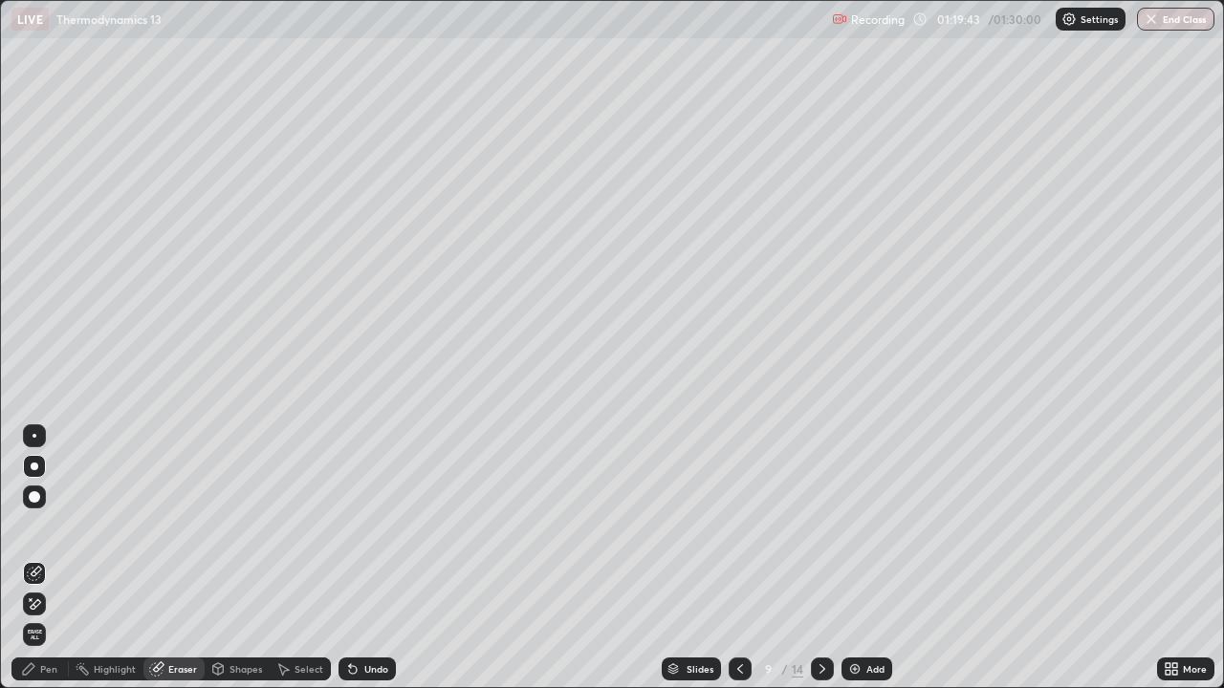
click at [38, 558] on div "Pen" at bounding box center [39, 669] width 57 height 23
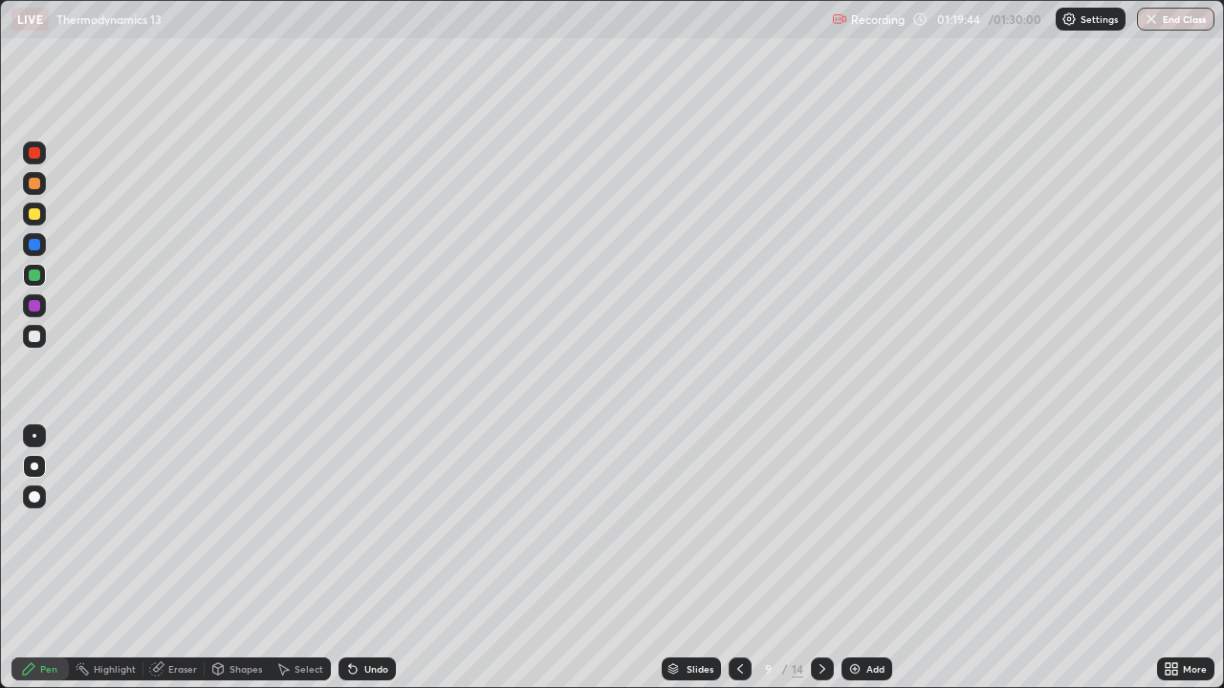
click at [33, 558] on icon at bounding box center [28, 669] width 15 height 15
click at [34, 342] on div at bounding box center [34, 336] width 23 height 23
click at [861, 558] on div "Add" at bounding box center [866, 669] width 51 height 23
click at [32, 459] on div at bounding box center [34, 466] width 23 height 23
click at [33, 337] on div at bounding box center [34, 336] width 11 height 11
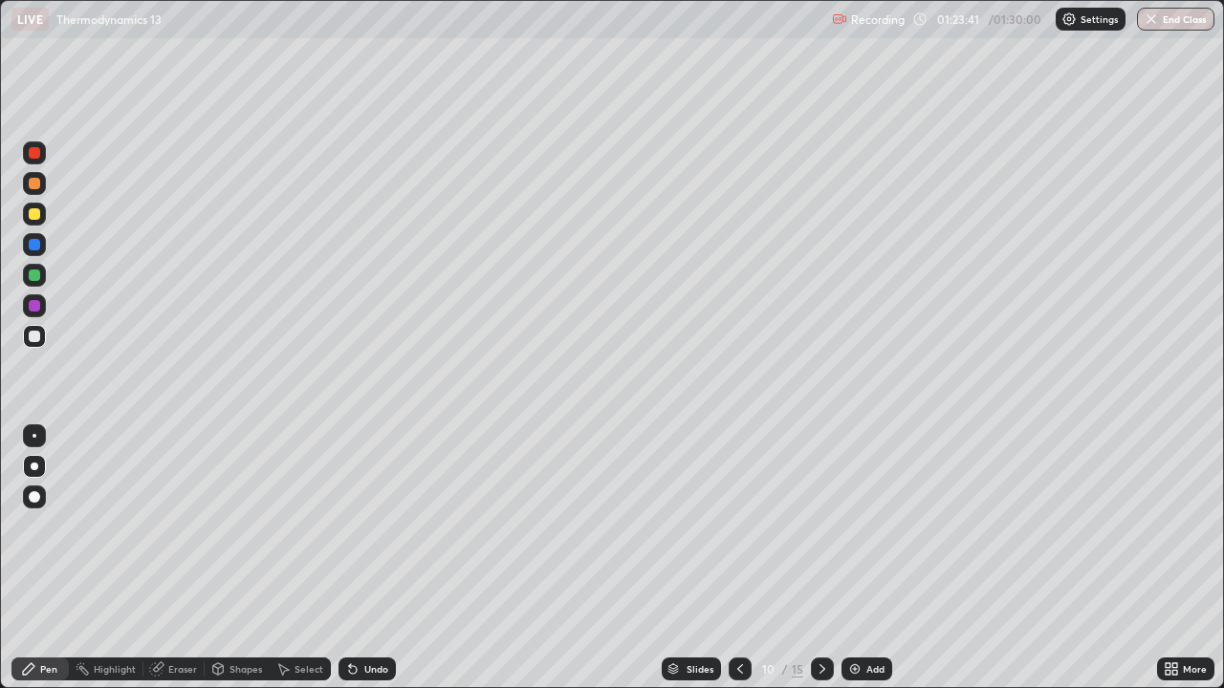
click at [33, 302] on div at bounding box center [34, 305] width 11 height 11
click at [31, 337] on div at bounding box center [34, 336] width 11 height 11
click at [34, 337] on div at bounding box center [34, 336] width 11 height 11
click at [36, 341] on div at bounding box center [34, 336] width 11 height 11
click at [38, 216] on div at bounding box center [34, 213] width 11 height 11
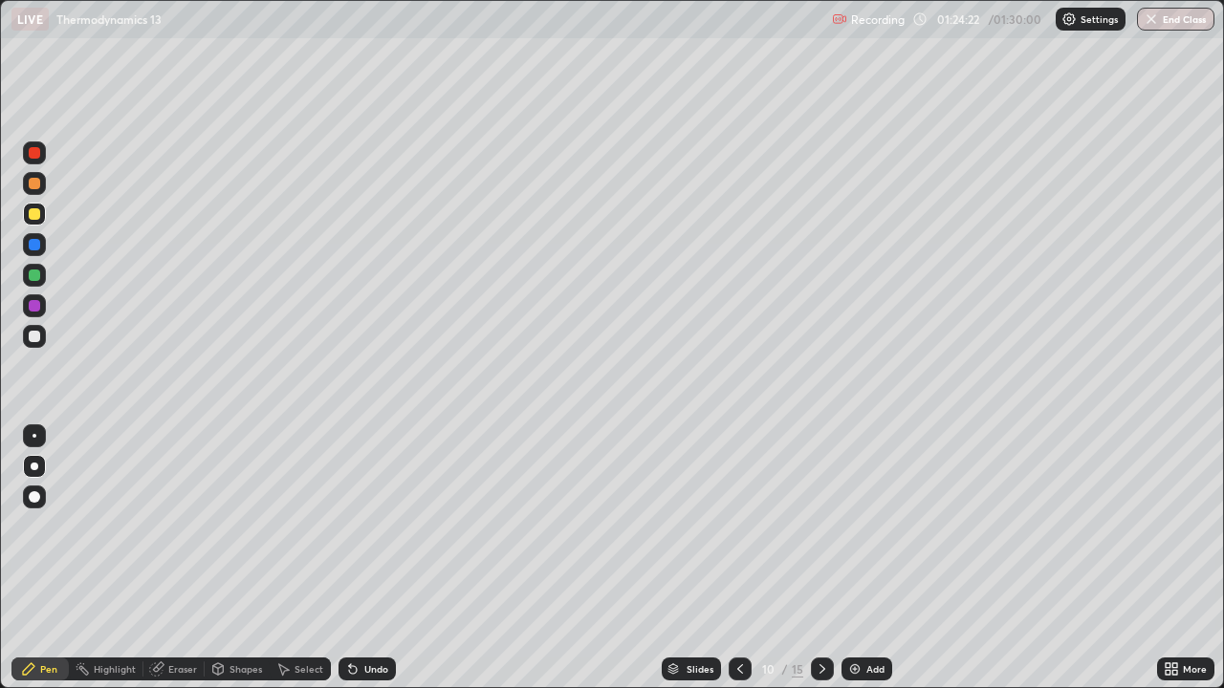
click at [32, 467] on div at bounding box center [35, 467] width 8 height 8
click at [42, 461] on div at bounding box center [34, 466] width 23 height 23
click at [33, 467] on div at bounding box center [35, 467] width 8 height 8
click at [31, 469] on div at bounding box center [34, 466] width 23 height 23
click at [973, 13] on div "01:26:12" at bounding box center [960, 18] width 54 height 11
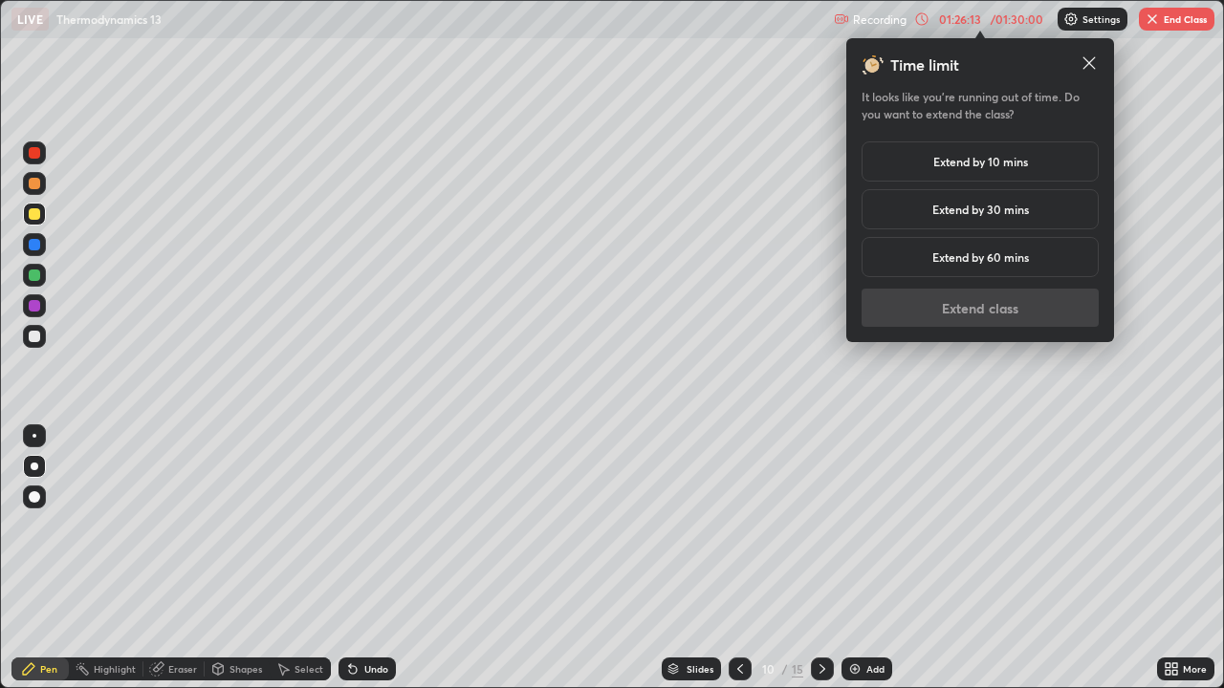
click at [1010, 163] on h5 "Extend by 10 mins" at bounding box center [980, 161] width 95 height 17
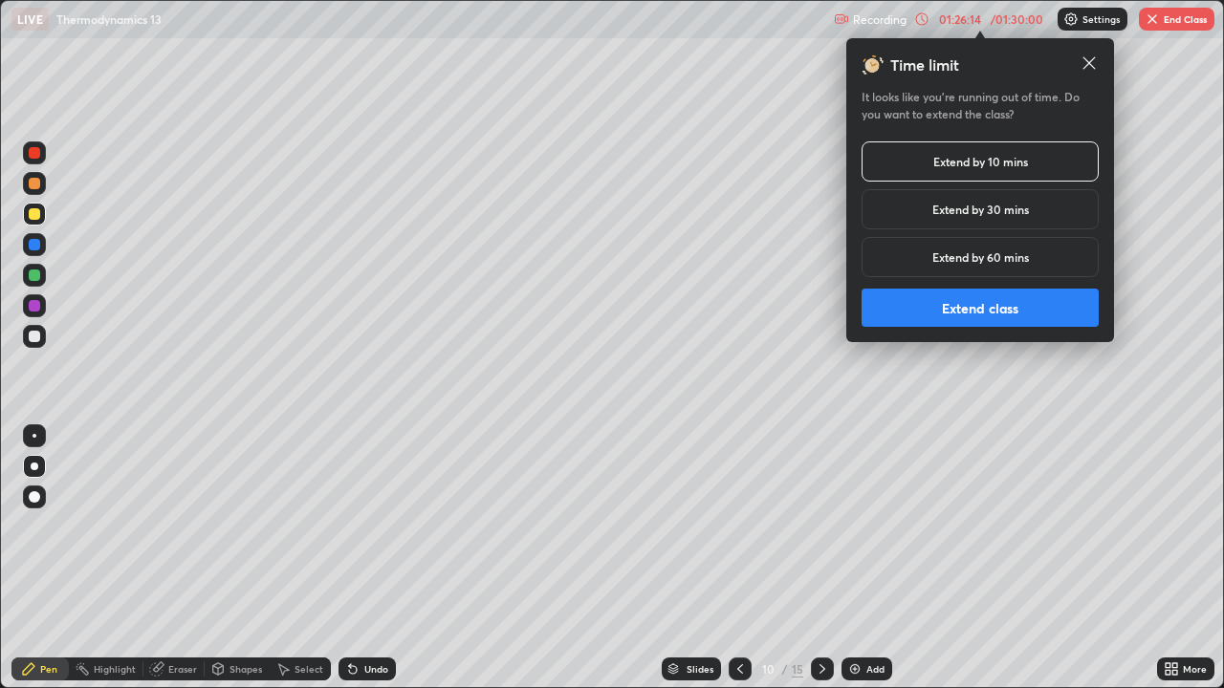
click at [998, 301] on button "Extend class" at bounding box center [979, 308] width 237 height 38
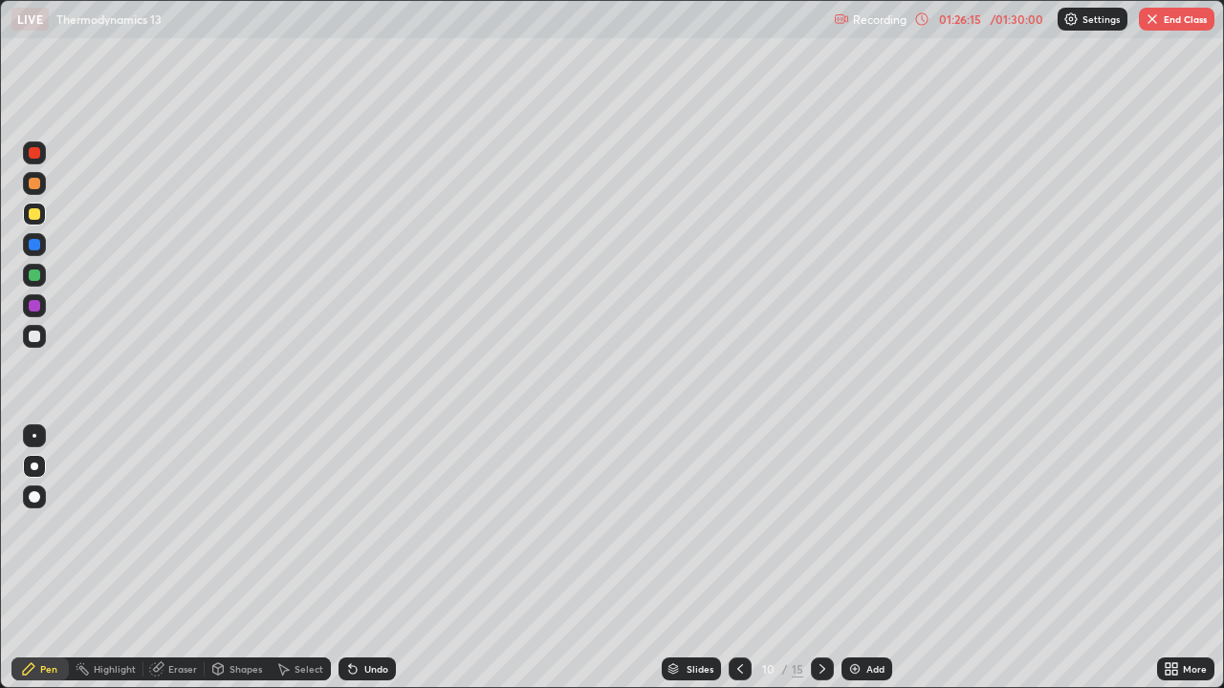
click at [41, 334] on div at bounding box center [34, 336] width 23 height 23
click at [34, 467] on div at bounding box center [35, 467] width 8 height 8
click at [42, 215] on div at bounding box center [34, 214] width 23 height 23
click at [1171, 9] on button "End Class" at bounding box center [1175, 19] width 77 height 23
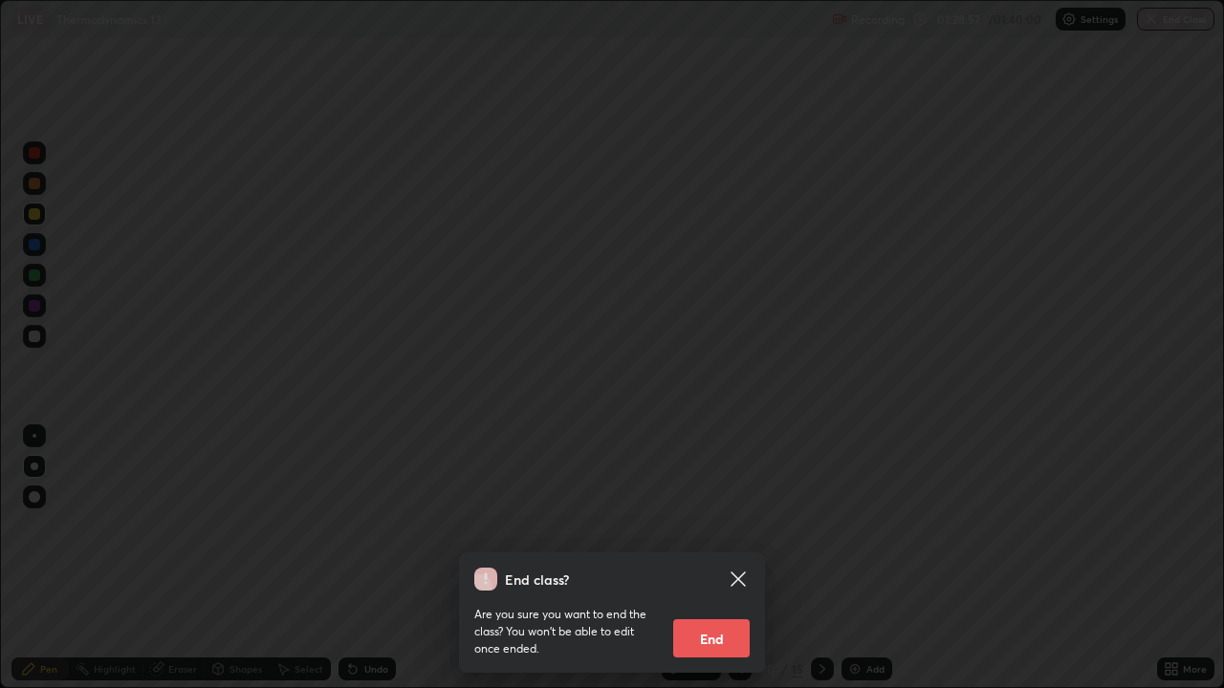
click at [719, 558] on button "End" at bounding box center [711, 638] width 76 height 38
